Goal: Task Accomplishment & Management: Manage account settings

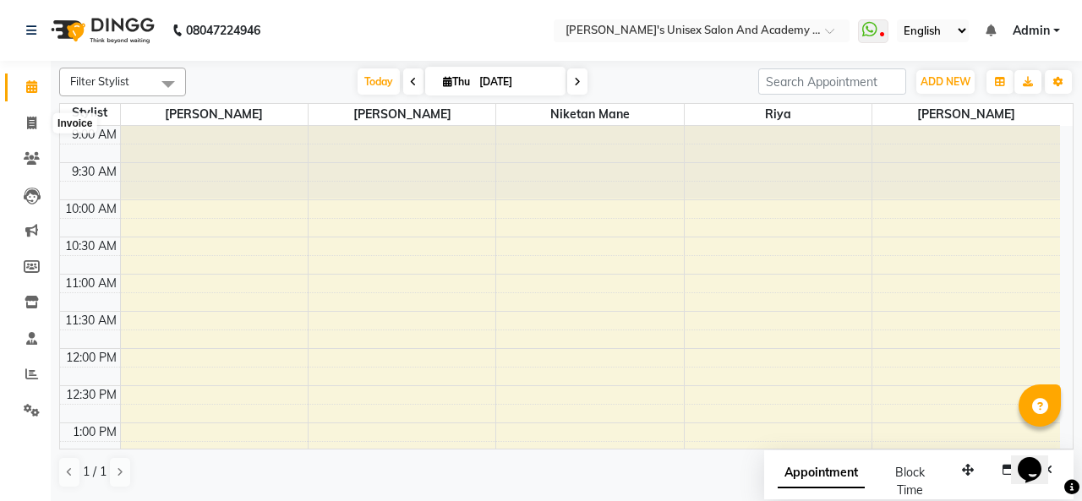
scroll to position [367, 0]
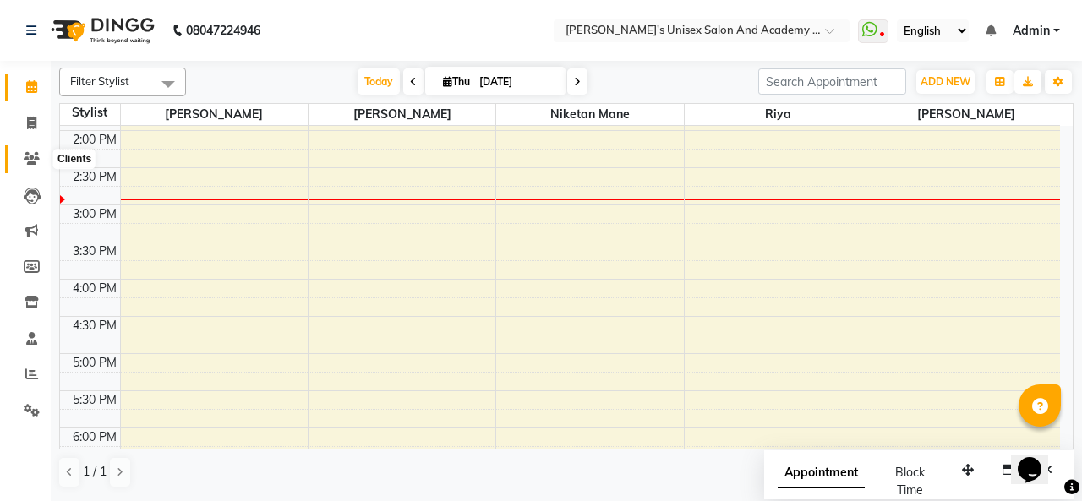
click at [35, 162] on icon at bounding box center [32, 158] width 16 height 13
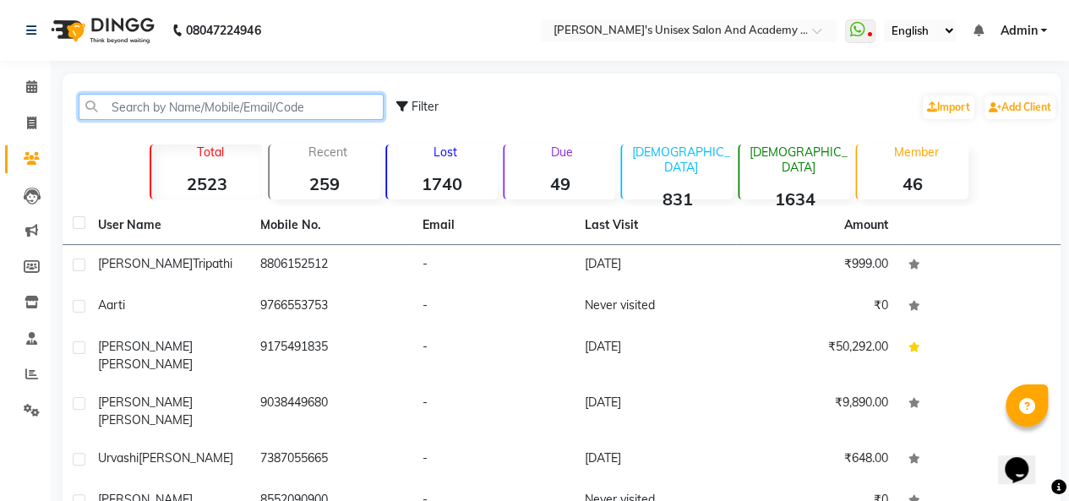
click at [142, 103] on input "text" at bounding box center [231, 107] width 305 height 26
paste input "7387396969"
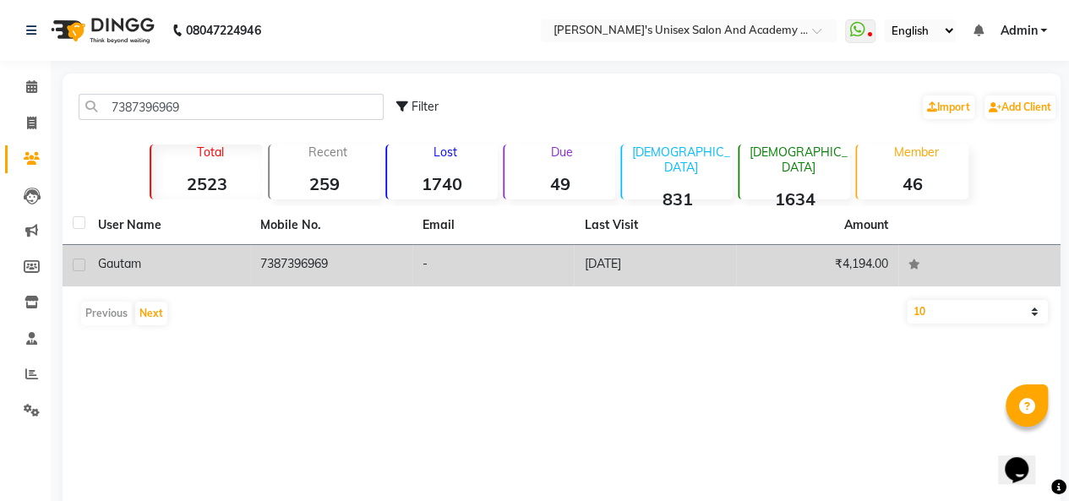
click at [433, 268] on td "-" at bounding box center [494, 265] width 162 height 41
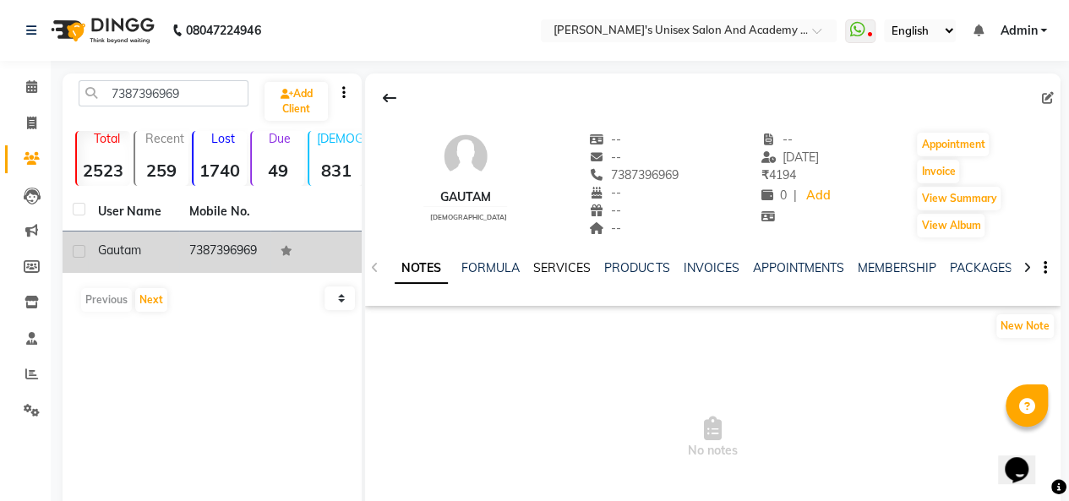
click at [560, 263] on link "SERVICES" at bounding box center [561, 267] width 57 height 15
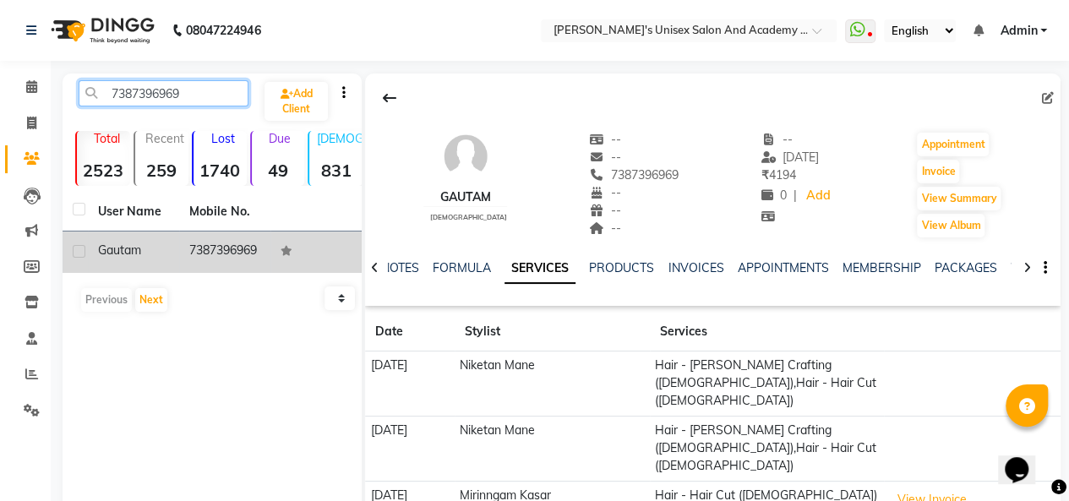
click at [200, 94] on input "7387396969" at bounding box center [164, 93] width 170 height 26
type input "7"
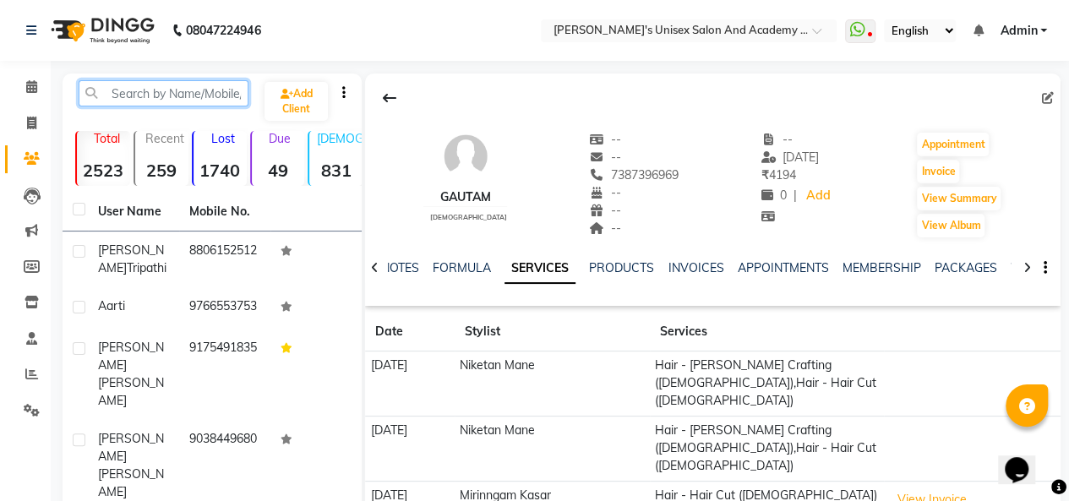
paste input "9167700979"
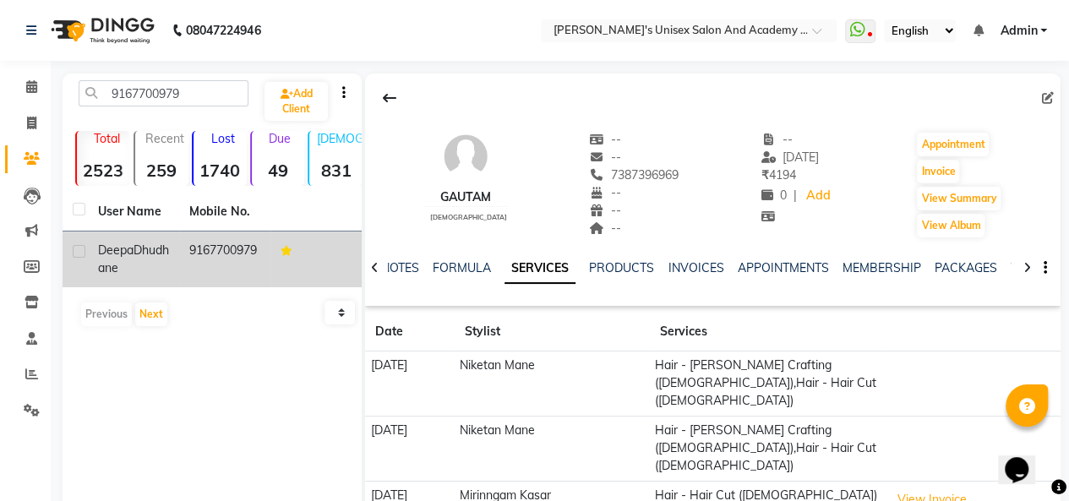
click at [135, 243] on div "[PERSON_NAME]" at bounding box center [133, 260] width 71 height 36
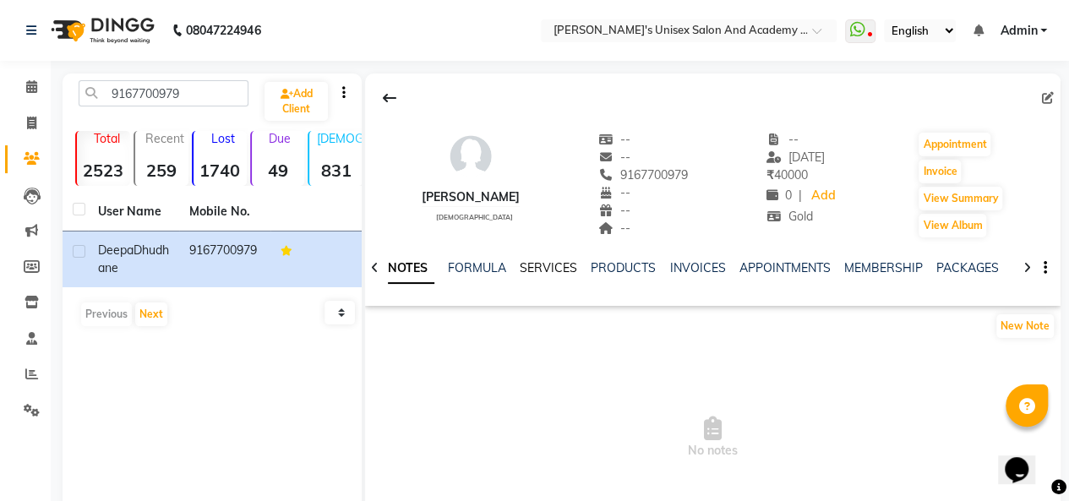
click at [550, 266] on link "SERVICES" at bounding box center [548, 267] width 57 height 15
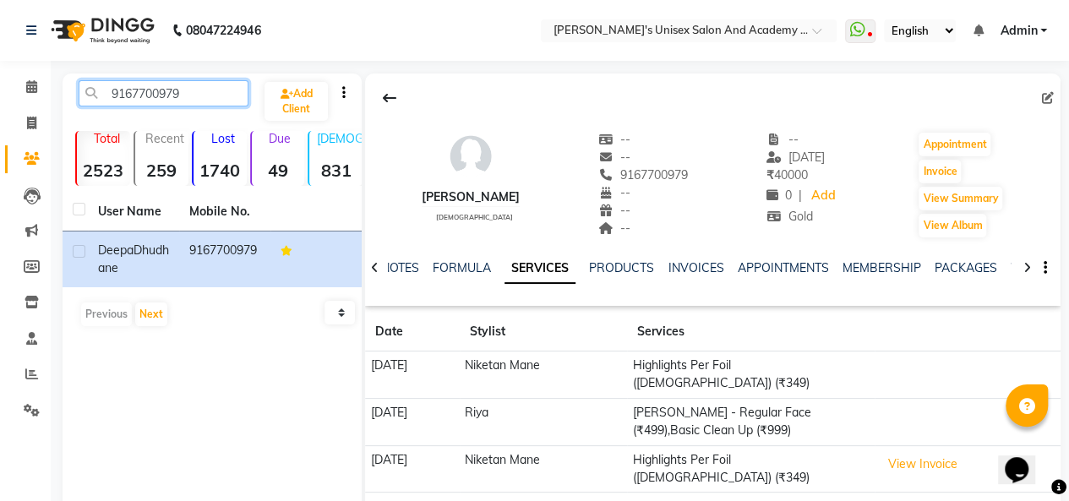
click at [219, 87] on input "9167700979" at bounding box center [164, 93] width 170 height 26
type input "9"
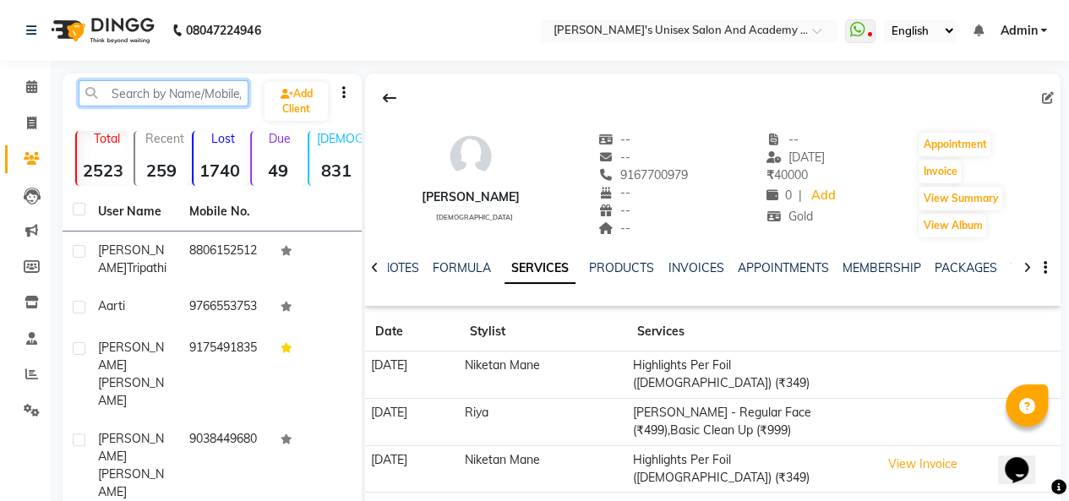
paste input "9766033036"
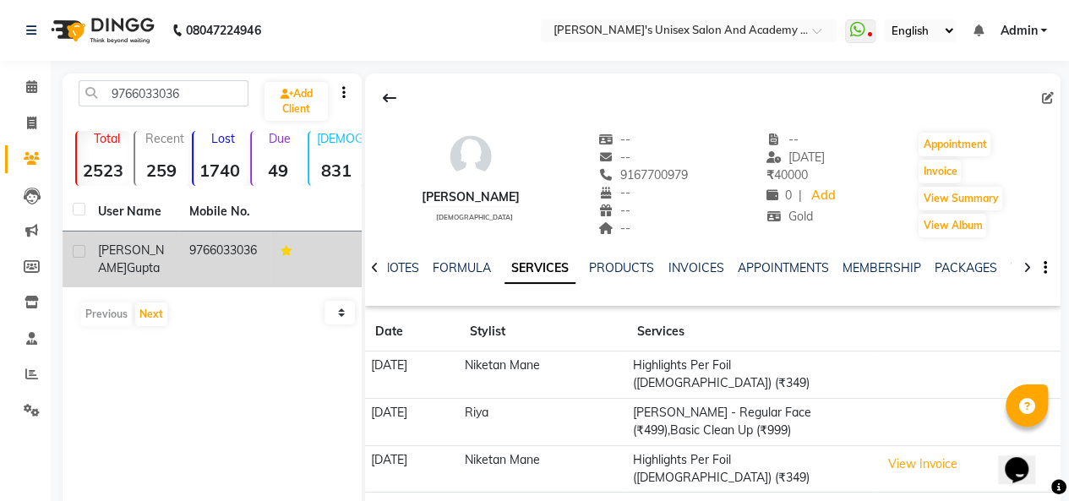
click at [204, 259] on td "9766033036" at bounding box center [224, 260] width 91 height 56
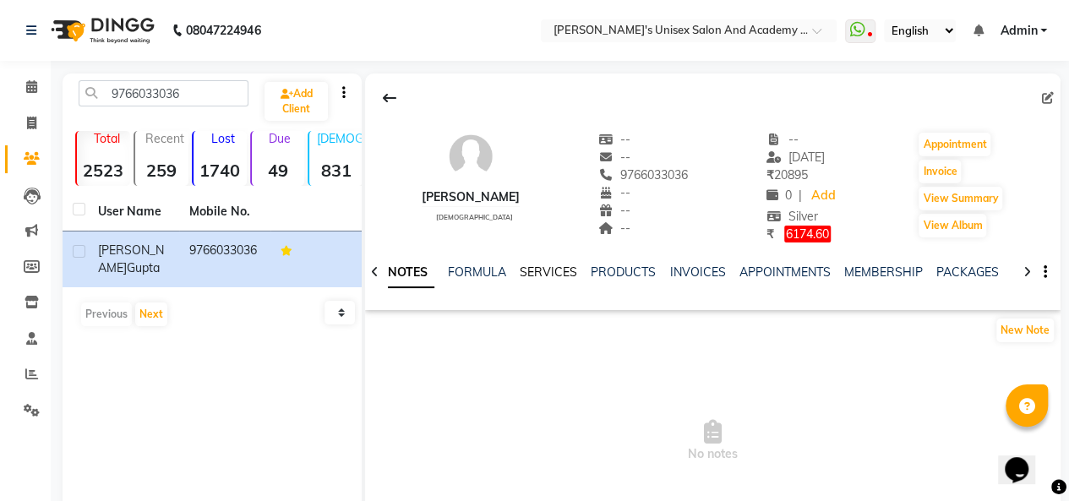
click at [571, 270] on link "SERVICES" at bounding box center [548, 272] width 57 height 15
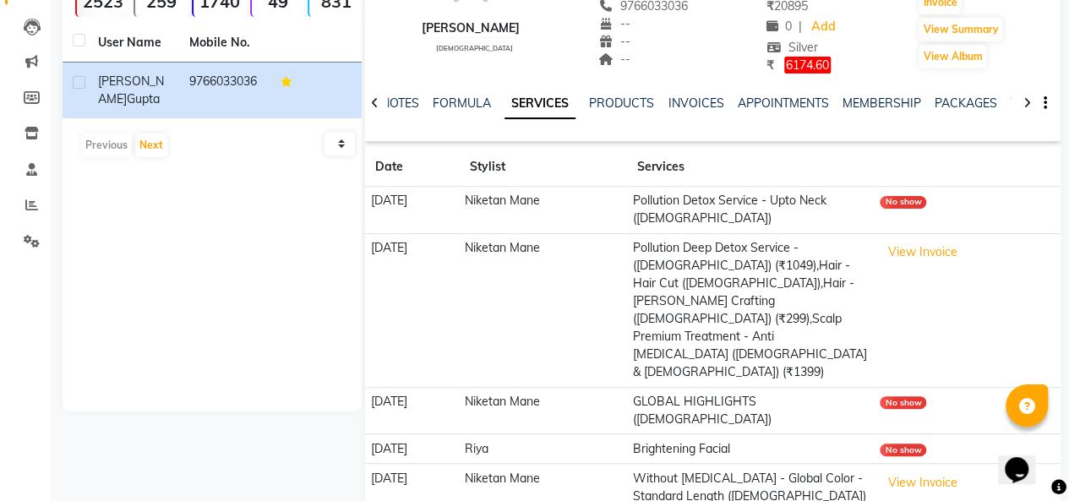
scroll to position [249, 0]
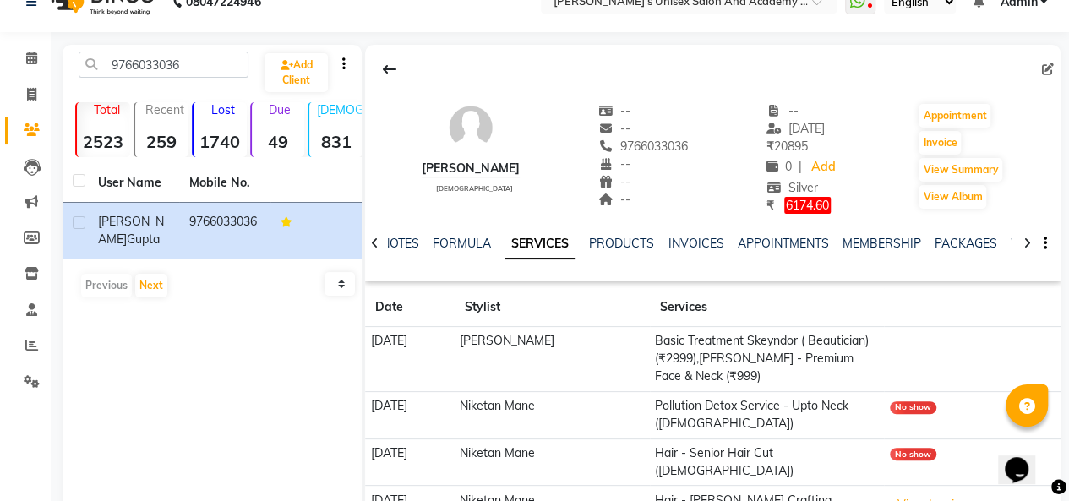
scroll to position [0, 0]
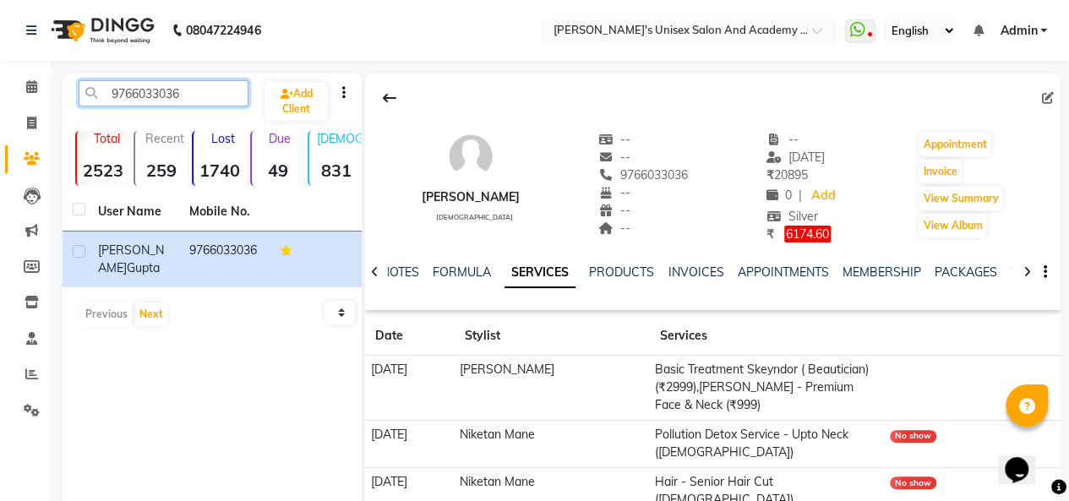
click at [197, 93] on input "9766033036" at bounding box center [164, 93] width 170 height 26
type input "9"
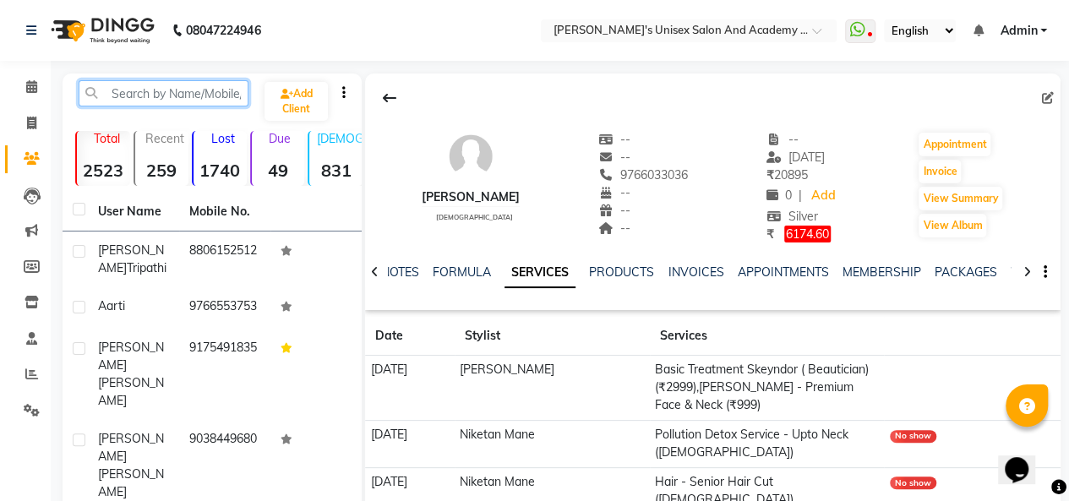
paste input "7755920220"
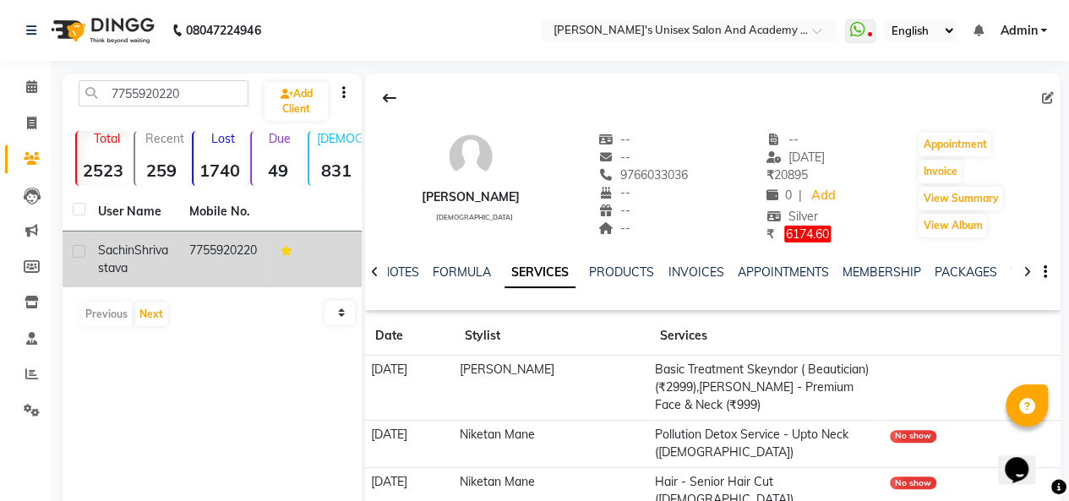
click at [164, 232] on td "[PERSON_NAME]" at bounding box center [133, 260] width 91 height 56
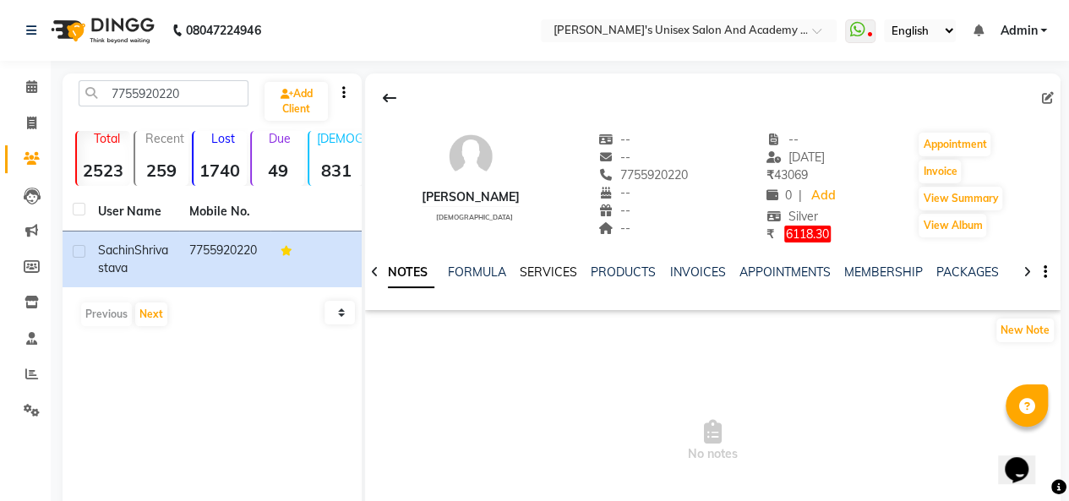
click at [553, 270] on link "SERVICES" at bounding box center [548, 272] width 57 height 15
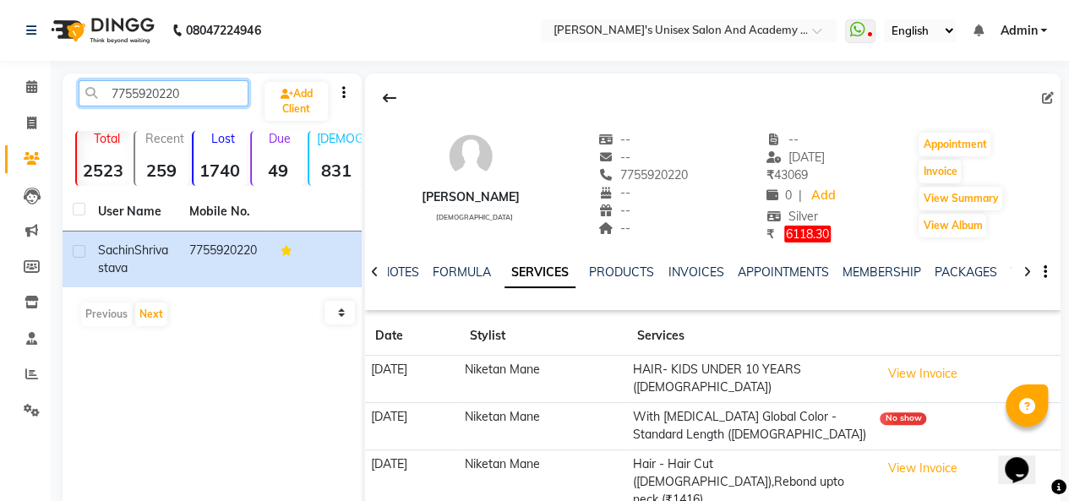
click at [201, 84] on input "7755920220" at bounding box center [164, 93] width 170 height 26
type input "7"
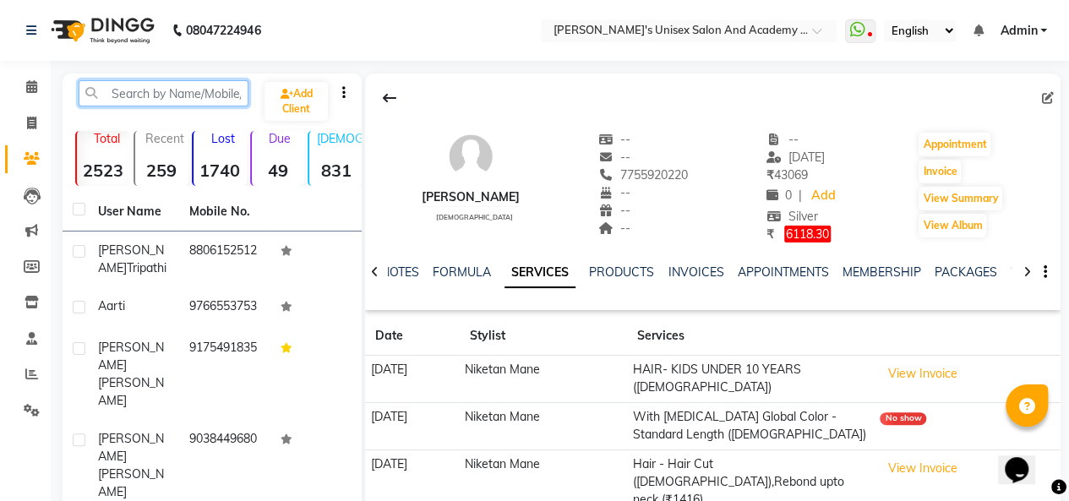
paste input "8888829858"
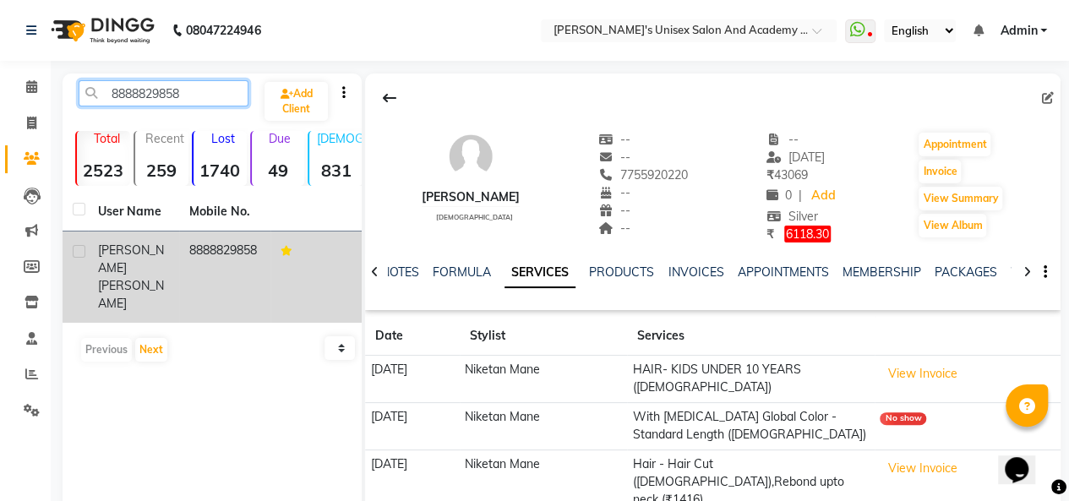
type input "8888829858"
click at [131, 278] on span "[PERSON_NAME]" at bounding box center [131, 294] width 66 height 33
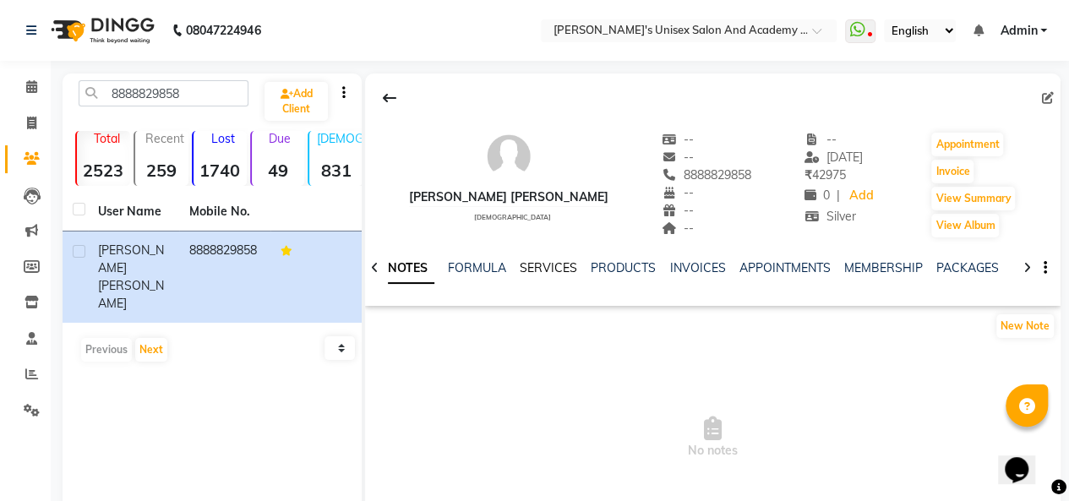
click at [529, 260] on link "SERVICES" at bounding box center [548, 267] width 57 height 15
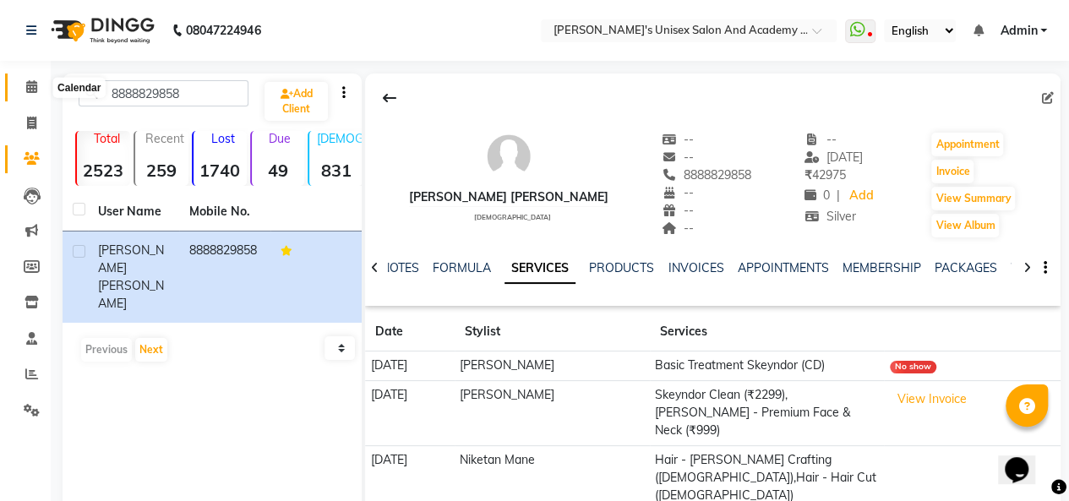
click at [38, 85] on span at bounding box center [32, 87] width 30 height 19
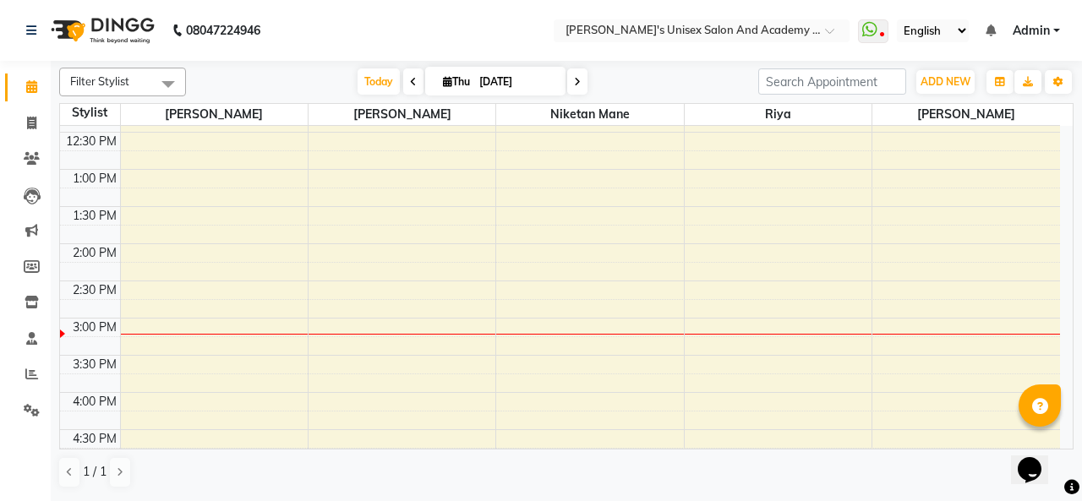
scroll to position [338, 0]
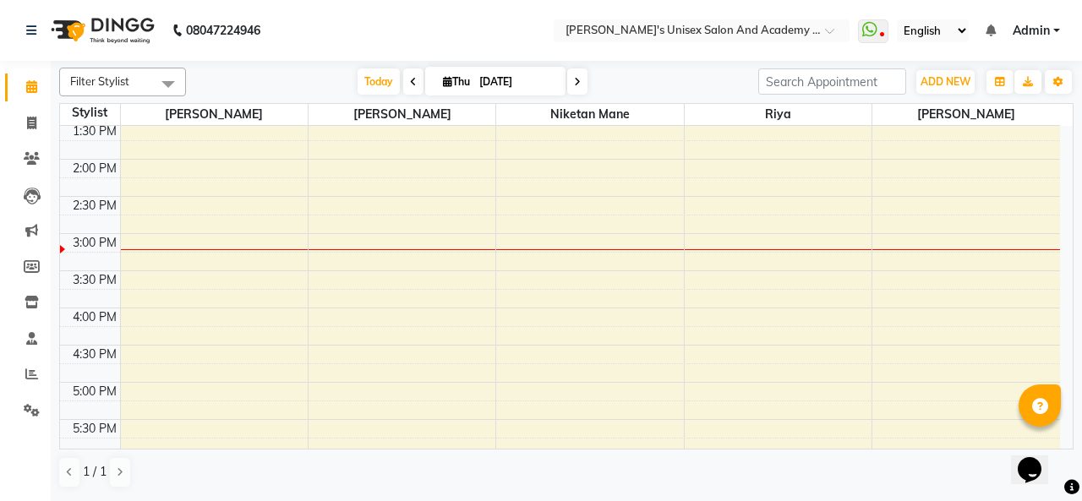
click at [314, 268] on div "9:00 AM 9:30 AM 10:00 AM 10:30 AM 11:00 AM 11:30 AM 12:00 PM 12:30 PM 1:00 PM 1…" at bounding box center [560, 308] width 1000 height 1041
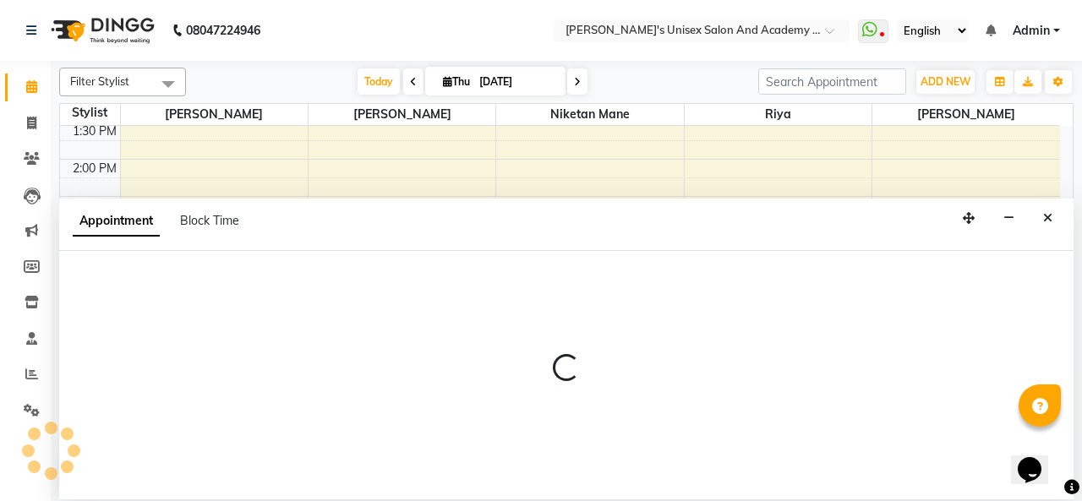
select select "65488"
select select "930"
select select "tentative"
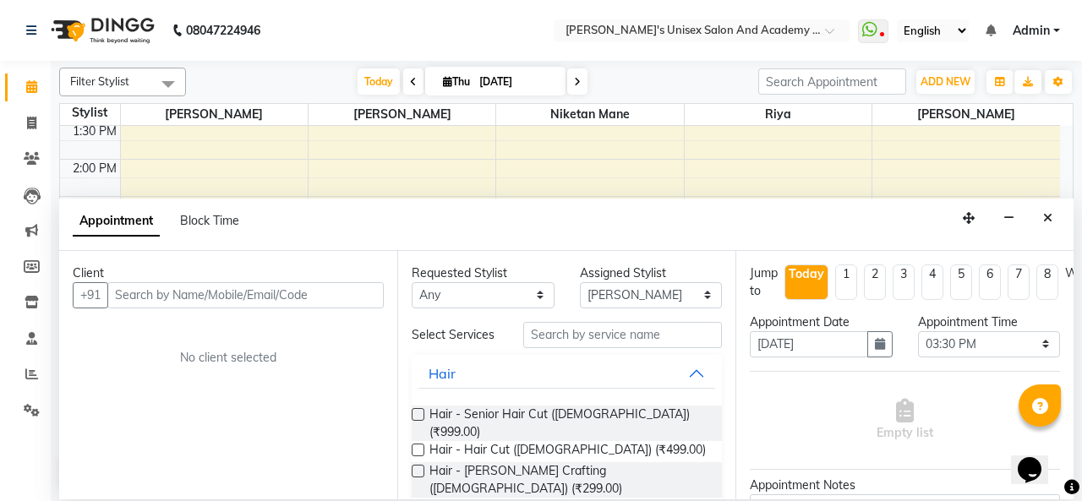
click at [418, 465] on label at bounding box center [418, 471] width 13 height 13
click at [418, 467] on input "checkbox" at bounding box center [417, 472] width 11 height 11
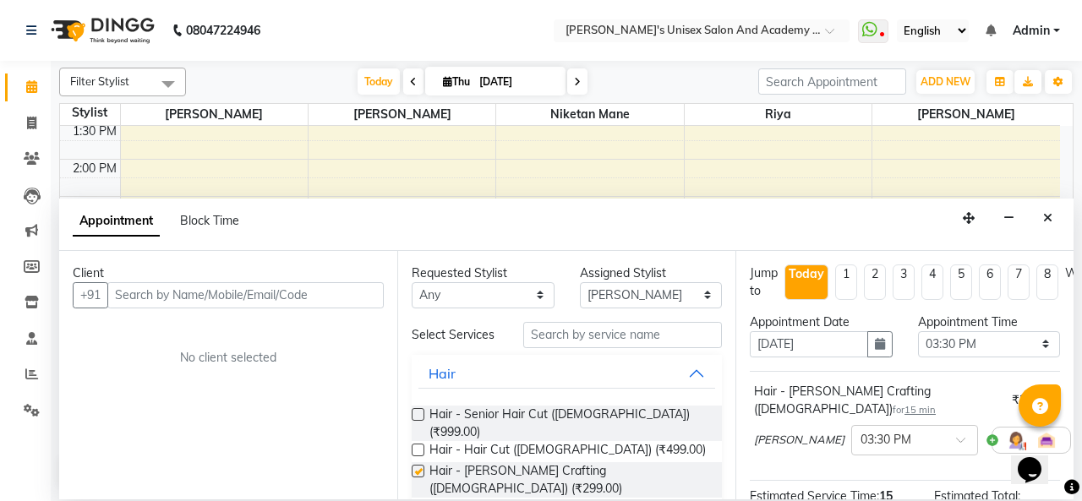
checkbox input "false"
click at [471, 374] on button "Hair" at bounding box center [566, 373] width 297 height 30
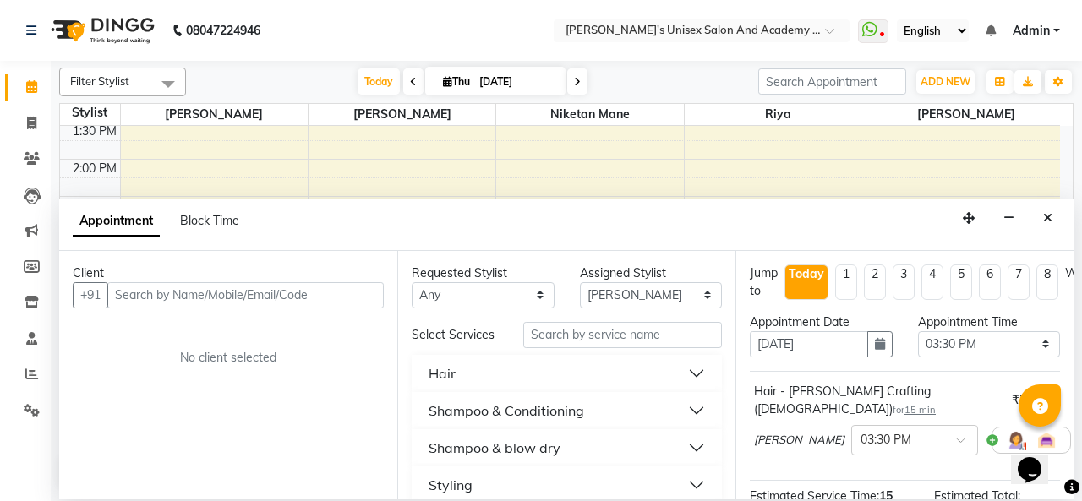
scroll to position [85, 0]
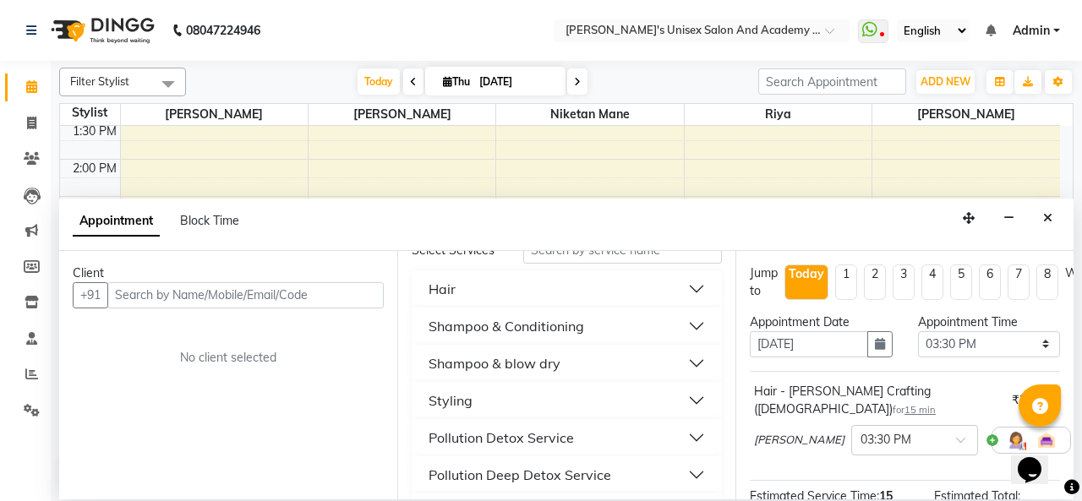
click at [495, 322] on div "Shampoo & Conditioning" at bounding box center [507, 326] width 156 height 20
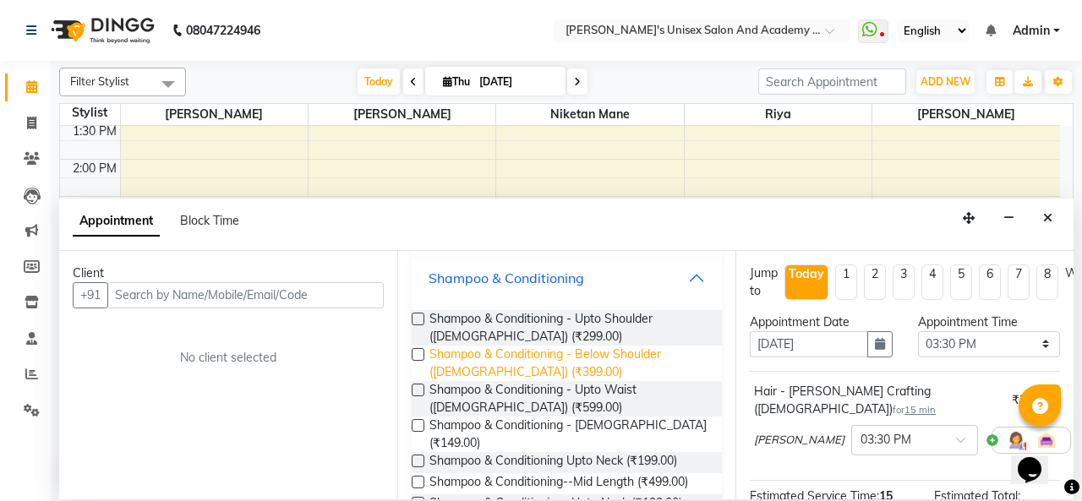
scroll to position [169, 0]
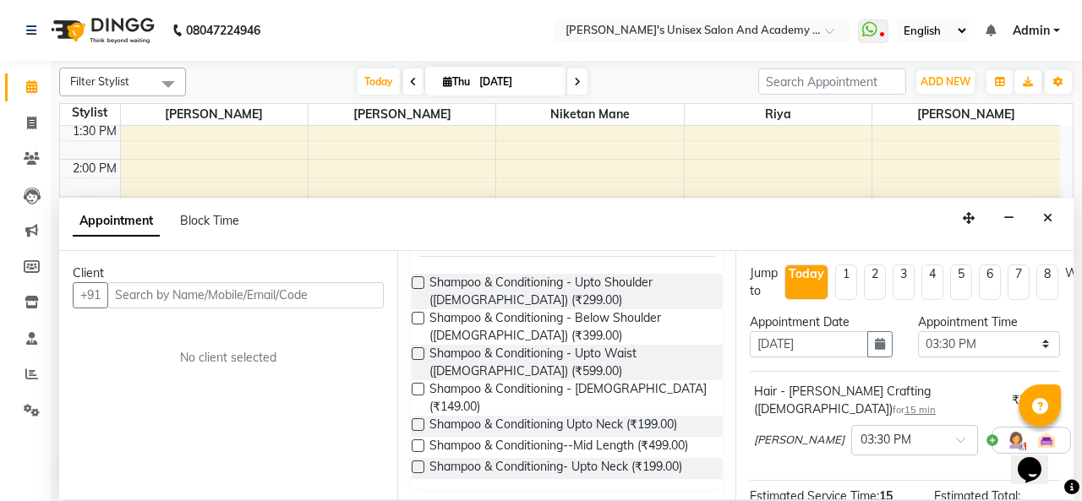
click at [414, 393] on label at bounding box center [418, 389] width 13 height 13
click at [414, 393] on input "checkbox" at bounding box center [417, 390] width 11 height 11
checkbox input "false"
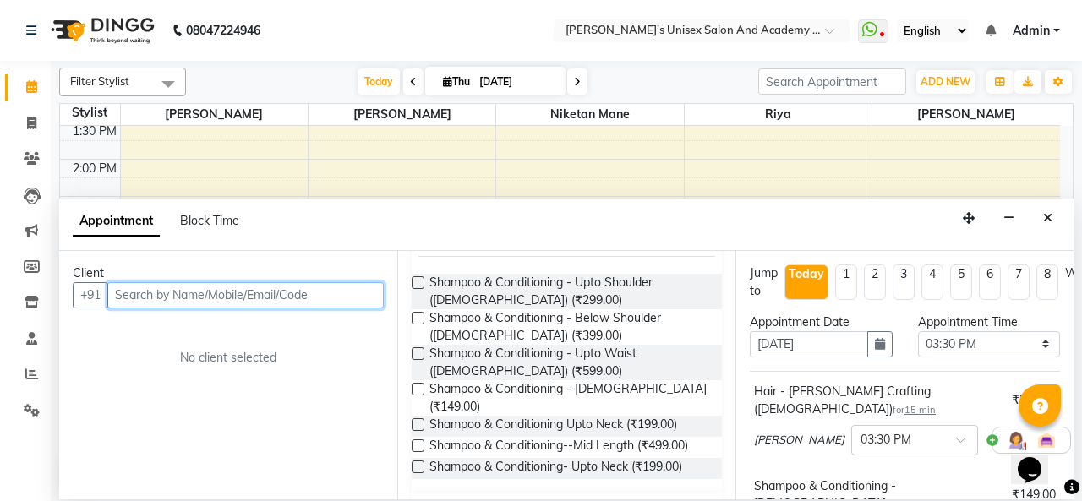
click at [233, 283] on input "text" at bounding box center [245, 295] width 276 height 26
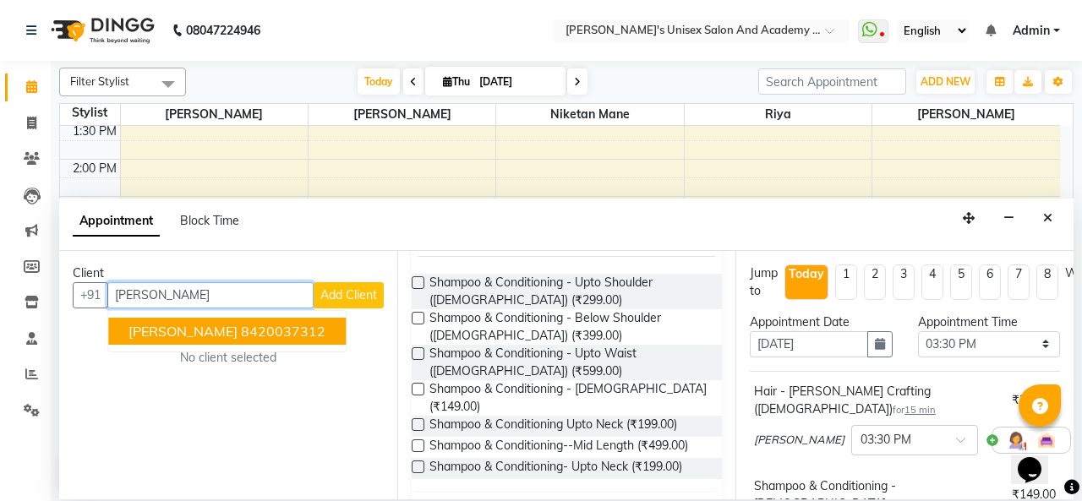
click at [241, 325] on ngb-highlight "8420037312" at bounding box center [283, 331] width 85 height 17
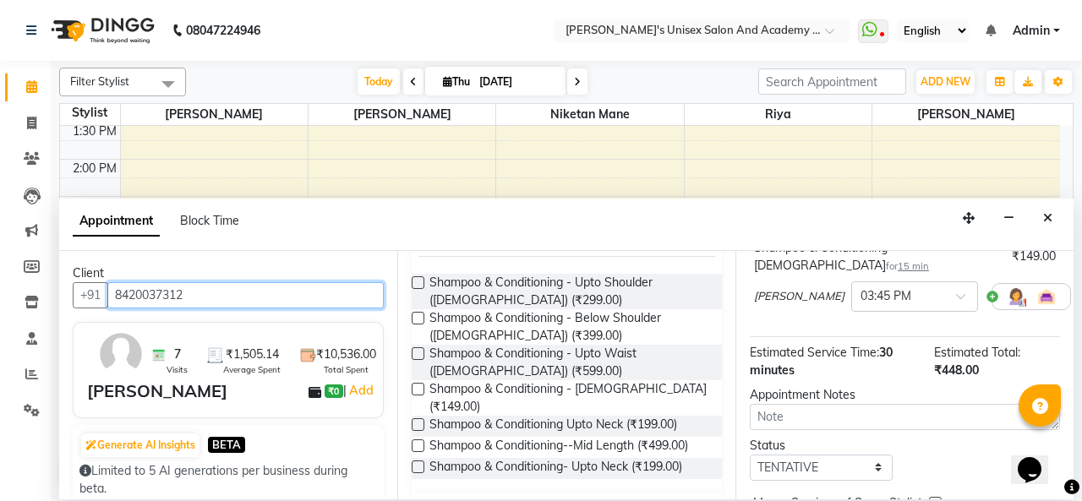
scroll to position [308, 0]
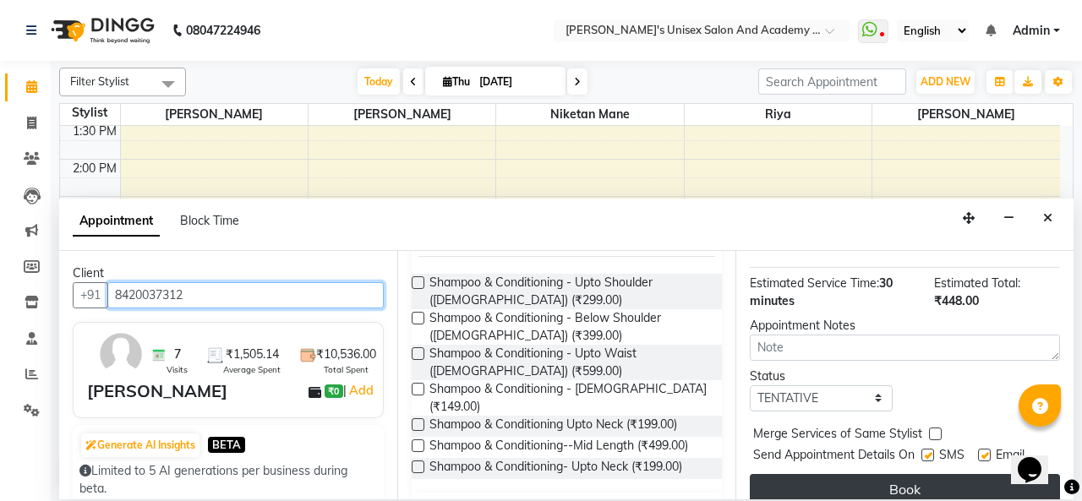
type input "8420037312"
click at [847, 474] on button "Book" at bounding box center [905, 489] width 310 height 30
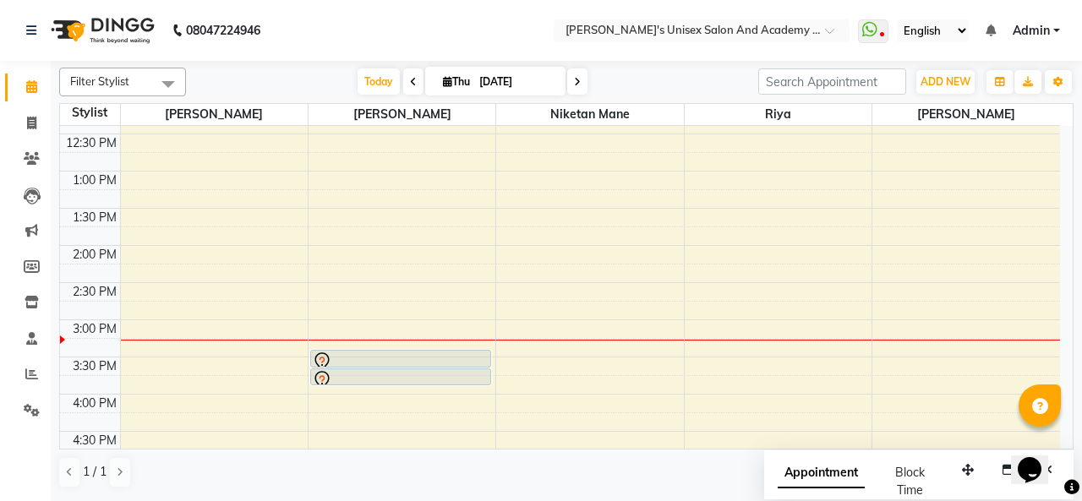
scroll to position [169, 0]
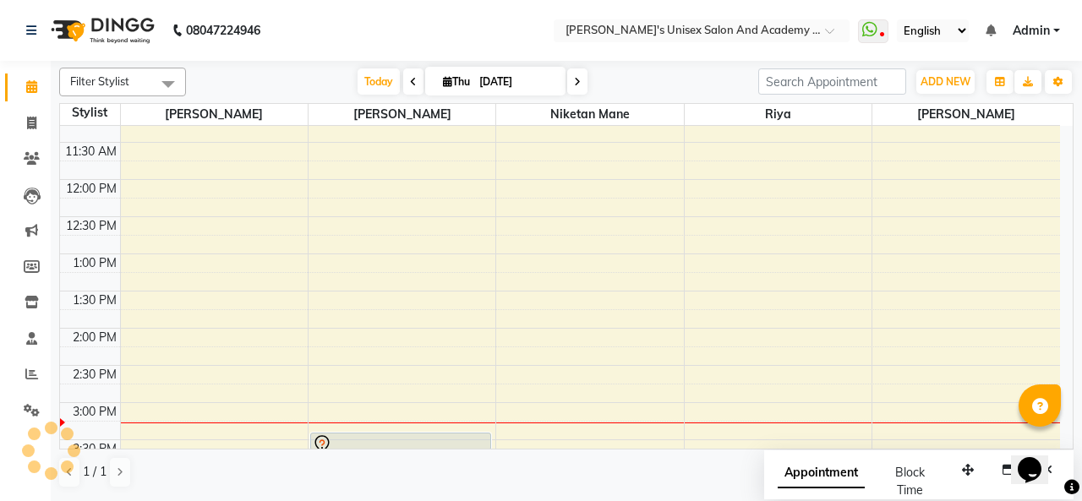
click at [570, 74] on span at bounding box center [577, 81] width 20 height 26
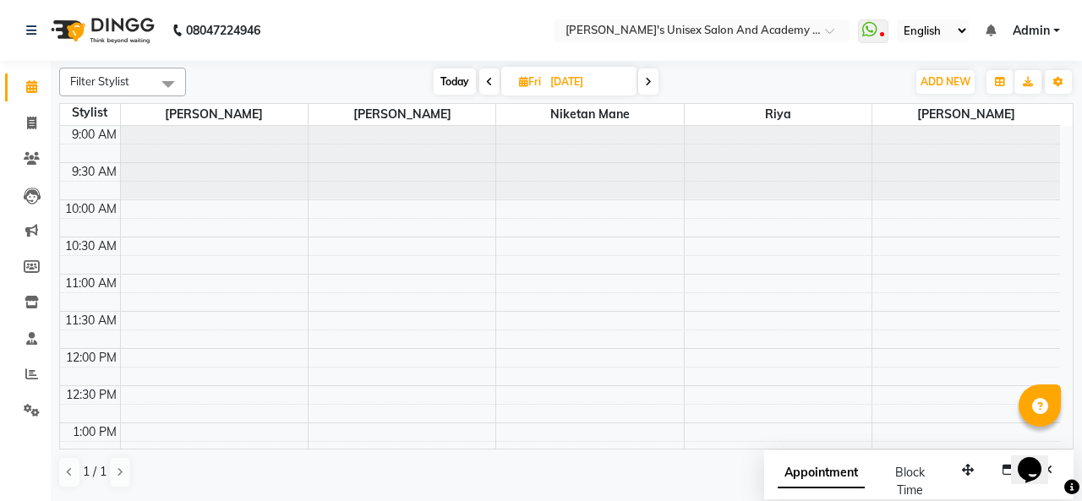
scroll to position [440, 0]
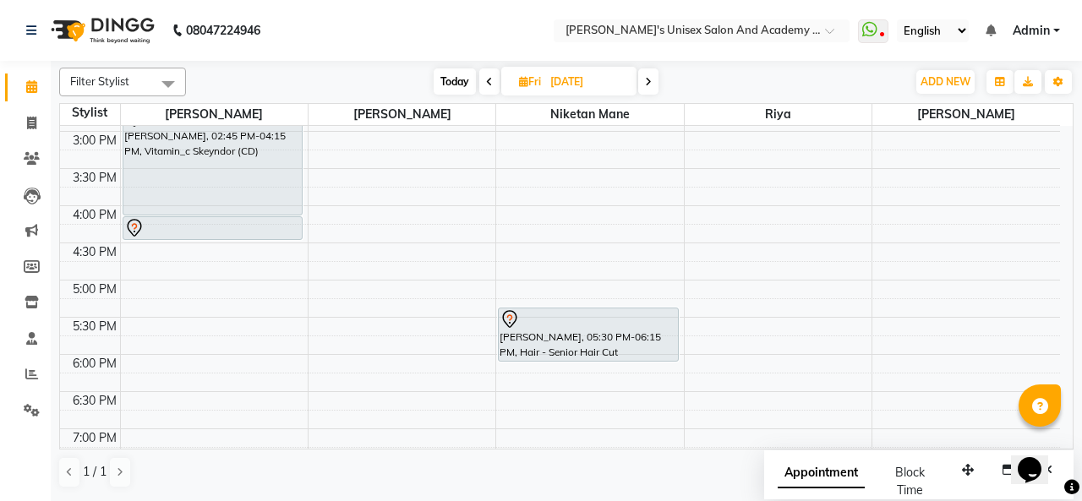
click at [644, 87] on span at bounding box center [648, 81] width 20 height 26
type input "[DATE]"
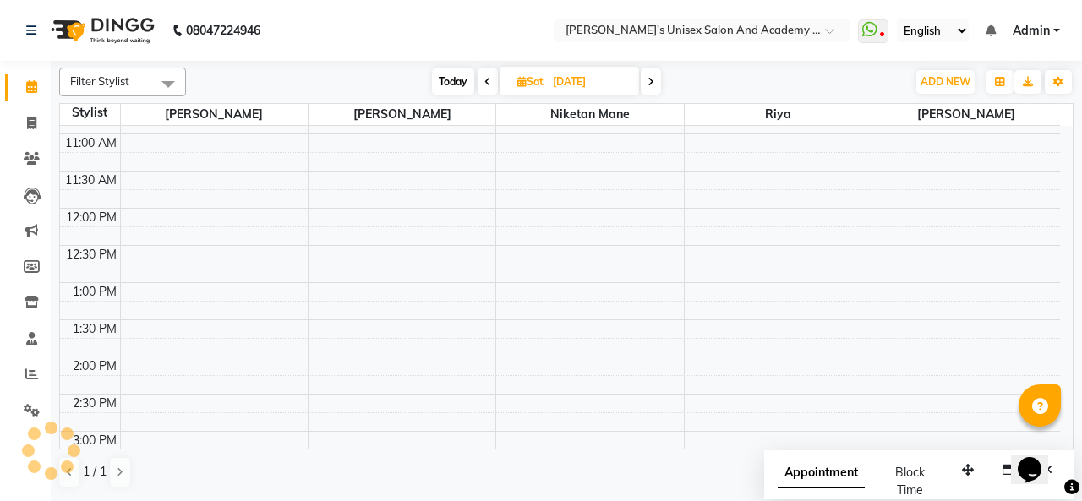
scroll to position [102, 0]
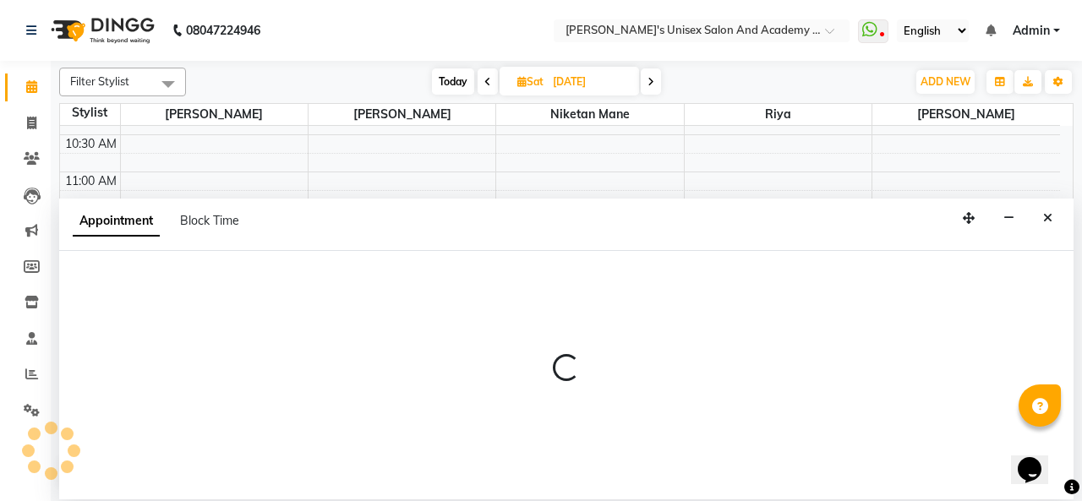
select select "65488"
select select "tentative"
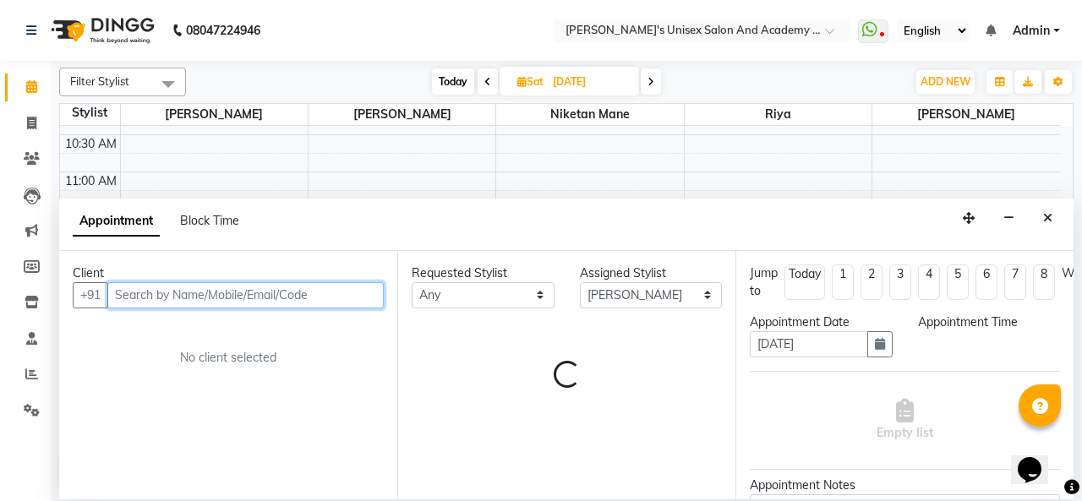
select select "720"
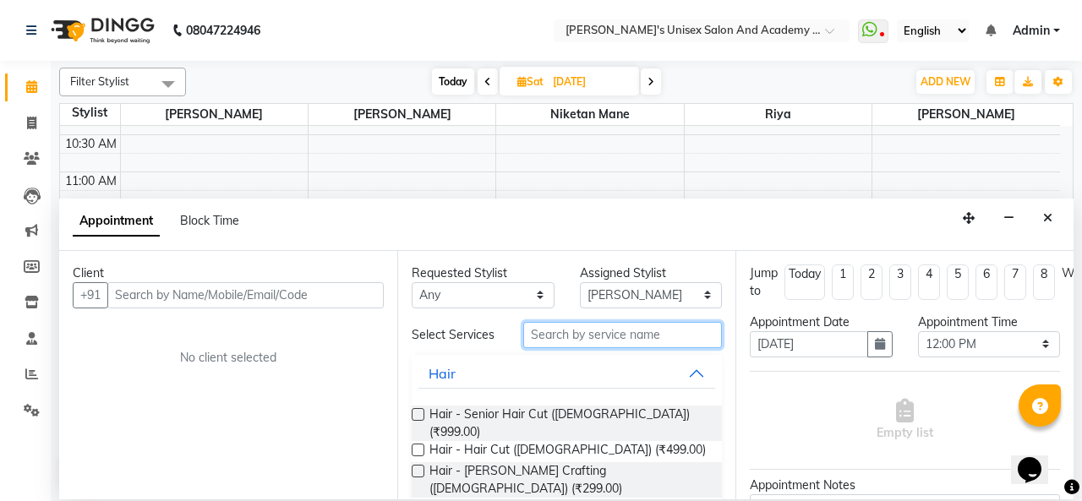
click at [620, 329] on input "text" at bounding box center [622, 335] width 199 height 26
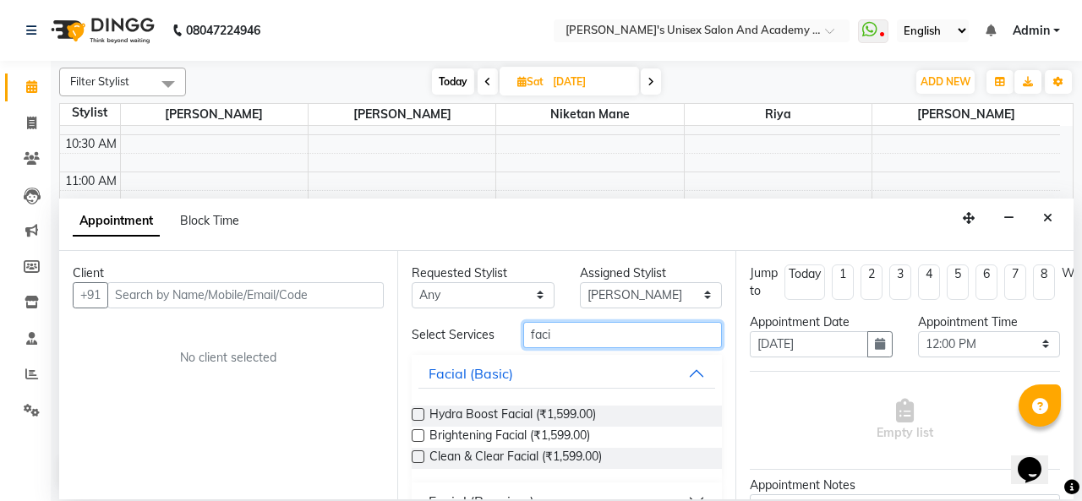
type input "faci"
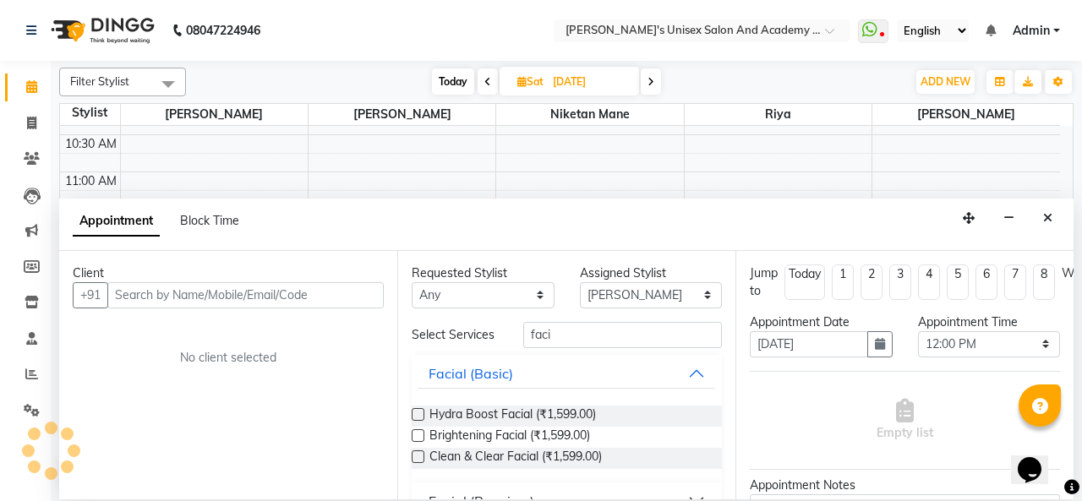
click at [414, 431] on label at bounding box center [418, 435] width 13 height 13
click at [414, 432] on input "checkbox" at bounding box center [417, 437] width 11 height 11
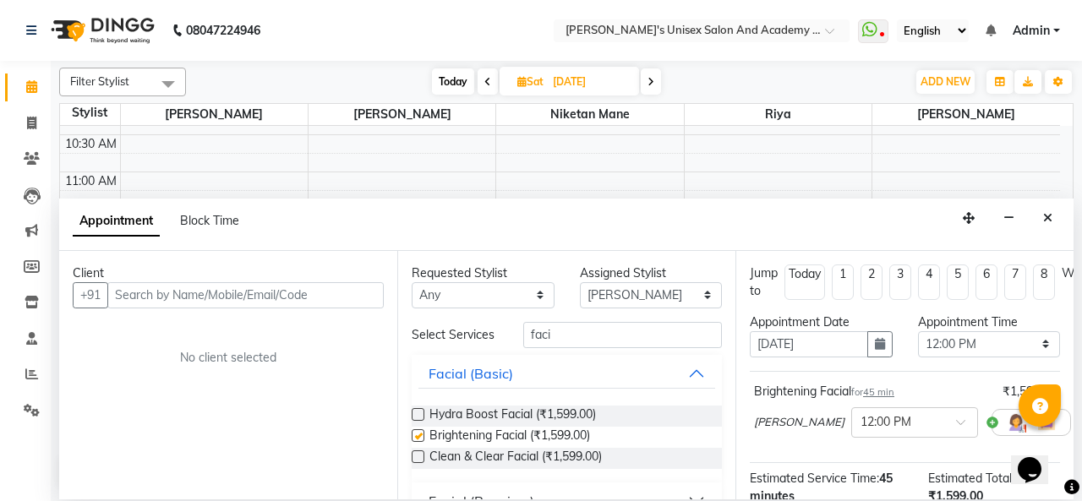
checkbox input "false"
click at [466, 368] on div "Facial (Basic)" at bounding box center [471, 373] width 85 height 20
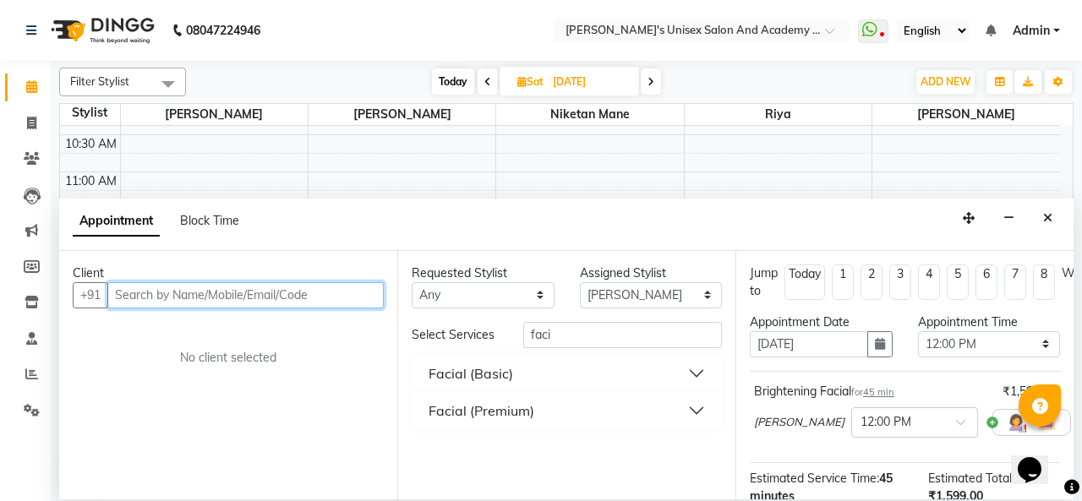
click at [289, 296] on input "text" at bounding box center [245, 295] width 276 height 26
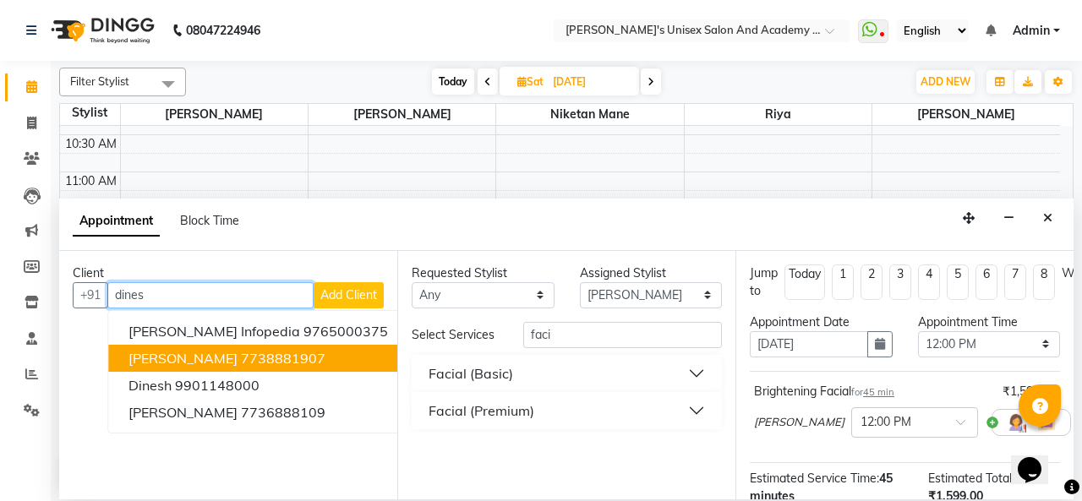
click at [261, 361] on ngb-highlight "7738881907" at bounding box center [283, 358] width 85 height 17
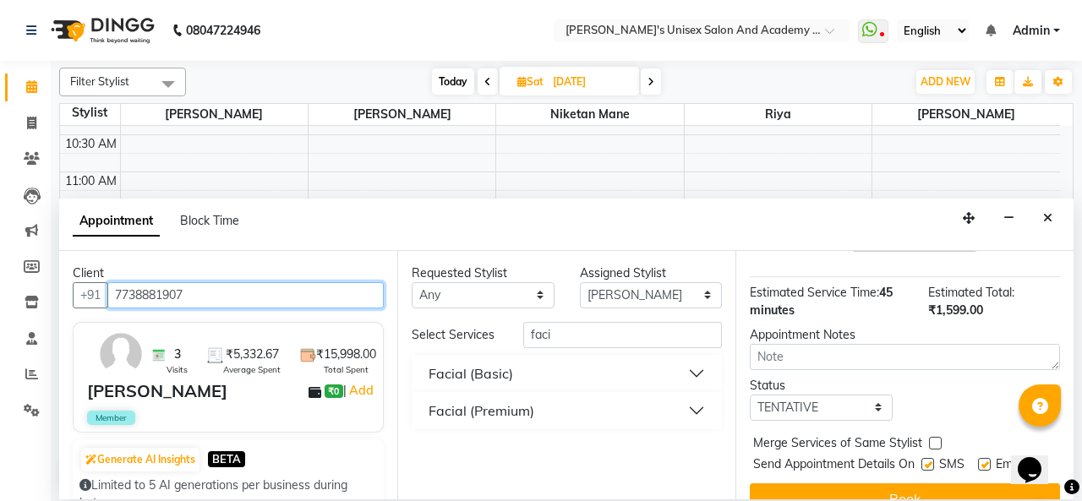
scroll to position [228, 0]
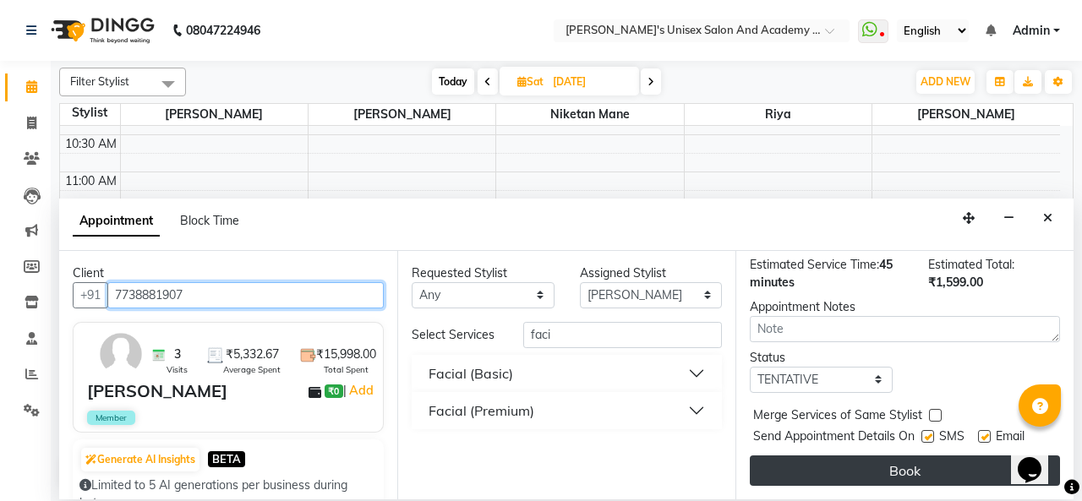
type input "7738881907"
click at [861, 456] on button "Book" at bounding box center [905, 471] width 310 height 30
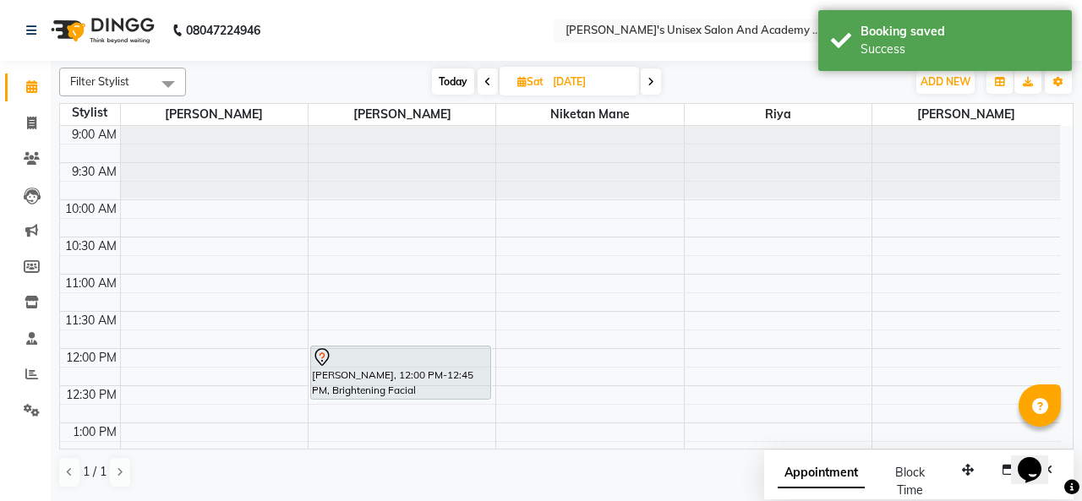
scroll to position [85, 0]
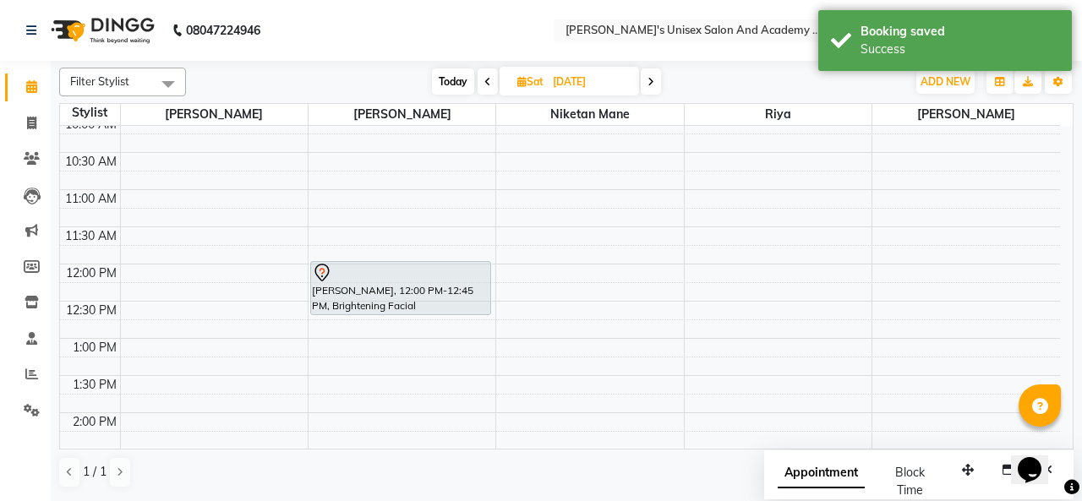
click at [442, 84] on span "Today" at bounding box center [453, 81] width 42 height 26
type input "[DATE]"
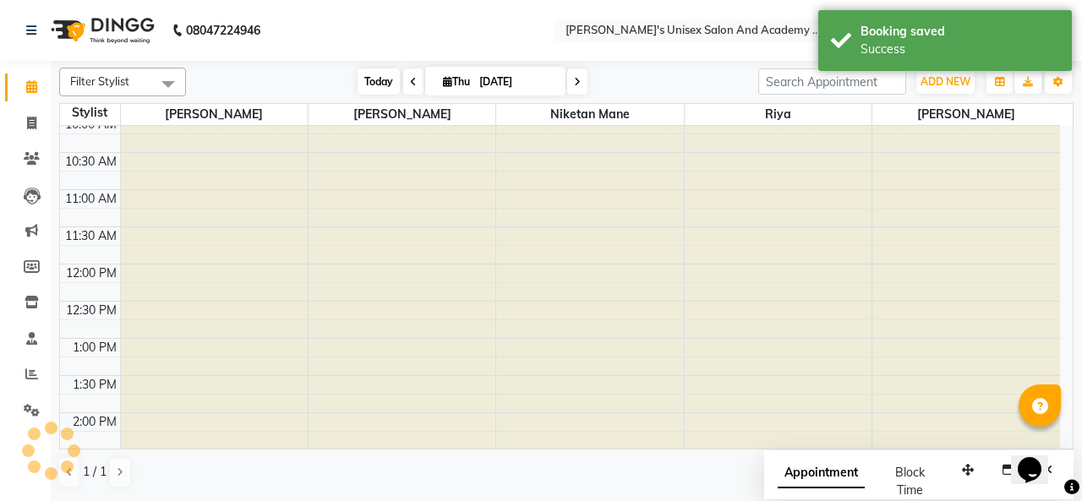
scroll to position [440, 0]
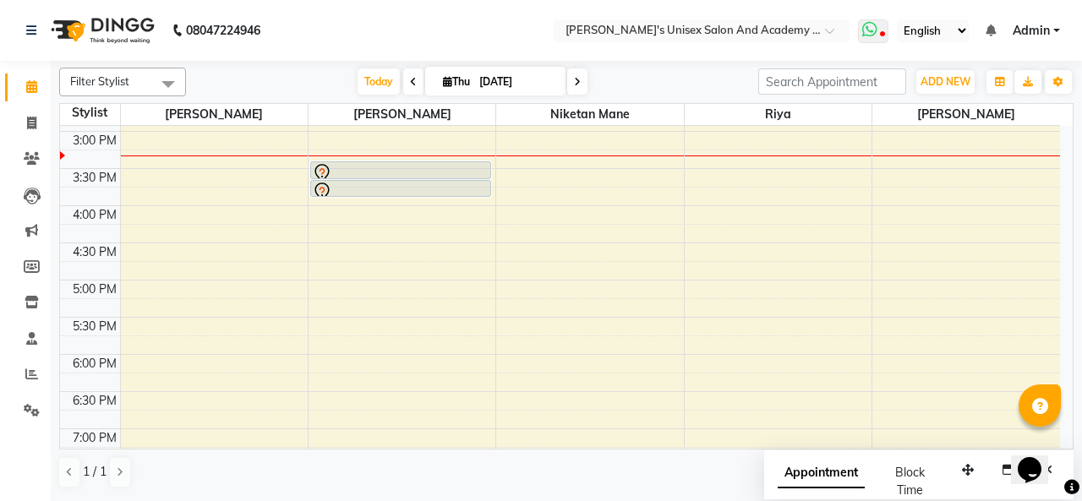
click at [866, 41] on span at bounding box center [873, 31] width 30 height 24
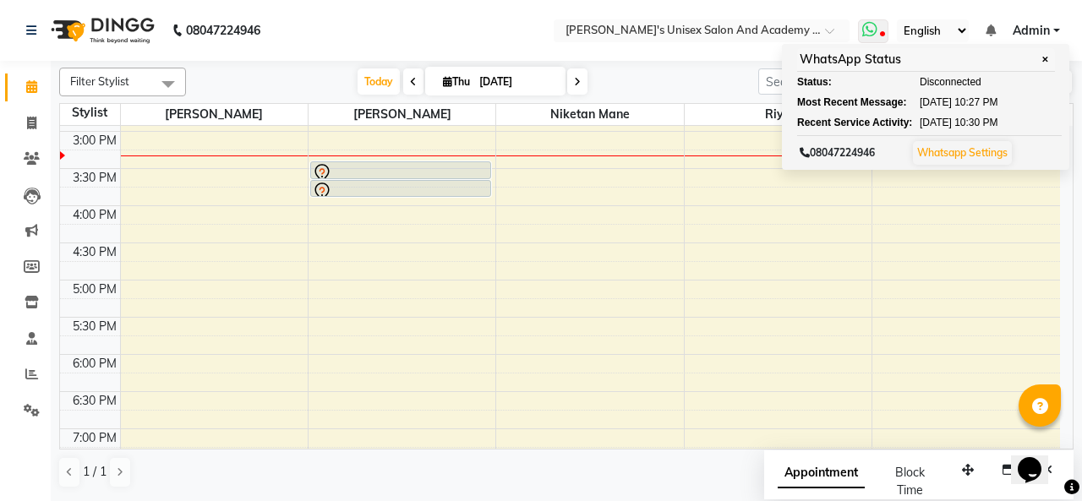
click at [879, 32] on span at bounding box center [873, 31] width 30 height 24
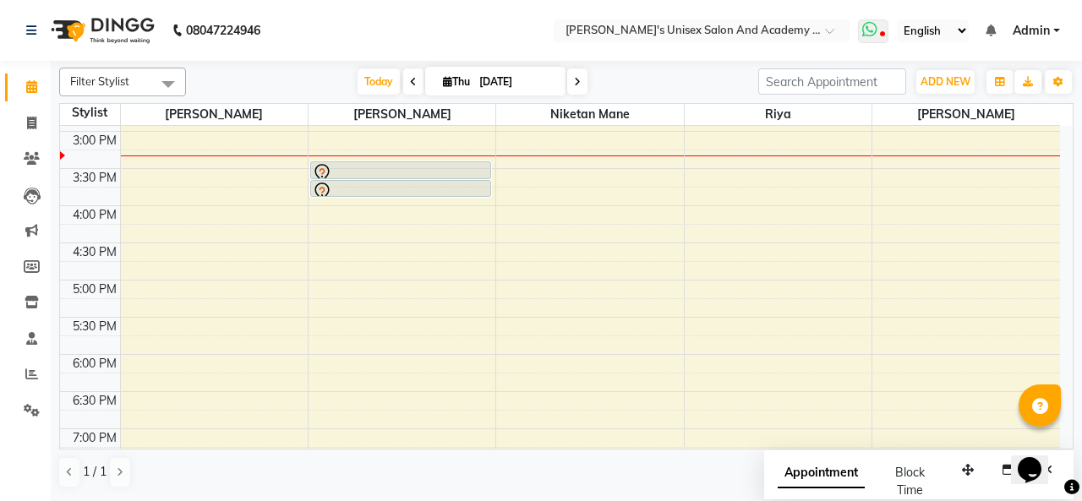
click at [882, 32] on icon at bounding box center [882, 35] width 5 height 8
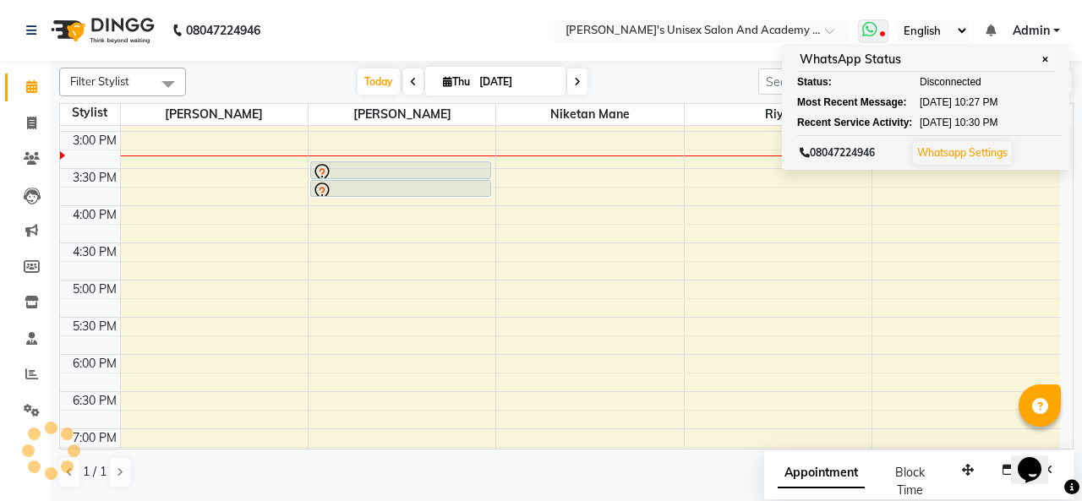
click at [882, 32] on icon at bounding box center [882, 35] width 5 height 8
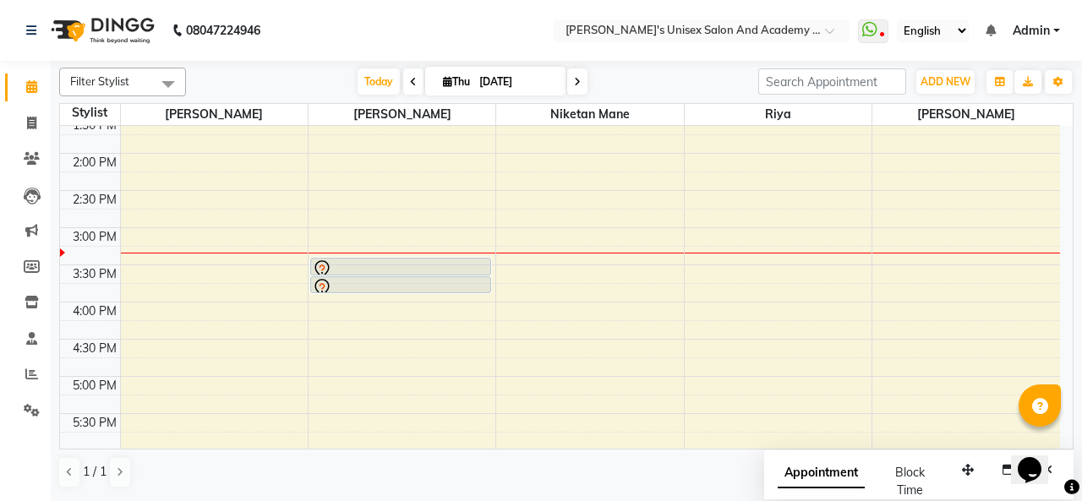
scroll to position [356, 0]
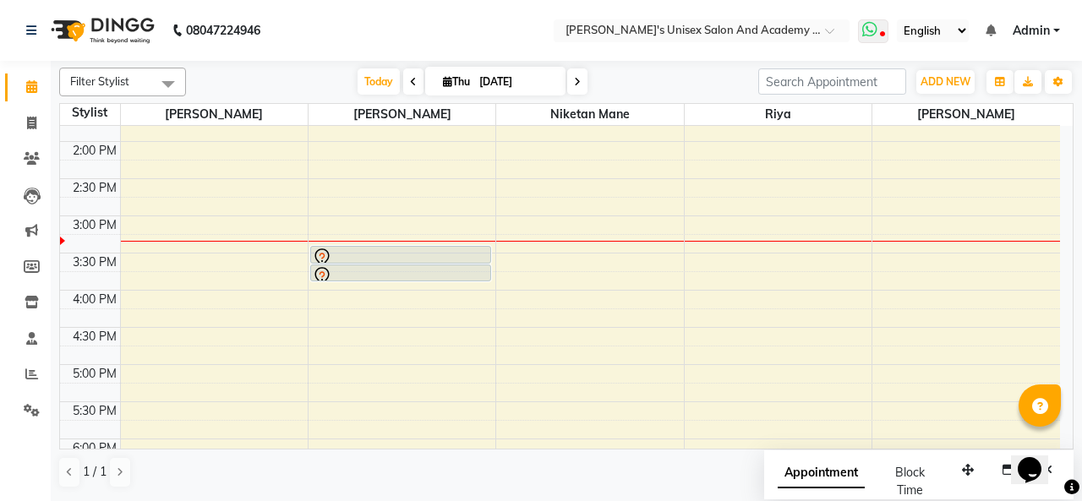
click at [877, 41] on span at bounding box center [873, 31] width 30 height 24
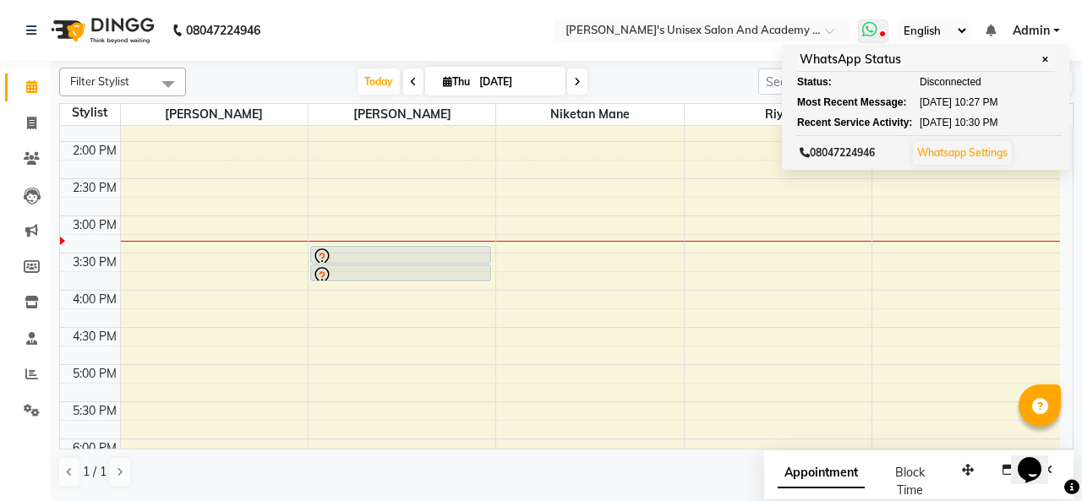
click at [879, 37] on span at bounding box center [873, 31] width 30 height 24
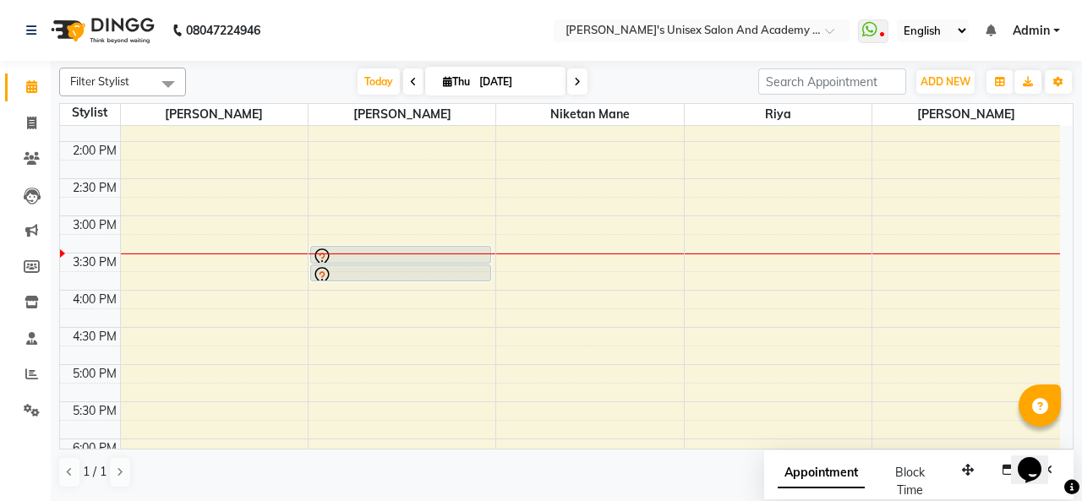
click at [881, 33] on icon at bounding box center [882, 35] width 4 height 7
click at [890, 33] on ul "WhatsApp Status ✕ Status: Disconnected Most Recent Message: [DATE] 10:27 PM Rec…" at bounding box center [963, 30] width 210 height 23
click at [30, 402] on span at bounding box center [32, 411] width 30 height 19
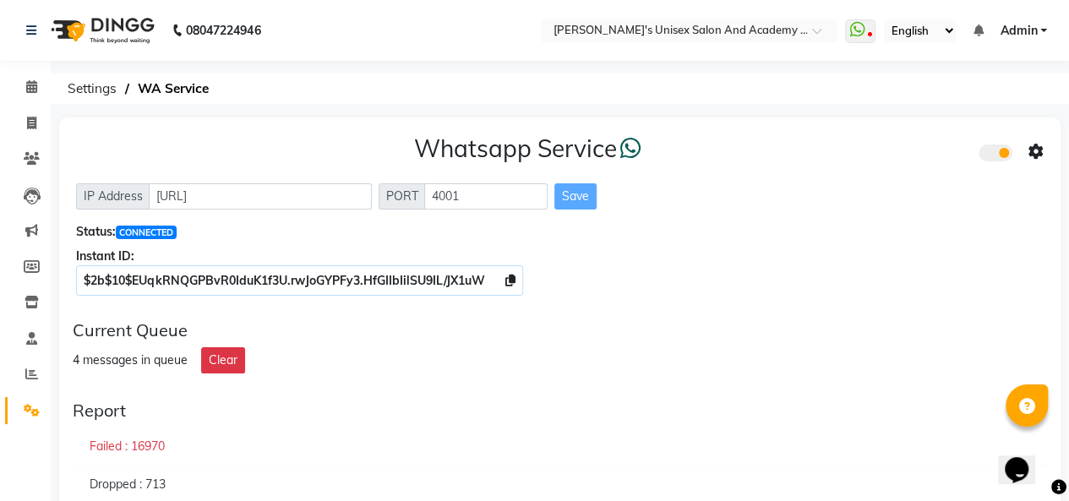
click at [966, 285] on div "$2b$10$EUqkRNQGPBvR0IduK1f3U.rwJoGYPFy3.HfGIIbIilSU9IL/JX1uW" at bounding box center [560, 281] width 968 height 18
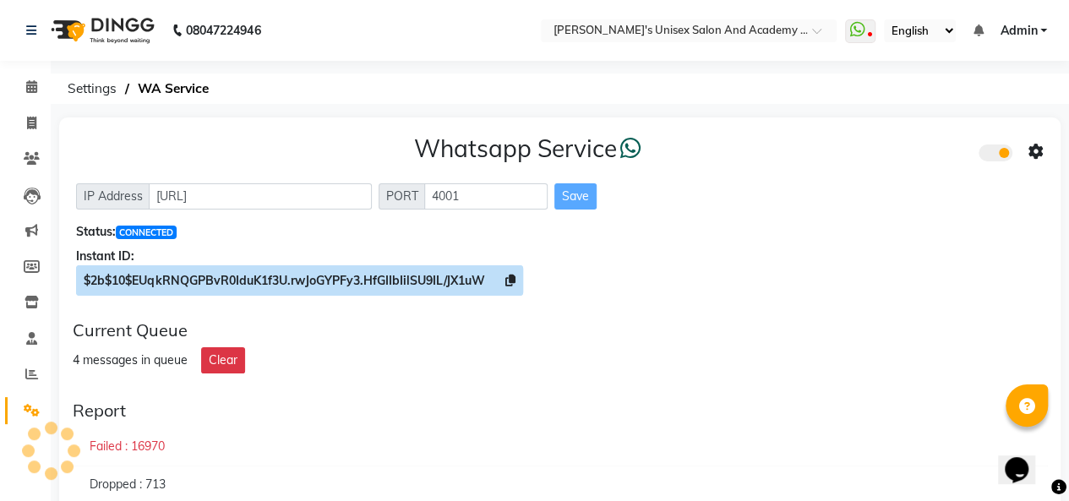
click at [511, 280] on icon at bounding box center [510, 281] width 10 height 12
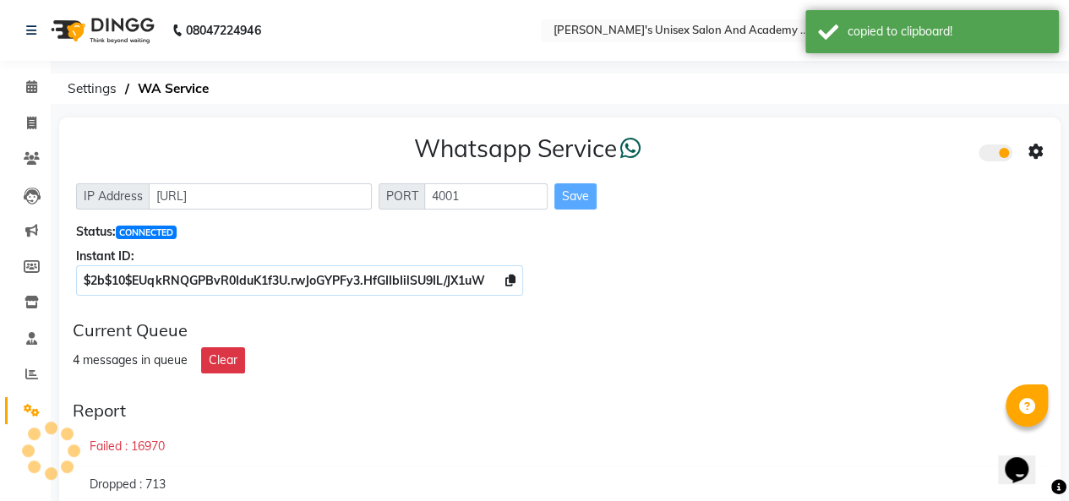
click at [1047, 150] on div "Whatsapp Service IP Address [URL] PORT 4001 Save Status: CONNECTED Instant ID: …" at bounding box center [560, 211] width 1002 height 189
click at [1038, 149] on icon at bounding box center [1036, 152] width 15 height 15
click at [858, 132] on div "Whatsapp Settings" at bounding box center [914, 134] width 194 height 21
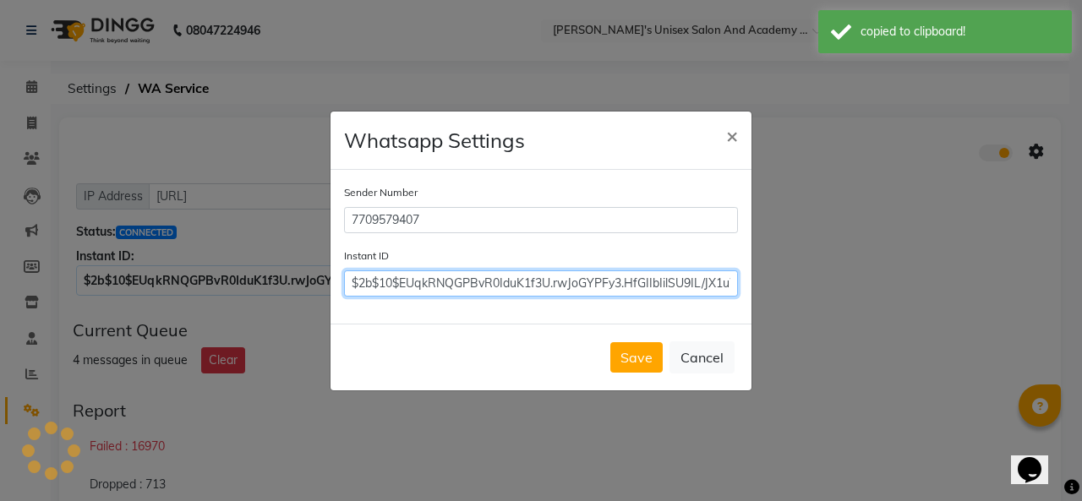
click at [517, 278] on input "$2b$10$EUqkRNQGPBvR0IduK1f3U.rwJoGYPFy3.HfGIIbIilSU9IL/JX1uW" at bounding box center [541, 283] width 394 height 26
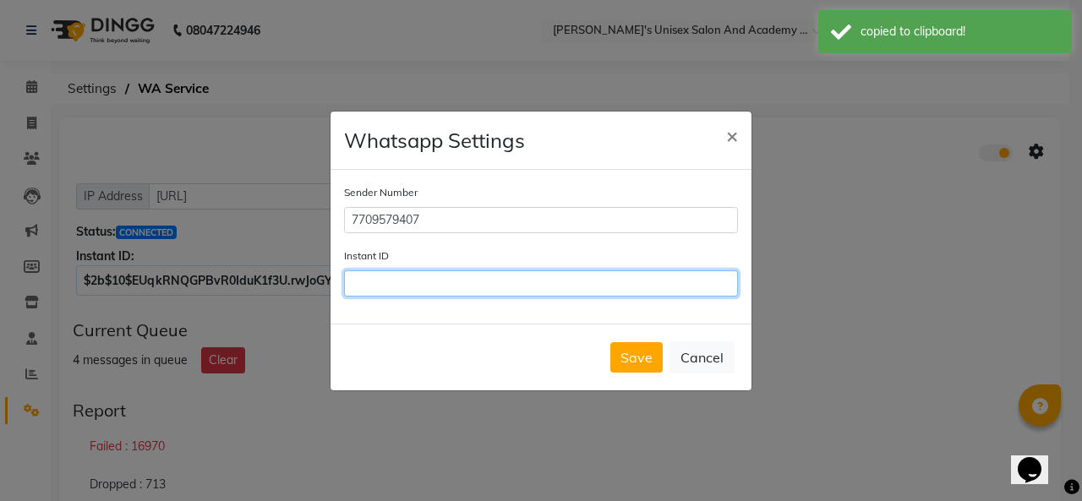
paste input "$2b$10$EUqkRNQGPBvR0IduK1f3U.rwJoGYPFy3.HfGIIbIilSU9IL/JX1uW"
type input "$2b$10$EUqkRNQGPBvR0IduK1f3U.rwJoGYPFy3.HfGIIbIilSU9IL/JX1uW"
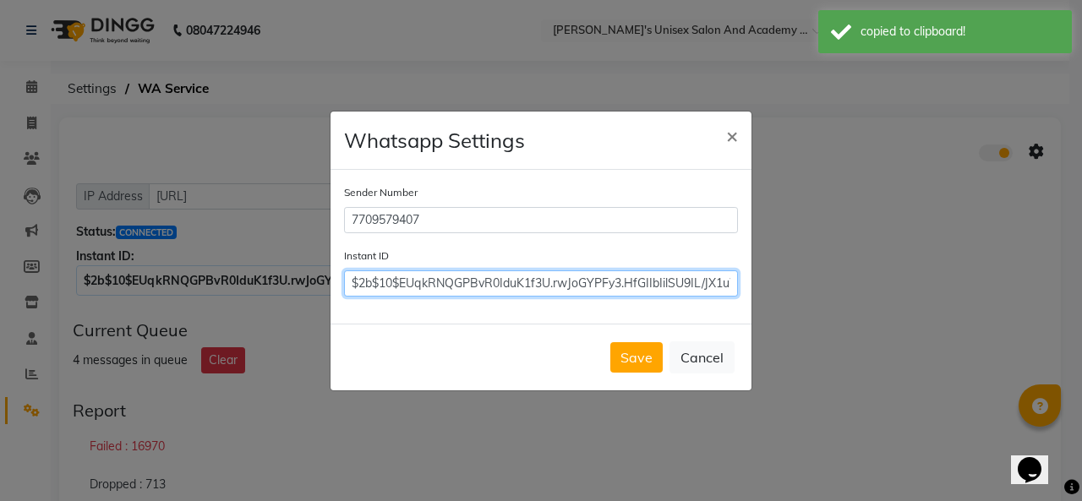
scroll to position [0, 15]
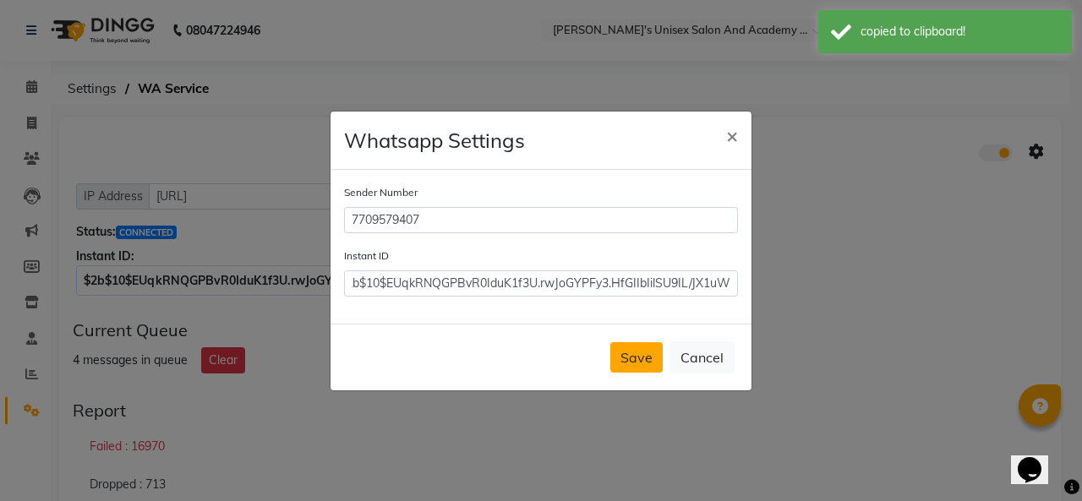
click at [647, 358] on button "Save" at bounding box center [636, 357] width 52 height 30
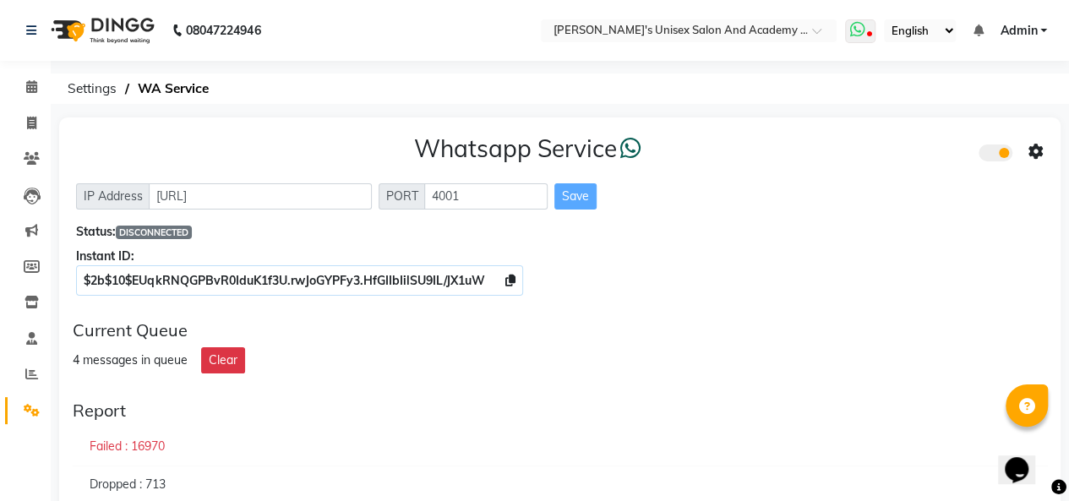
click at [861, 29] on icon at bounding box center [857, 29] width 15 height 17
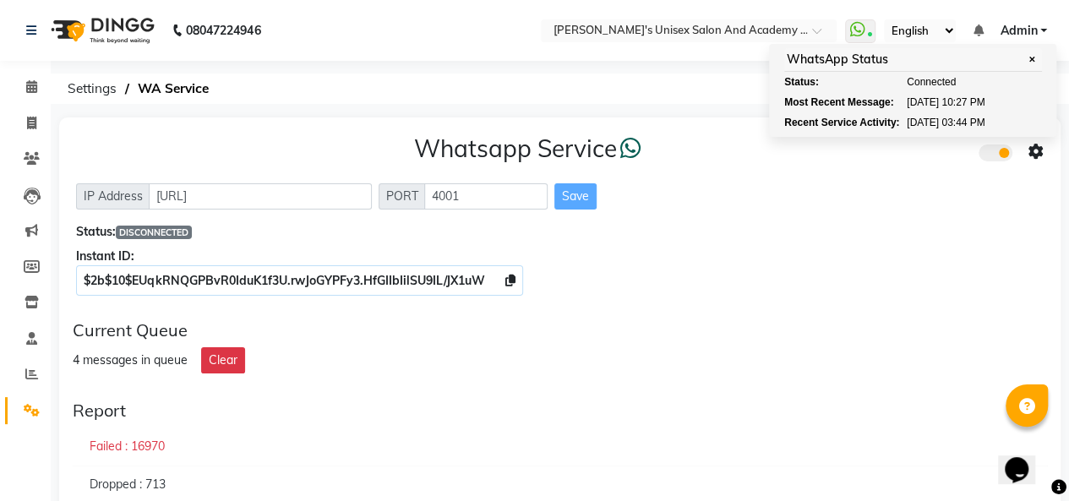
click at [724, 374] on div "Current Queue 4 messages in queue Clear" at bounding box center [560, 347] width 988 height 67
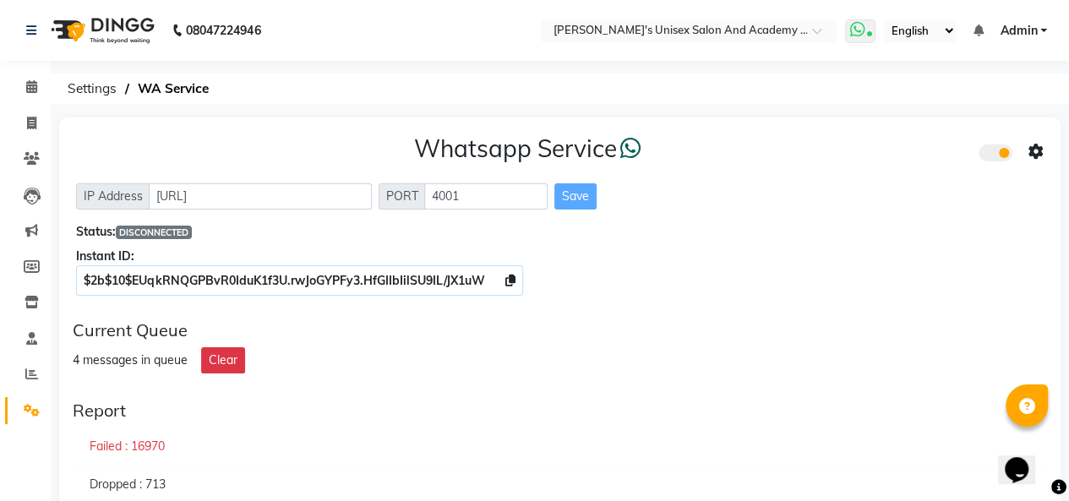
click at [867, 26] on span at bounding box center [860, 31] width 30 height 24
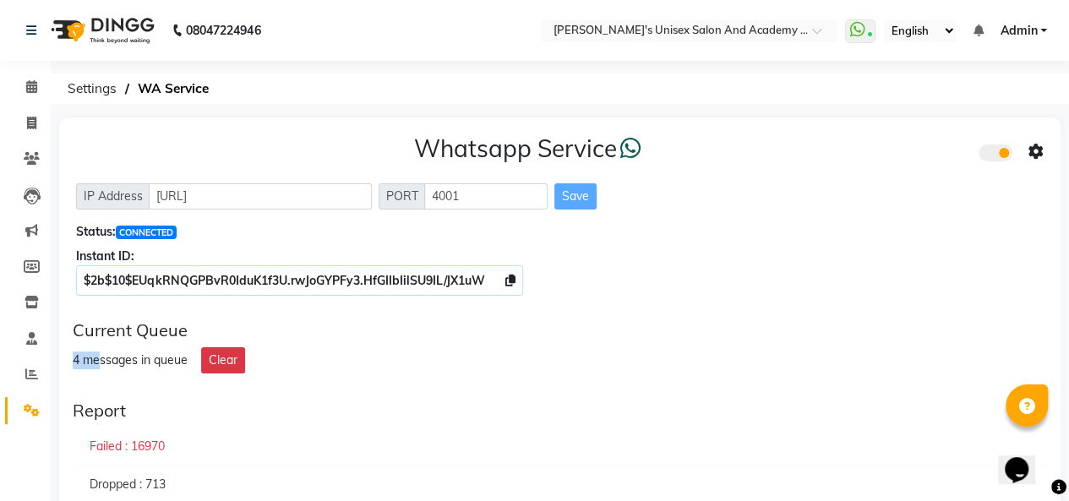
drag, startPoint x: 74, startPoint y: 363, endPoint x: 102, endPoint y: 353, distance: 29.4
click at [102, 353] on div "4 messages in queue" at bounding box center [130, 361] width 115 height 18
click at [32, 85] on icon at bounding box center [31, 86] width 11 height 13
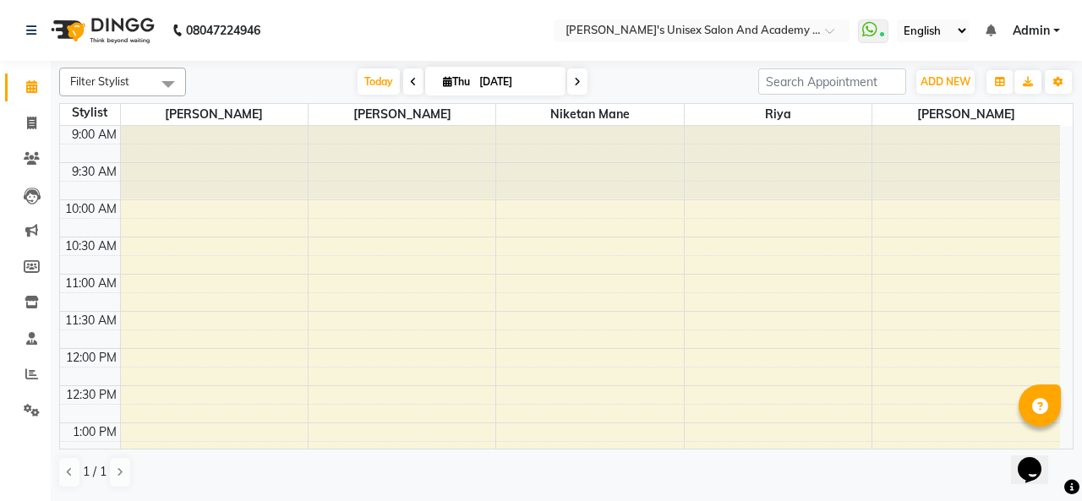
click at [436, 166] on div at bounding box center [402, 162] width 187 height 73
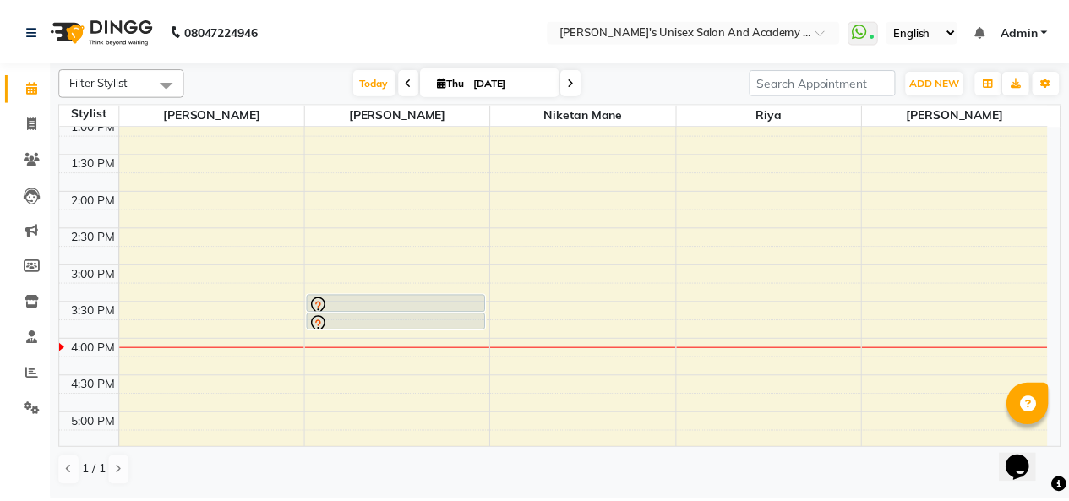
scroll to position [338, 0]
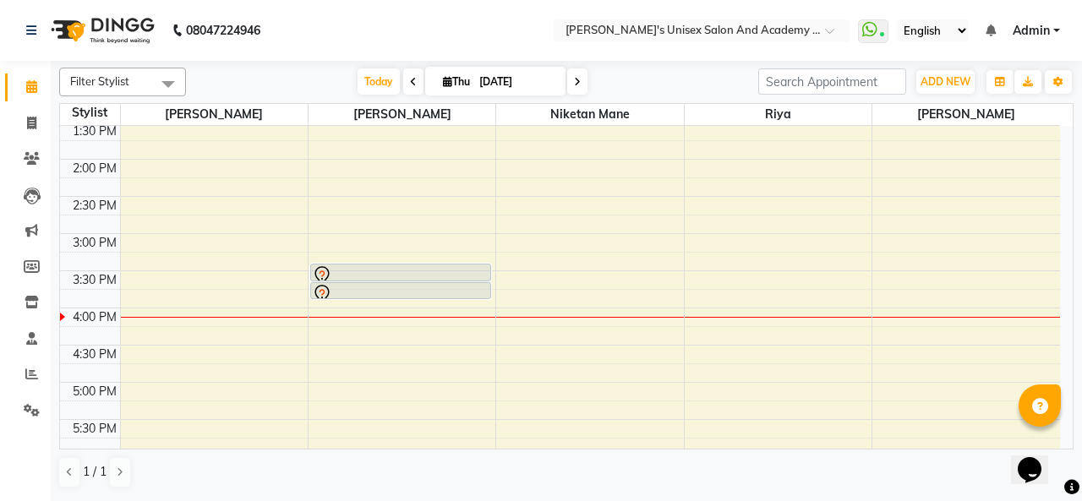
click at [405, 282] on link "[PERSON_NAME], TK01, 03:45 PM-04:00 PM, Shampoo & Conditioning - [DEMOGRAPHIC_D…" at bounding box center [400, 290] width 181 height 17
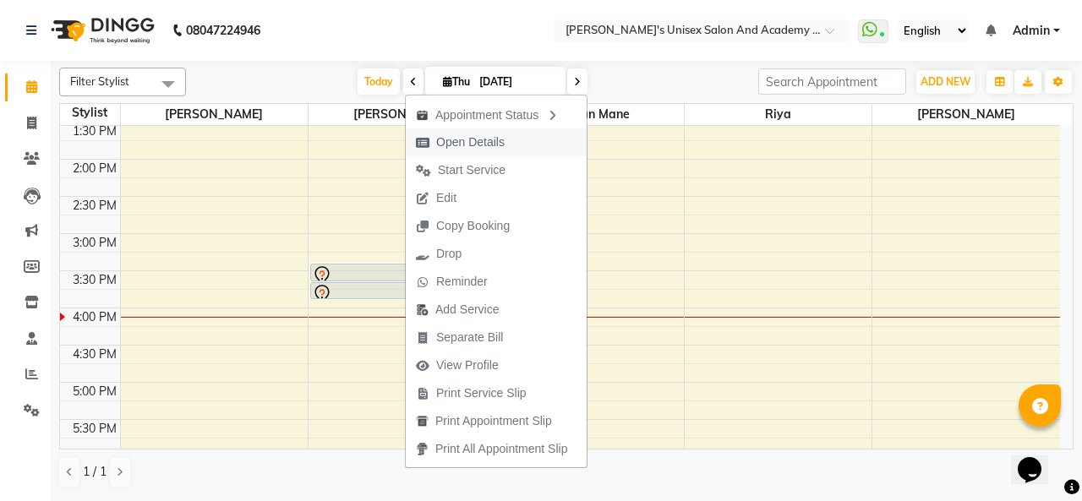
click at [467, 141] on span "Open Details" at bounding box center [470, 143] width 68 height 18
select select "7"
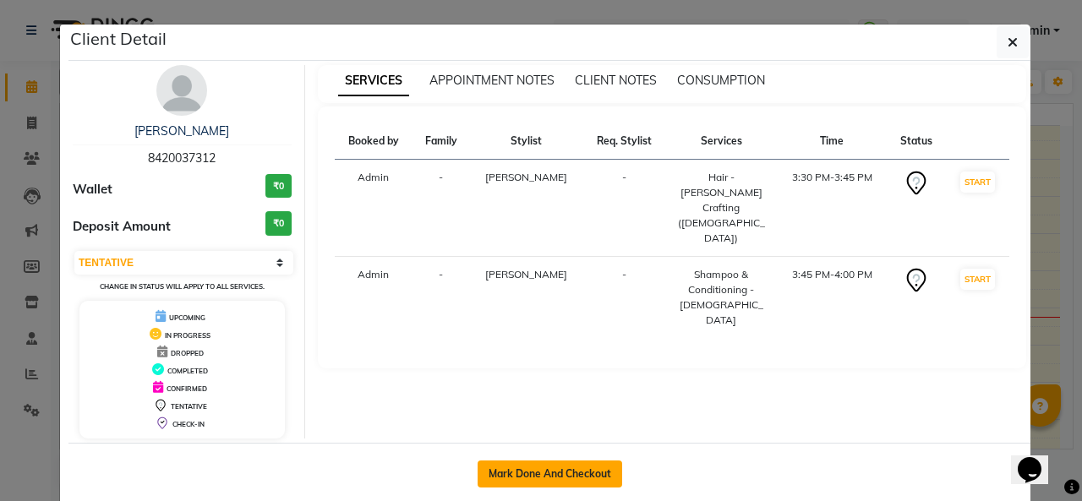
click at [603, 474] on button "Mark Done And Checkout" at bounding box center [550, 474] width 145 height 27
select select "service"
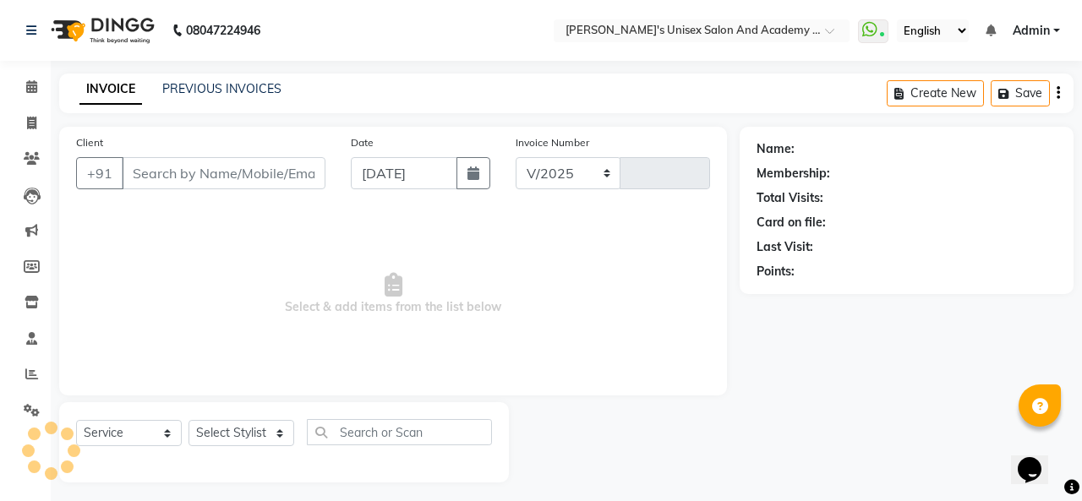
select select "665"
type input "0933"
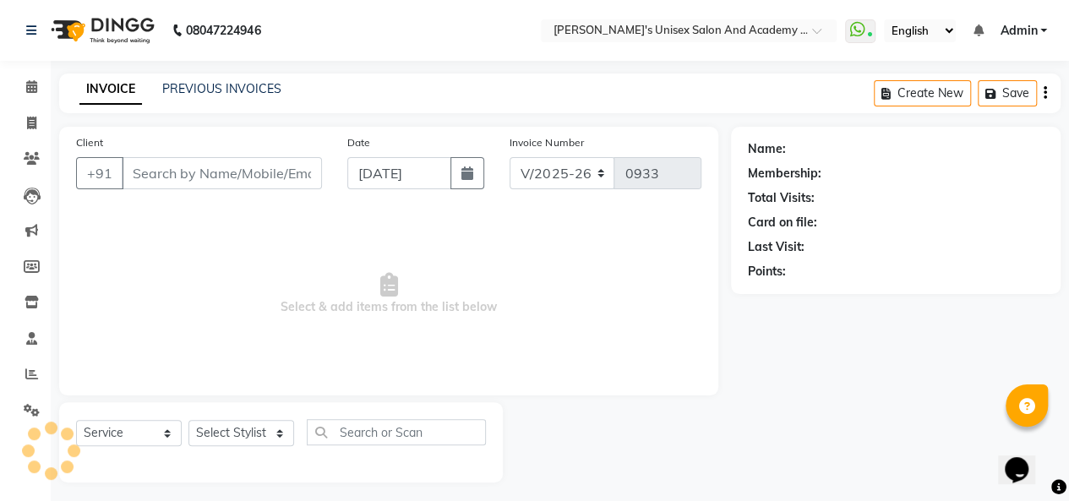
type input "8420037312"
select select "65488"
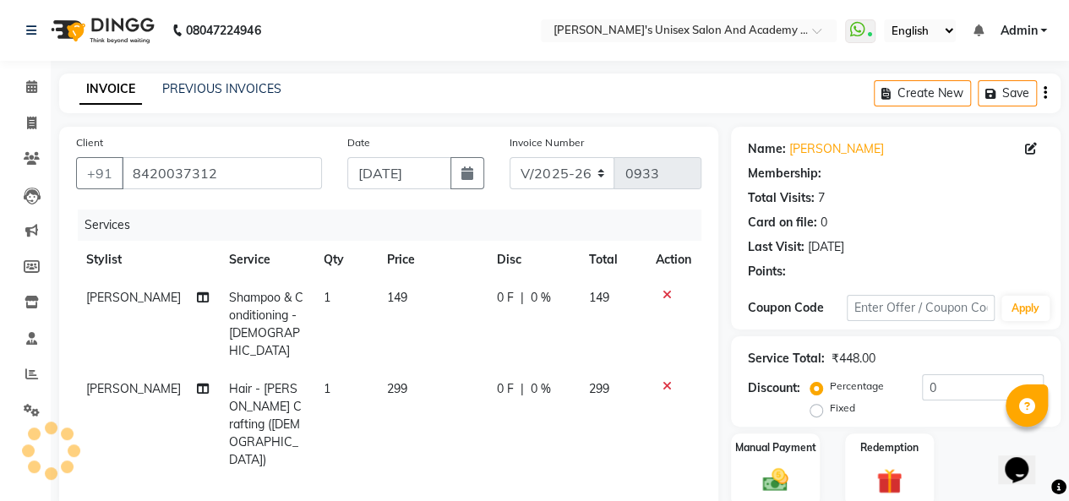
select select "1: Object"
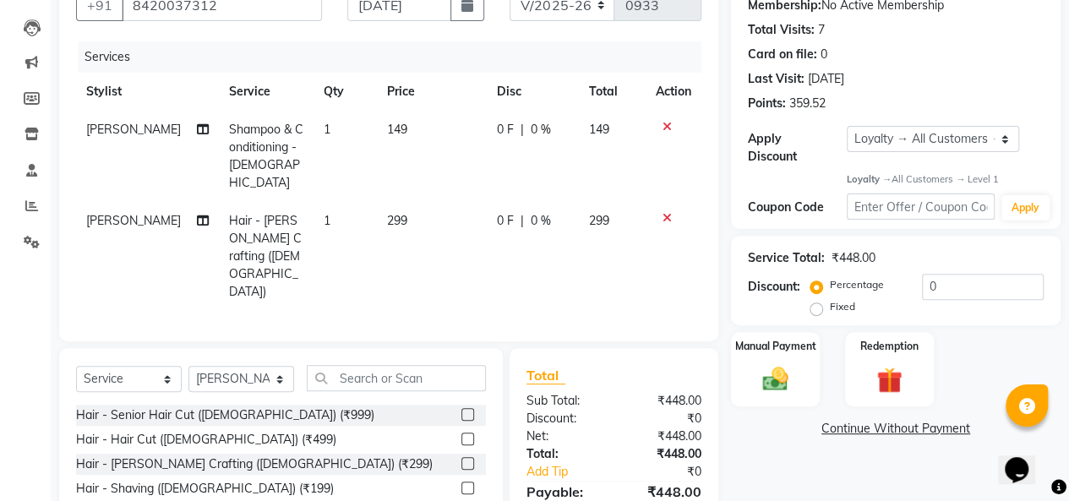
scroll to position [169, 0]
click at [115, 212] on span "[PERSON_NAME]" at bounding box center [133, 219] width 95 height 15
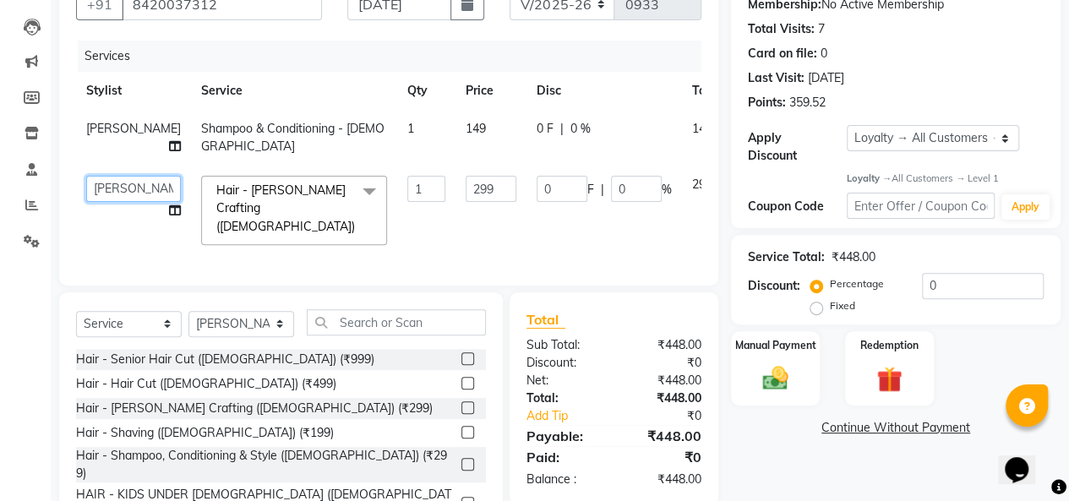
click at [117, 202] on select "[PERSON_NAME] Niketan Mane [PERSON_NAME] Sakshey Chandlaa [PERSON_NAME]" at bounding box center [133, 189] width 95 height 26
select select "52731"
click at [98, 136] on span "[PERSON_NAME]" at bounding box center [133, 128] width 95 height 15
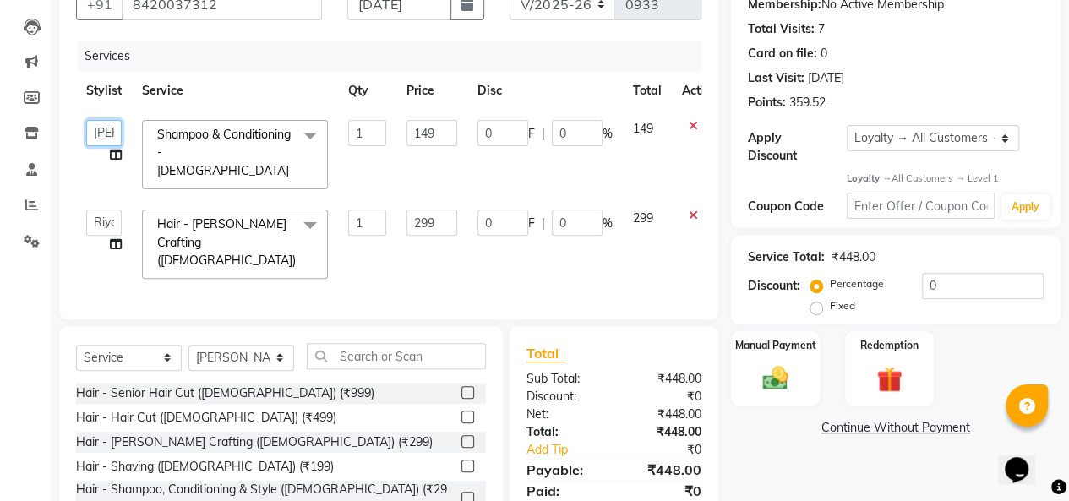
click at [98, 139] on select "[PERSON_NAME] Niketan Mane [PERSON_NAME] Sakshey Chandlaa [PERSON_NAME]" at bounding box center [104, 133] width 36 height 26
select select "43907"
click at [276, 345] on select "Select Stylist [PERSON_NAME] Niketan Mane [PERSON_NAME] Sakshey Chandlaa [PERSO…" at bounding box center [242, 358] width 106 height 26
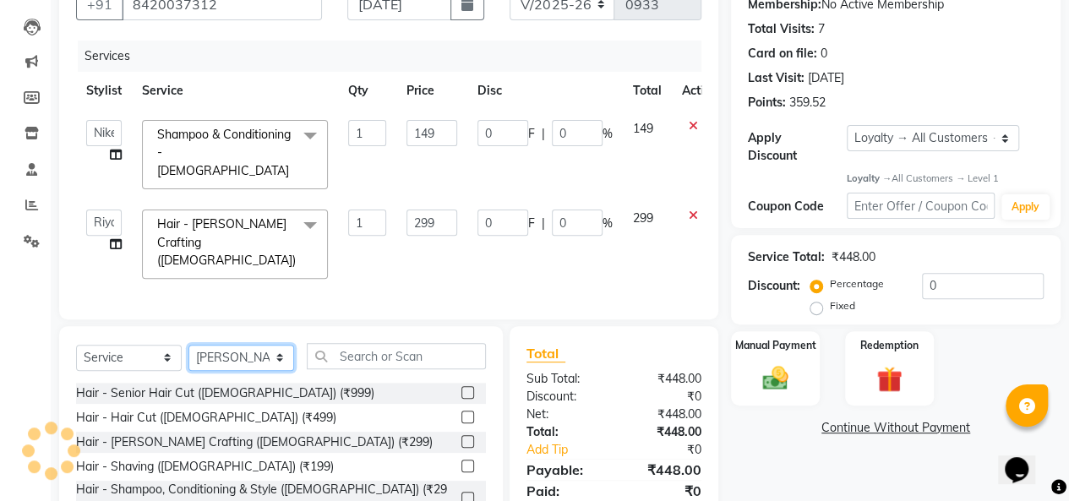
select select "43907"
click at [189, 345] on select "Select Stylist [PERSON_NAME] Niketan Mane [PERSON_NAME] Sakshey Chandlaa [PERSO…" at bounding box center [242, 358] width 106 height 26
click at [462, 492] on label at bounding box center [468, 498] width 13 height 13
click at [462, 494] on input "checkbox" at bounding box center [467, 499] width 11 height 11
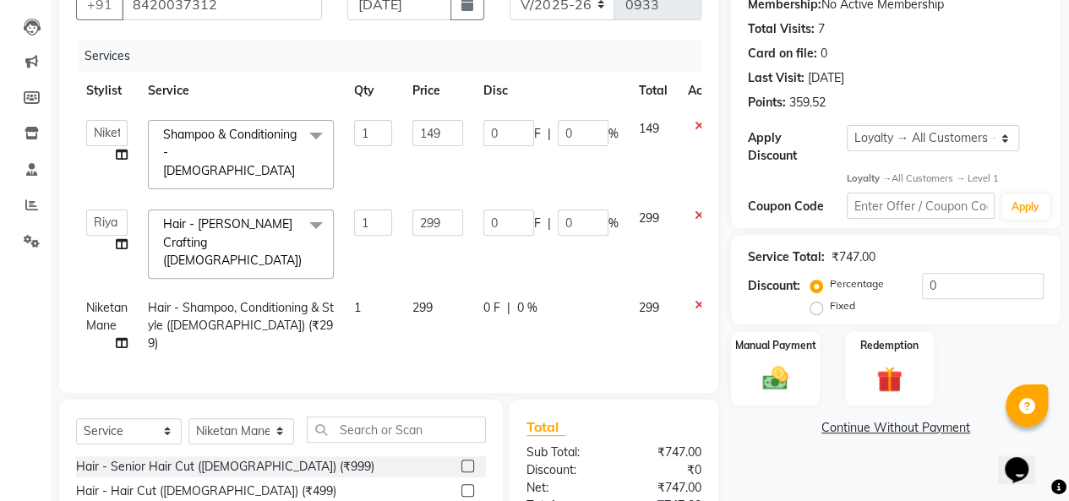
checkbox input "false"
click at [696, 128] on icon at bounding box center [699, 126] width 9 height 12
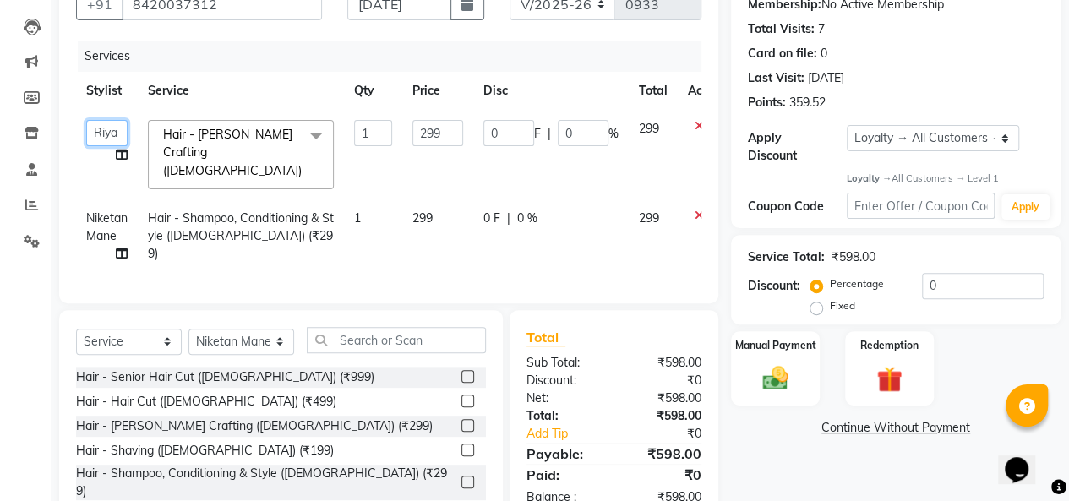
click at [118, 133] on select "[PERSON_NAME] Niketan Mane [PERSON_NAME] Sakshey Chandlaa [PERSON_NAME]" at bounding box center [106, 133] width 41 height 26
select select "43907"
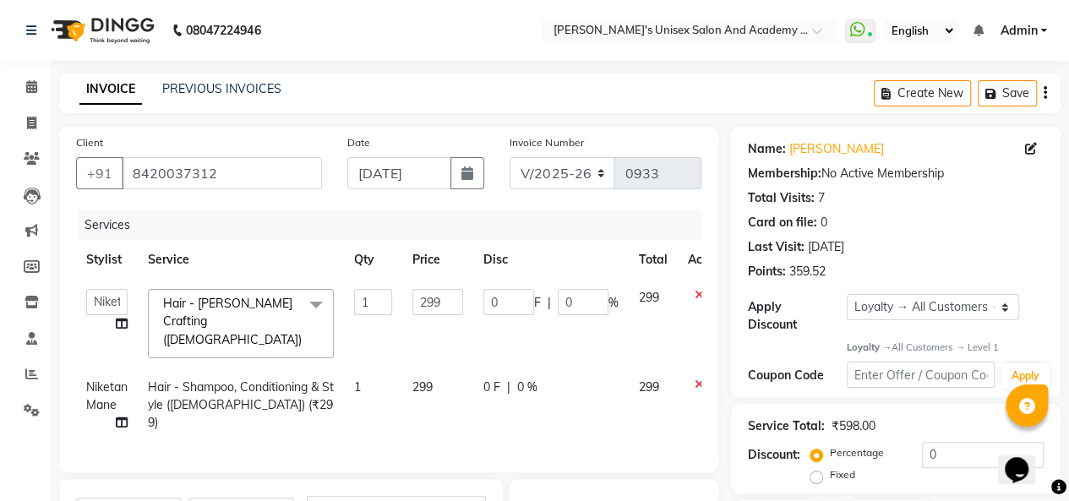
scroll to position [246, 0]
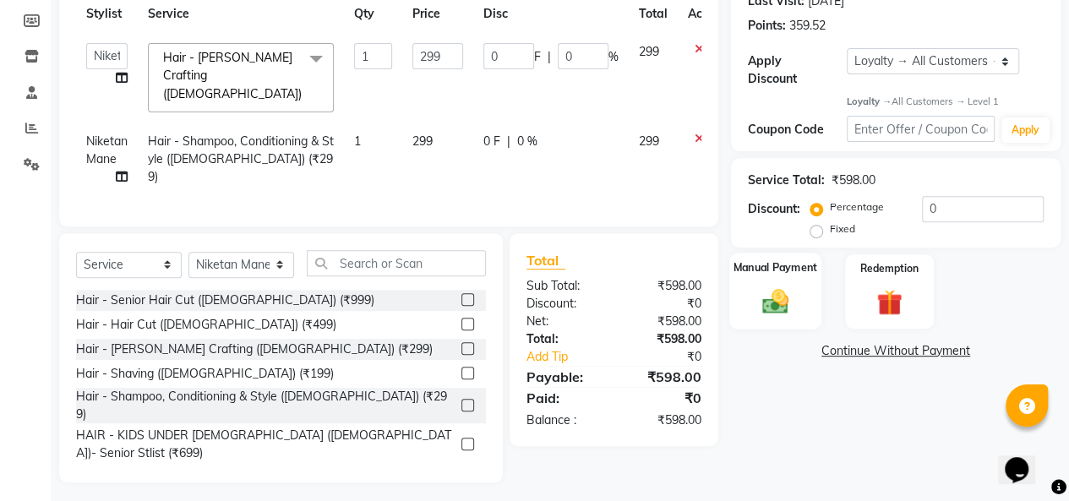
click at [784, 314] on img at bounding box center [775, 302] width 43 height 30
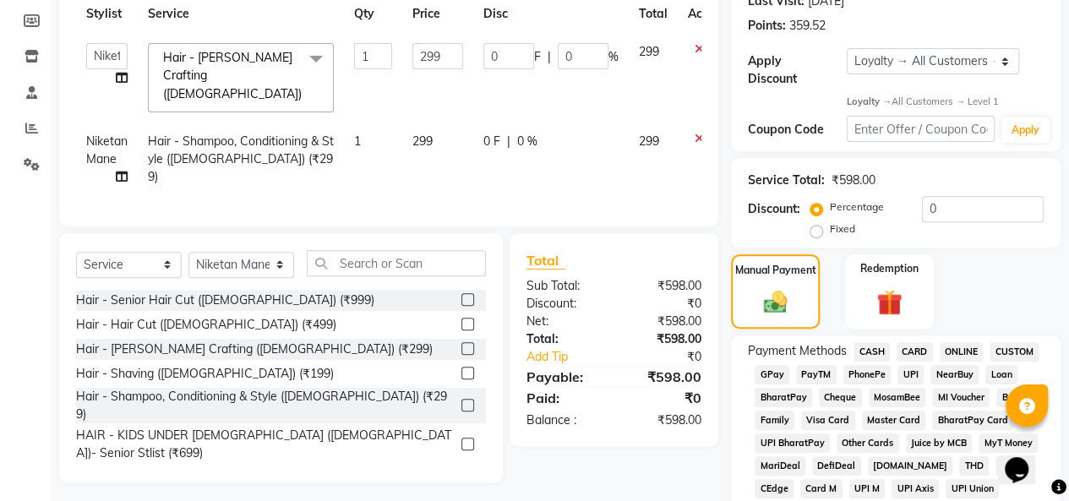
scroll to position [331, 0]
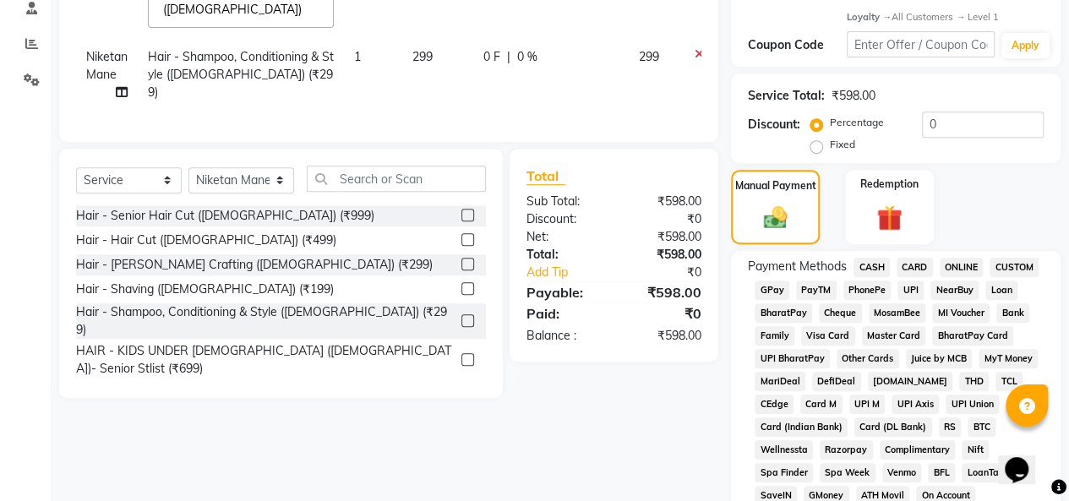
click at [913, 290] on span "UPI" at bounding box center [911, 290] width 26 height 19
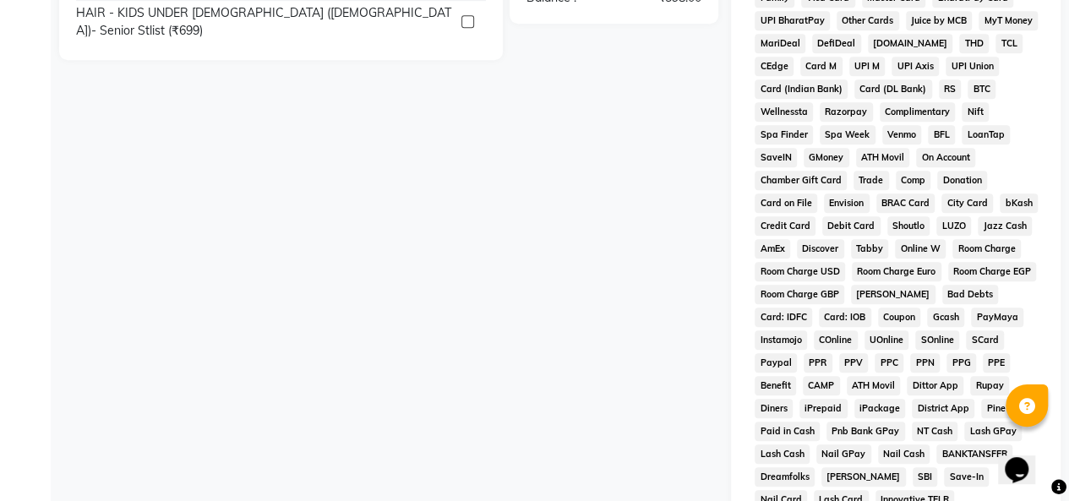
scroll to position [905, 0]
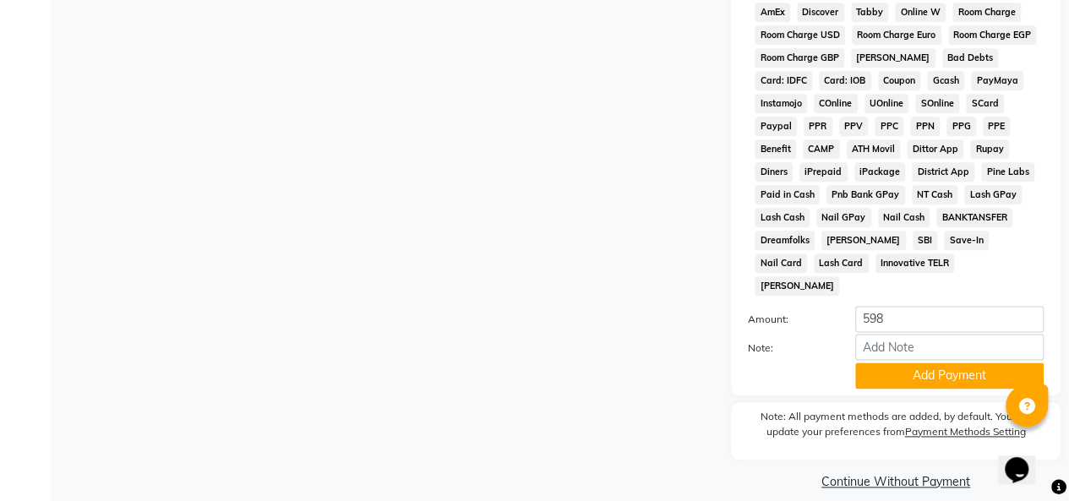
click at [937, 363] on button "Add Payment" at bounding box center [949, 376] width 189 height 26
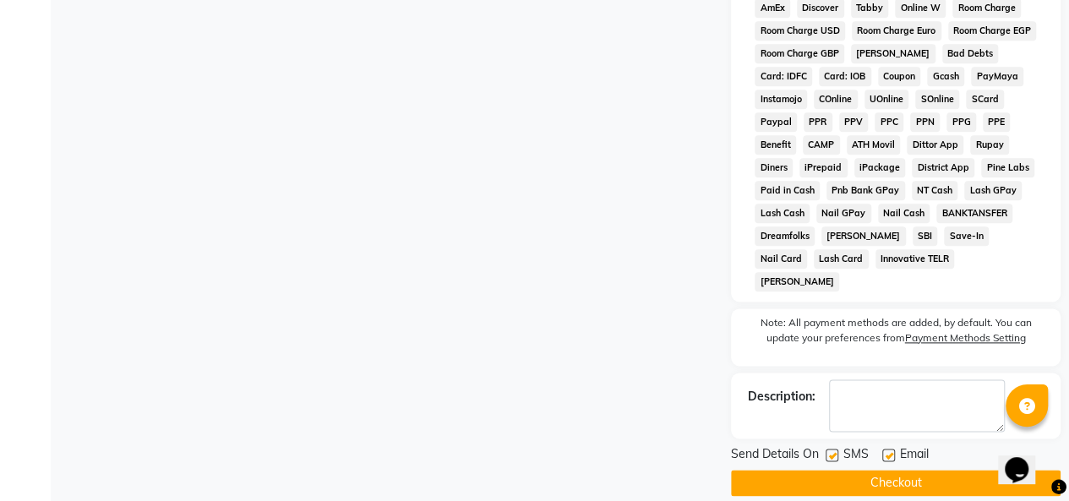
scroll to position [910, 0]
click at [911, 469] on button "Checkout" at bounding box center [896, 482] width 330 height 26
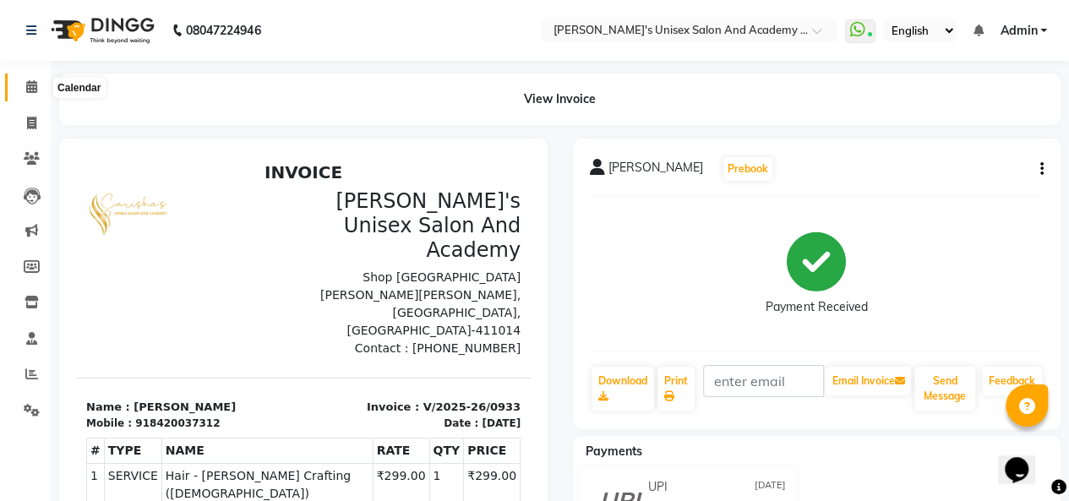
drag, startPoint x: 28, startPoint y: 85, endPoint x: 98, endPoint y: 24, distance: 93.4
click at [29, 85] on icon at bounding box center [31, 86] width 11 height 13
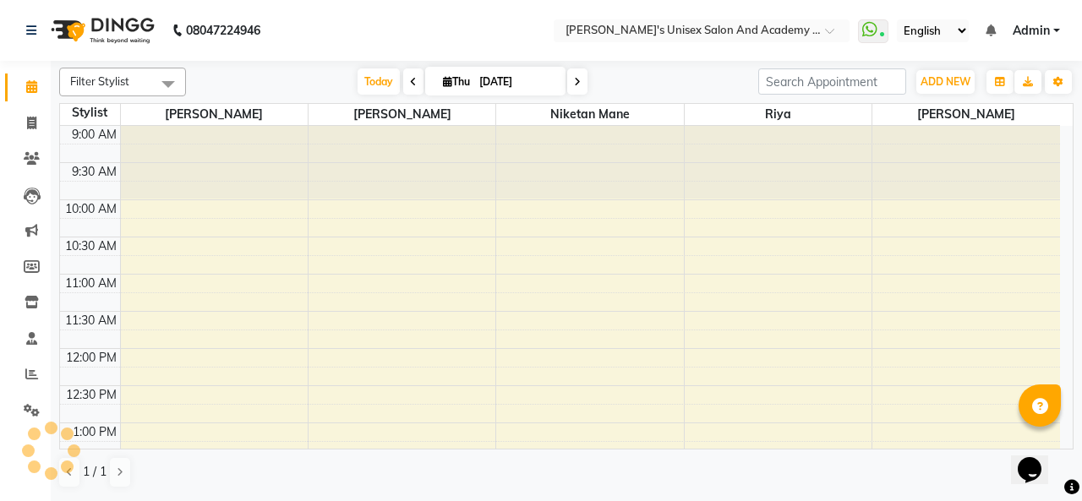
scroll to position [514, 0]
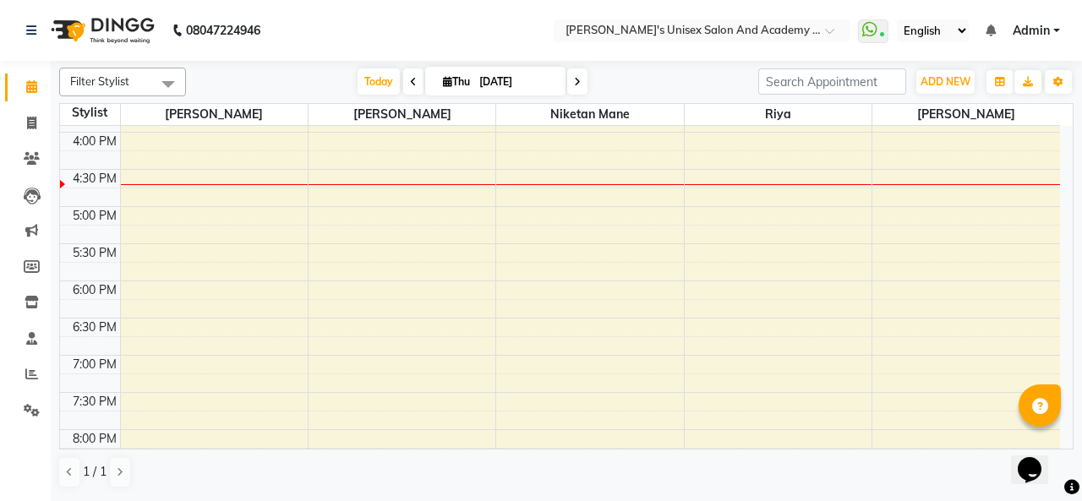
click at [575, 89] on span at bounding box center [577, 81] width 20 height 26
type input "[DATE]"
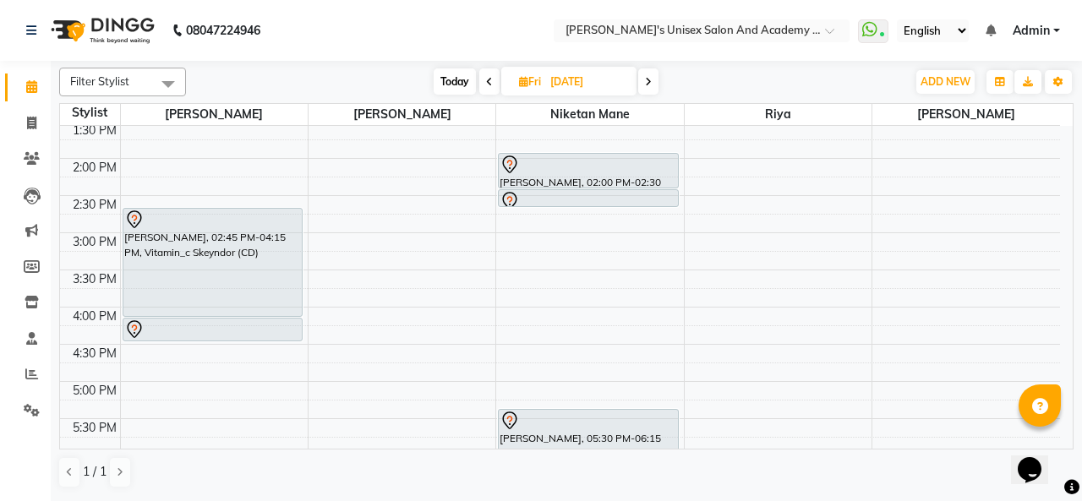
scroll to position [260, 0]
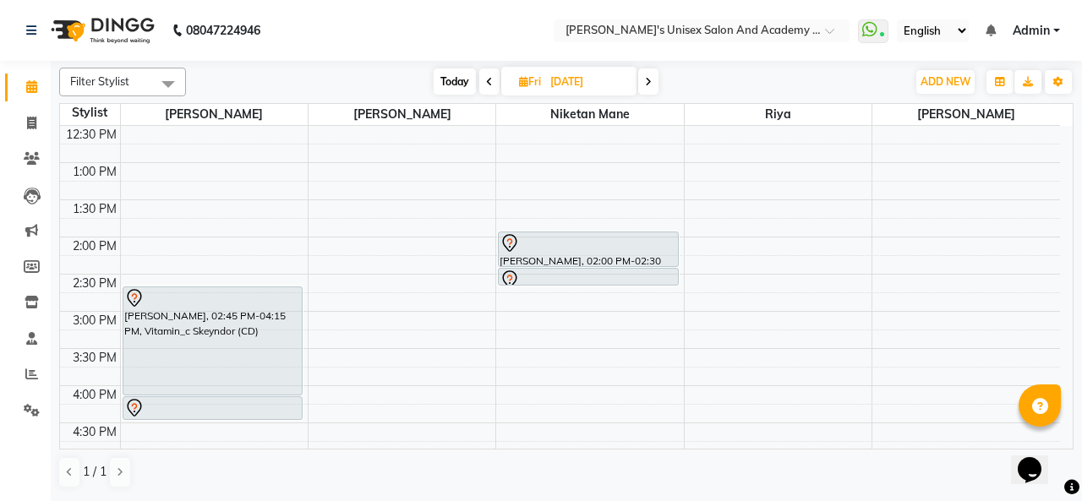
click at [557, 254] on div "[PERSON_NAME], 02:00 PM-02:30 PM, Hair - Hair Cut ([DEMOGRAPHIC_DATA])" at bounding box center [588, 249] width 179 height 34
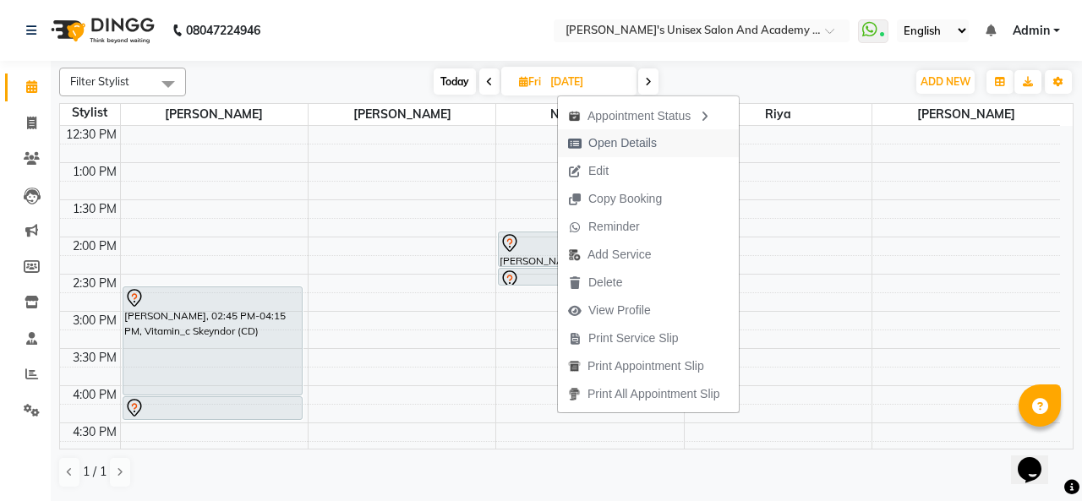
click at [623, 146] on span "Open Details" at bounding box center [622, 143] width 68 height 18
select select "7"
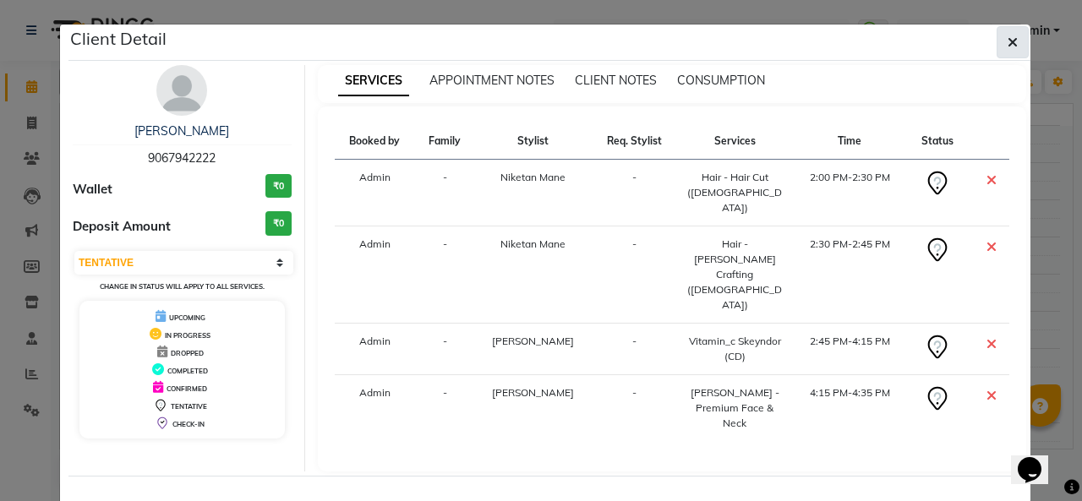
click at [1010, 48] on icon "button" at bounding box center [1013, 43] width 10 height 14
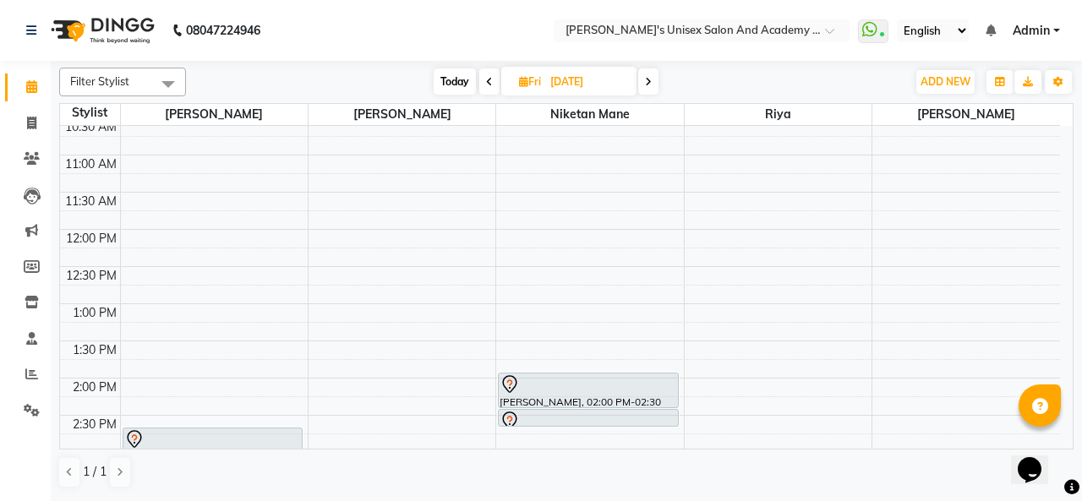
scroll to position [91, 0]
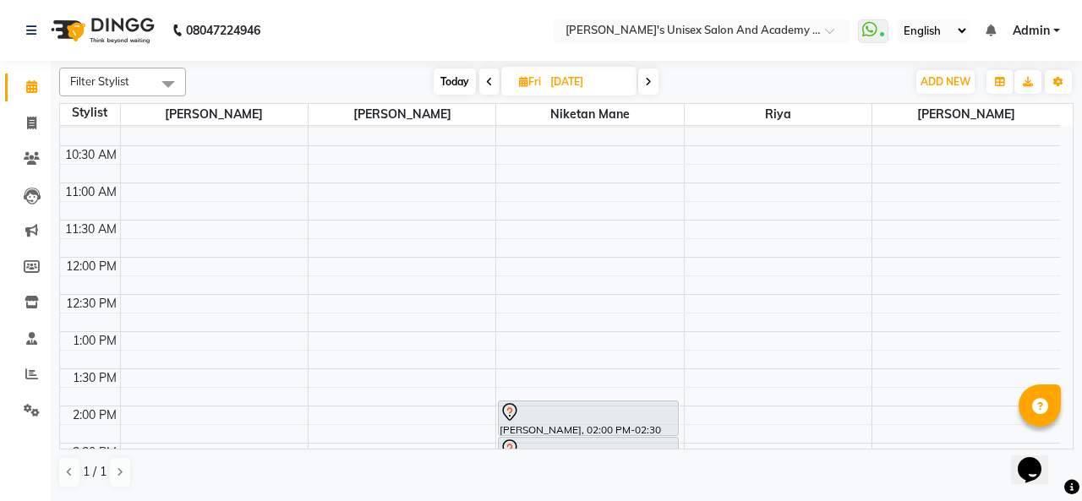
click at [455, 87] on span "Today" at bounding box center [455, 81] width 42 height 26
type input "[DATE]"
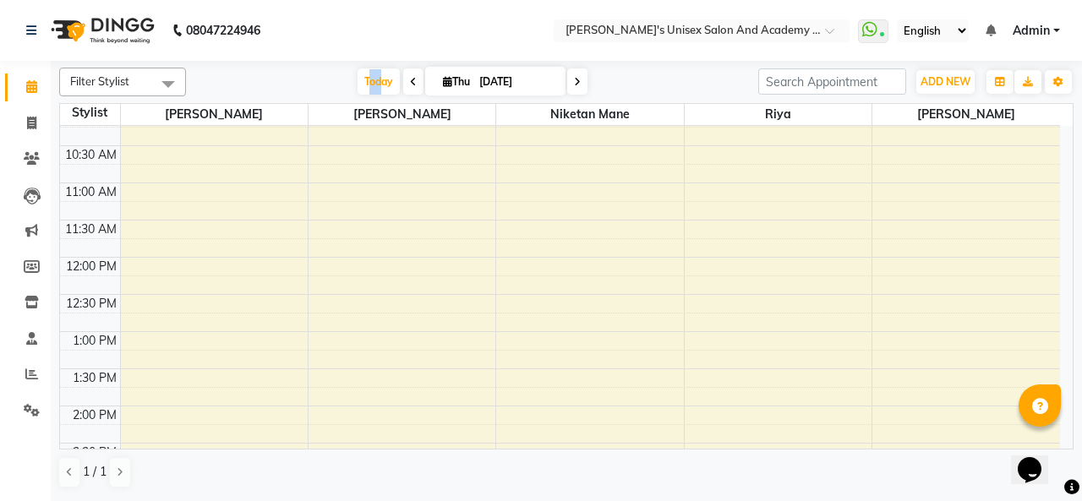
scroll to position [514, 0]
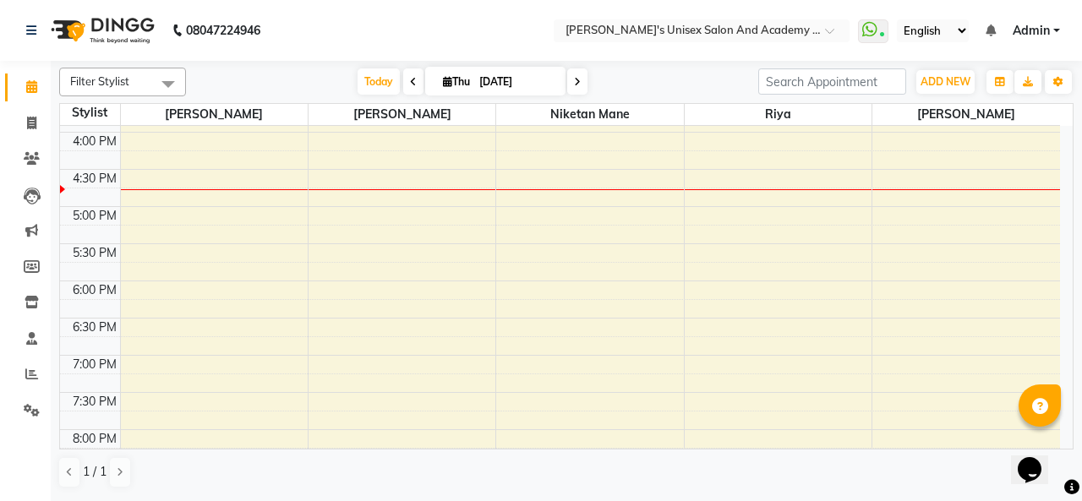
click at [276, 76] on div "[DATE] [DATE]" at bounding box center [471, 81] width 555 height 25
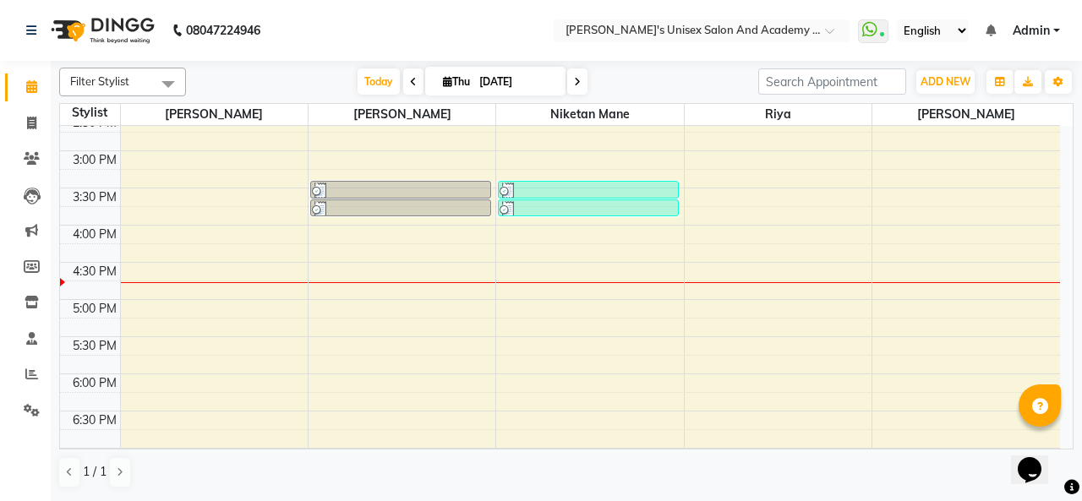
scroll to position [448, 0]
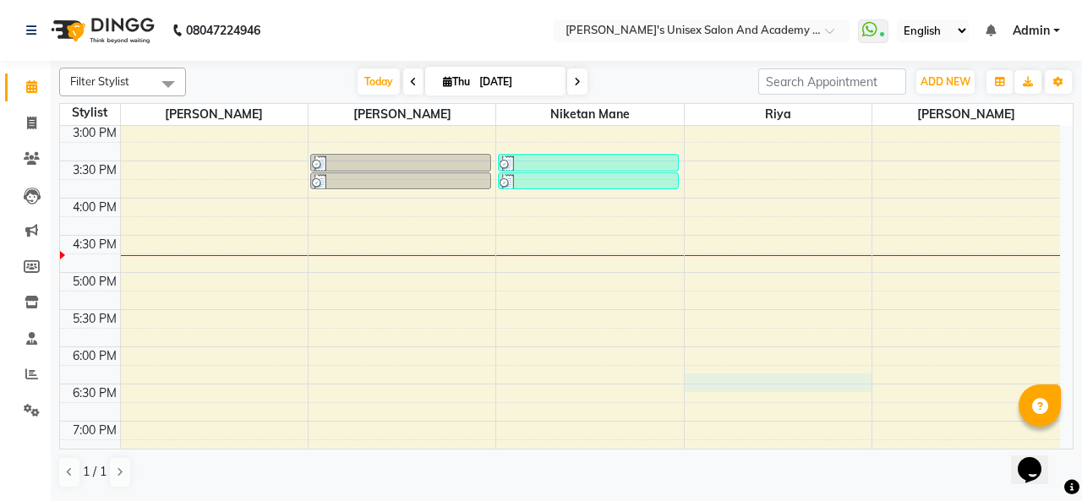
click at [717, 374] on div "9:00 AM 9:30 AM 10:00 AM 10:30 AM 11:00 AM 11:30 AM 12:00 PM 12:30 PM 1:00 PM 1…" at bounding box center [560, 198] width 1000 height 1041
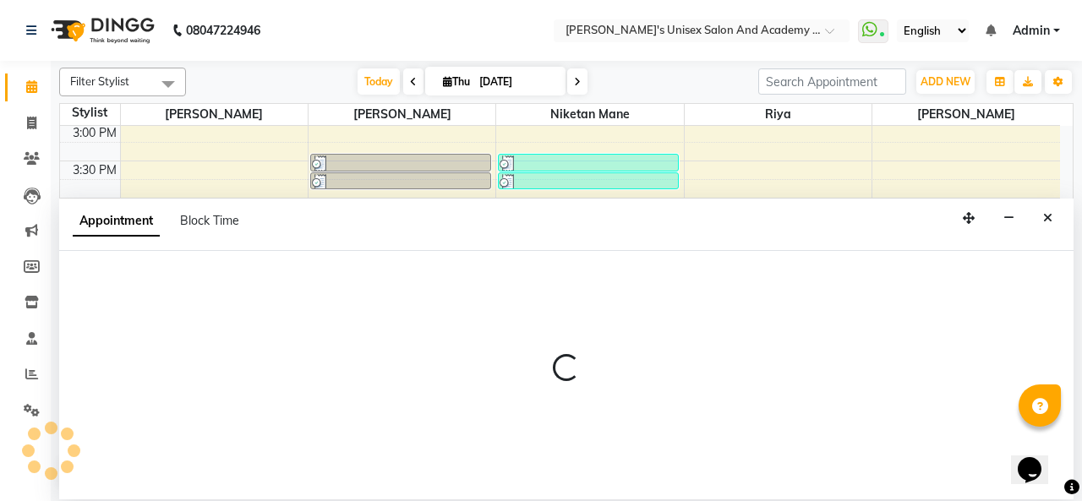
select select "52731"
select select "1110"
select select "tentative"
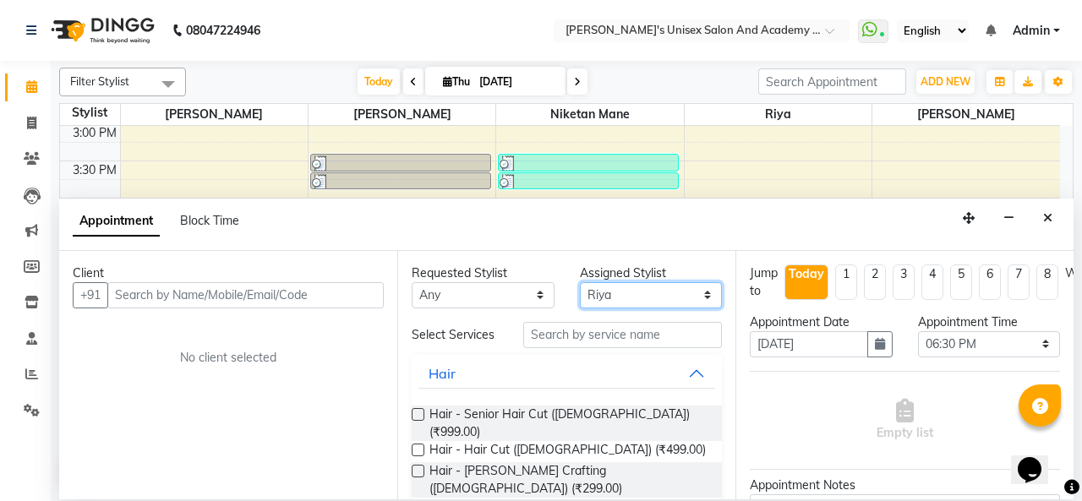
click at [646, 305] on select "Select [PERSON_NAME] Niketan Mane [PERSON_NAME] Sakshey Chandlaa [PERSON_NAME]" at bounding box center [651, 295] width 143 height 26
select select "85256"
click at [580, 282] on select "Select [PERSON_NAME] Niketan Mane [PERSON_NAME] Sakshey Chandlaa [PERSON_NAME]" at bounding box center [651, 295] width 143 height 26
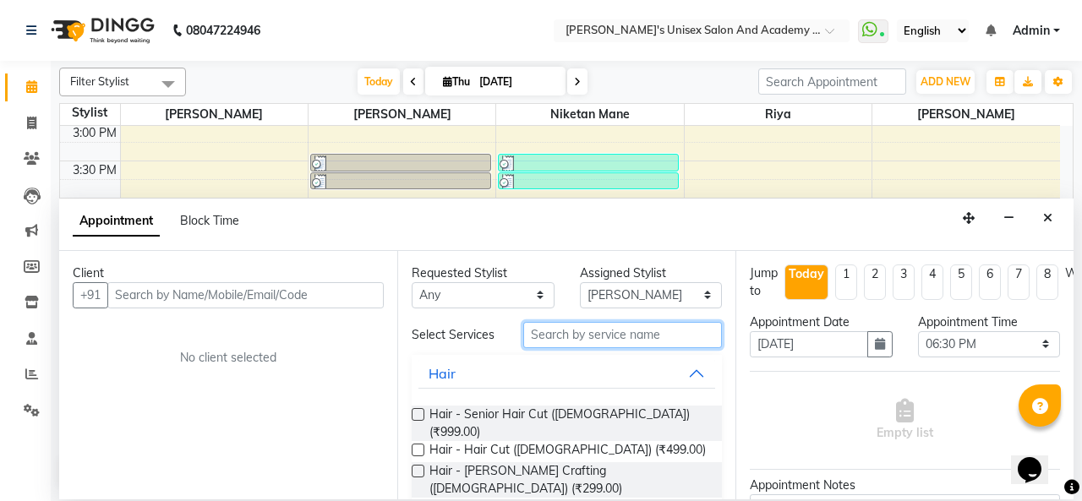
click at [538, 331] on input "text" at bounding box center [622, 335] width 199 height 26
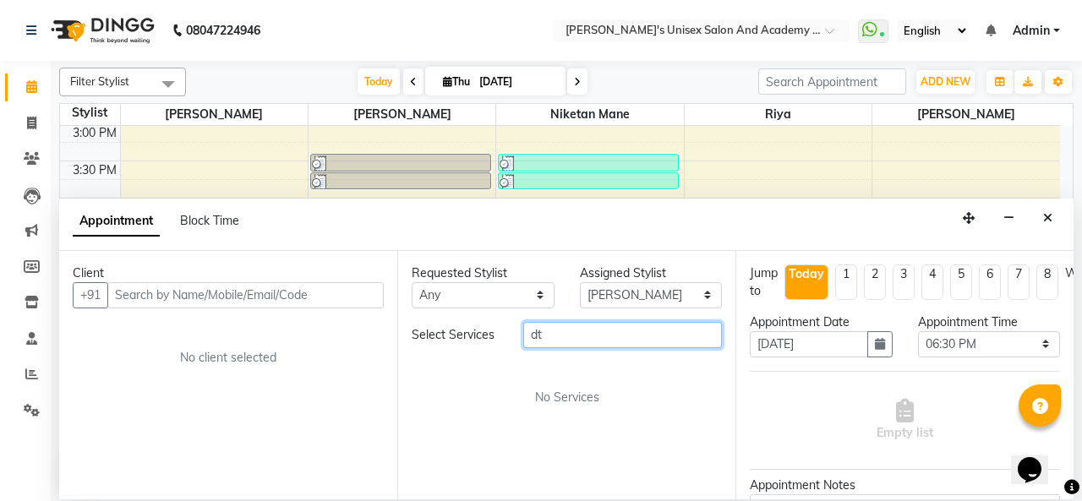
type input "d"
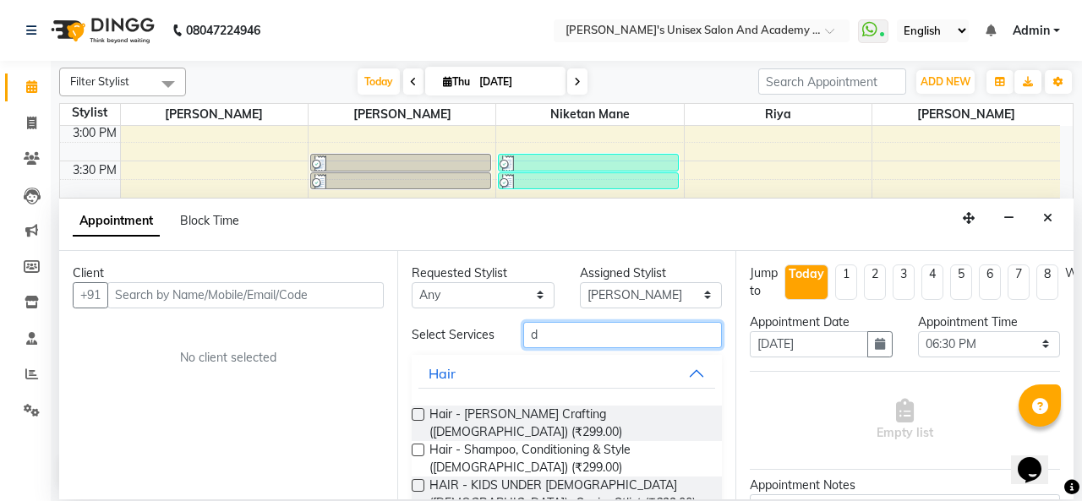
click at [561, 327] on input "d" at bounding box center [622, 335] width 199 height 26
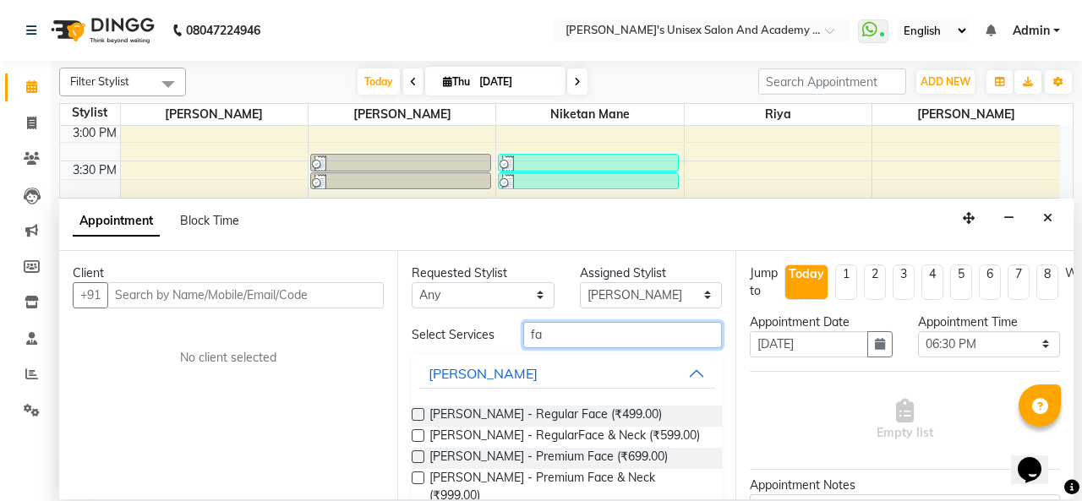
type input "fa"
click at [420, 476] on label at bounding box center [418, 478] width 13 height 13
click at [420, 476] on input "checkbox" at bounding box center [417, 479] width 11 height 11
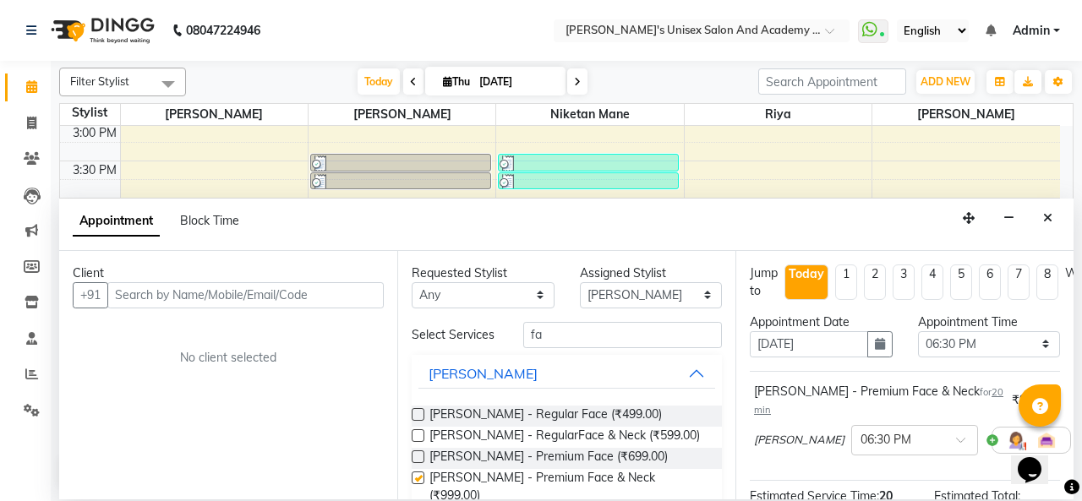
checkbox input "false"
click at [183, 302] on input "text" at bounding box center [245, 295] width 276 height 26
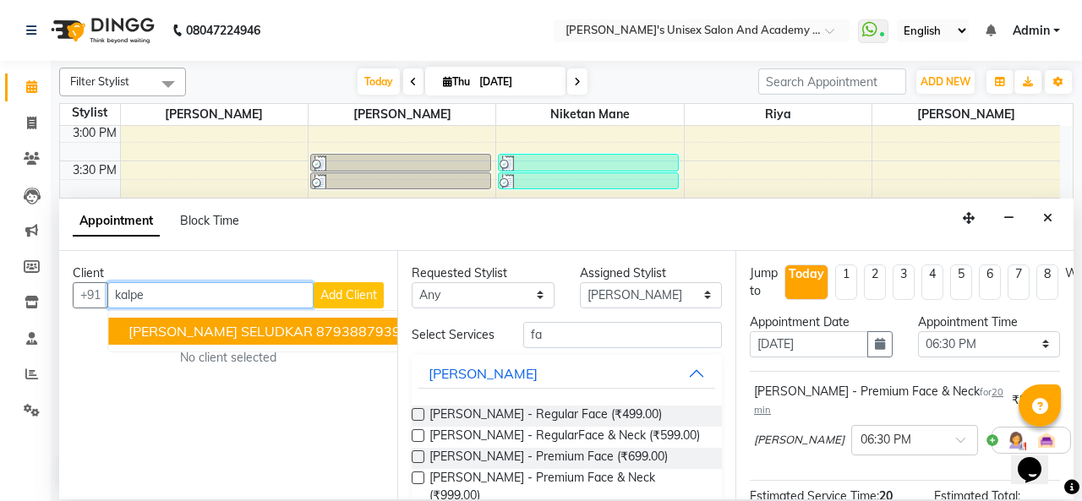
click at [229, 323] on span "[PERSON_NAME] SELUDKAR" at bounding box center [220, 331] width 184 height 17
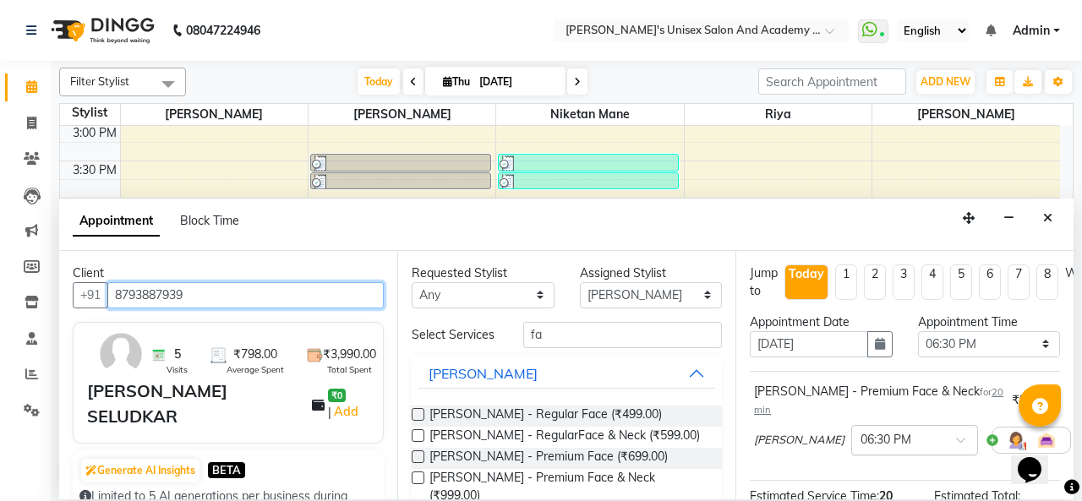
scroll to position [228, 0]
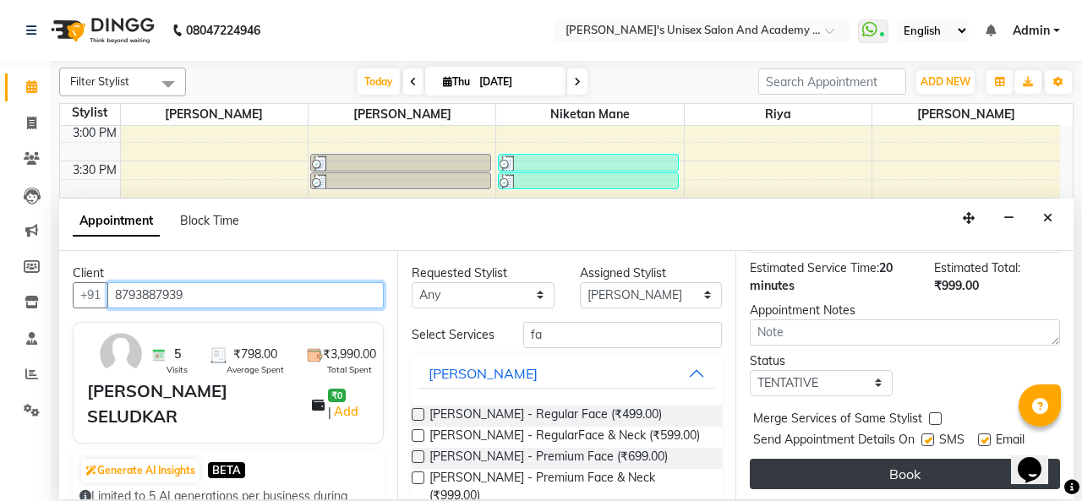
type input "8793887939"
click at [899, 467] on button "Book" at bounding box center [905, 474] width 310 height 30
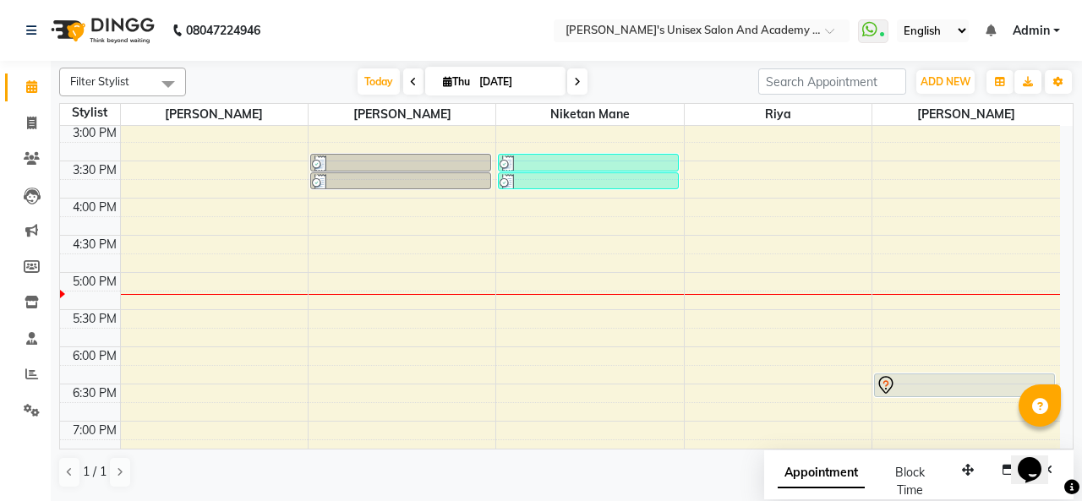
click at [575, 77] on icon at bounding box center [577, 82] width 7 height 10
type input "[DATE]"
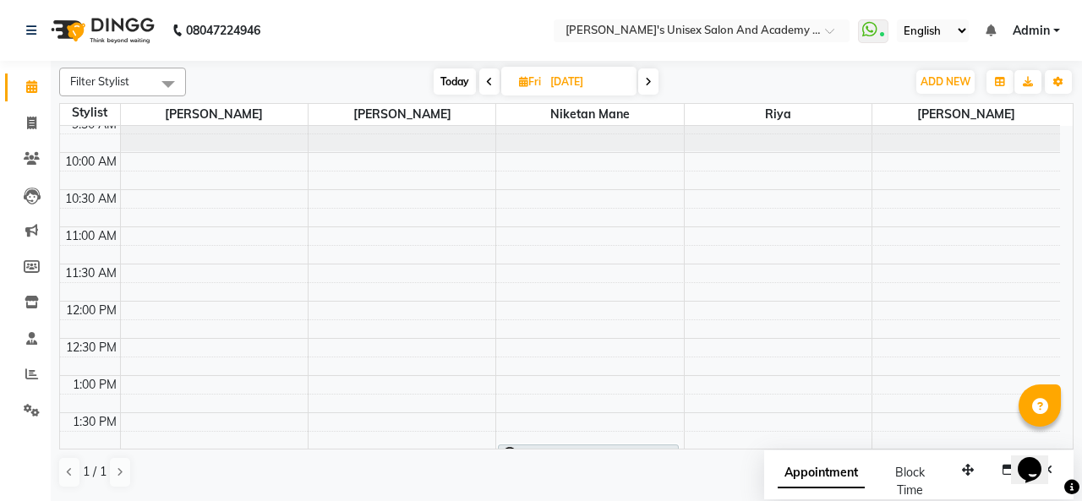
scroll to position [85, 0]
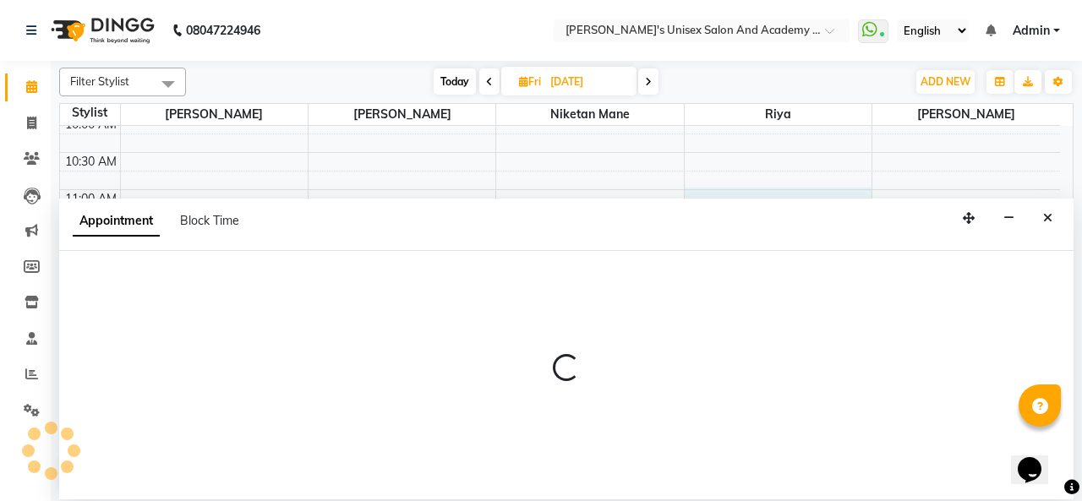
select select "52731"
select select "tentative"
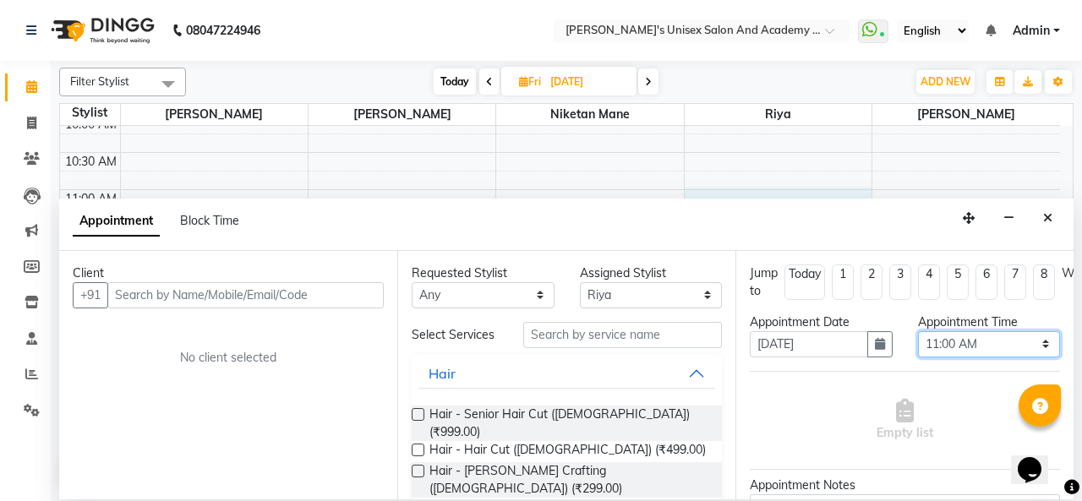
click at [998, 347] on select "Select 10:00 AM 10:15 AM 10:30 AM 10:45 AM 11:00 AM 11:15 AM 11:30 AM 11:45 AM …" at bounding box center [989, 344] width 143 height 26
select select "675"
click at [918, 331] on select "Select 10:00 AM 10:15 AM 10:30 AM 10:45 AM 11:00 AM 11:15 AM 11:30 AM 11:45 AM …" at bounding box center [989, 344] width 143 height 26
click at [423, 444] on label at bounding box center [418, 450] width 13 height 13
click at [423, 446] on input "checkbox" at bounding box center [417, 451] width 11 height 11
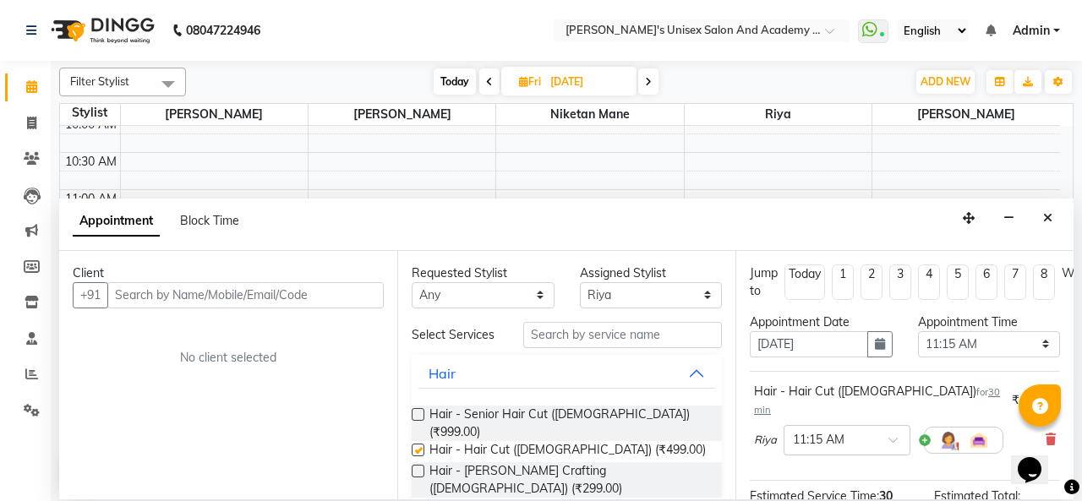
checkbox input "false"
click at [270, 290] on input "text" at bounding box center [245, 295] width 276 height 26
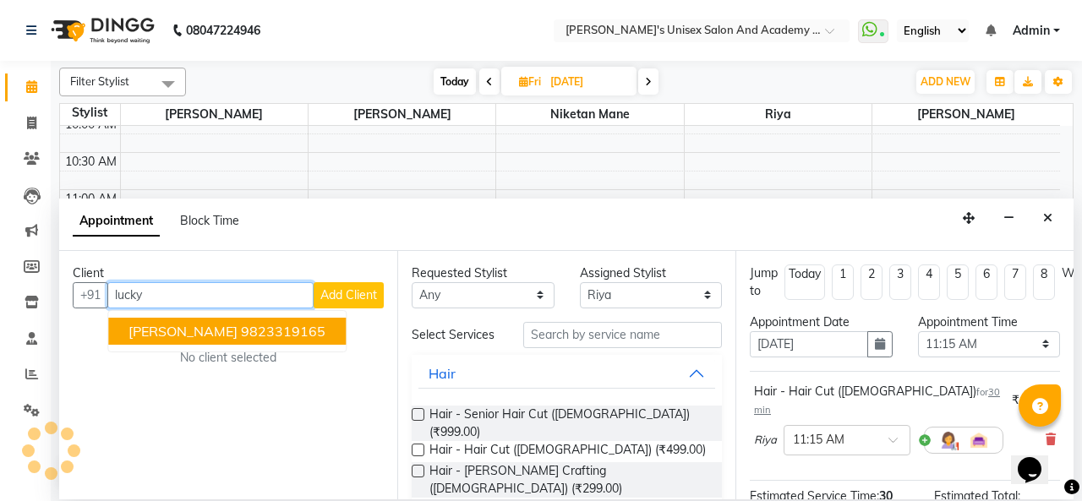
click at [142, 326] on span "[PERSON_NAME]" at bounding box center [182, 331] width 109 height 17
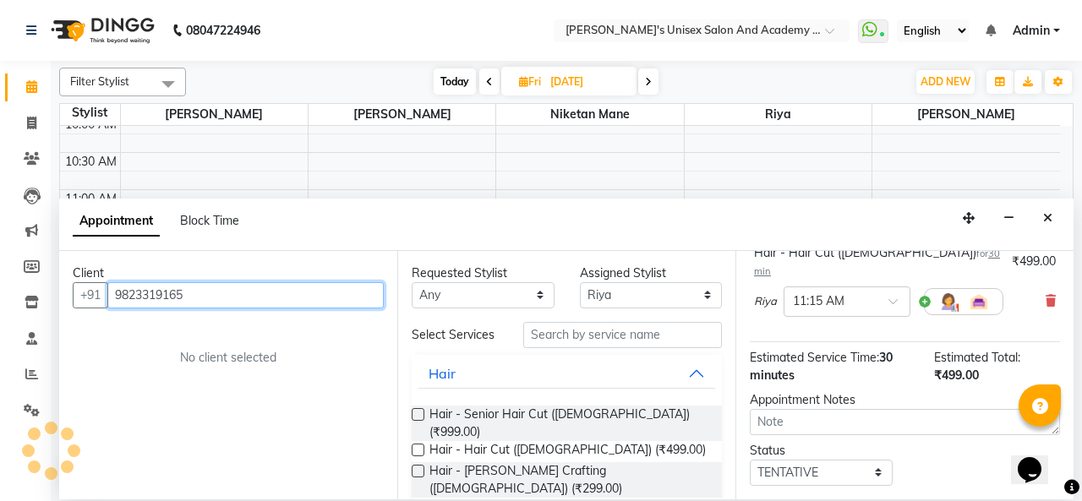
scroll to position [226, 0]
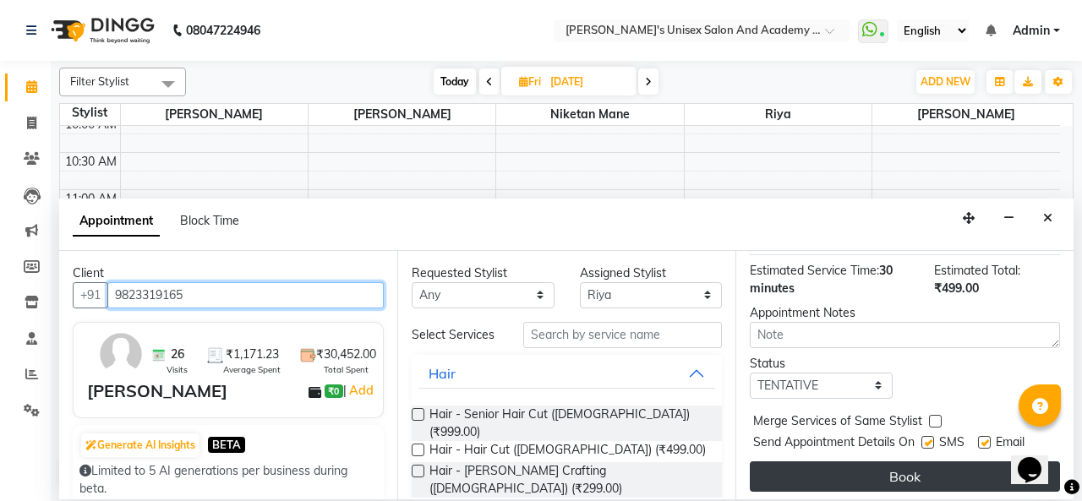
type input "9823319165"
click at [888, 462] on button "Book" at bounding box center [905, 477] width 310 height 30
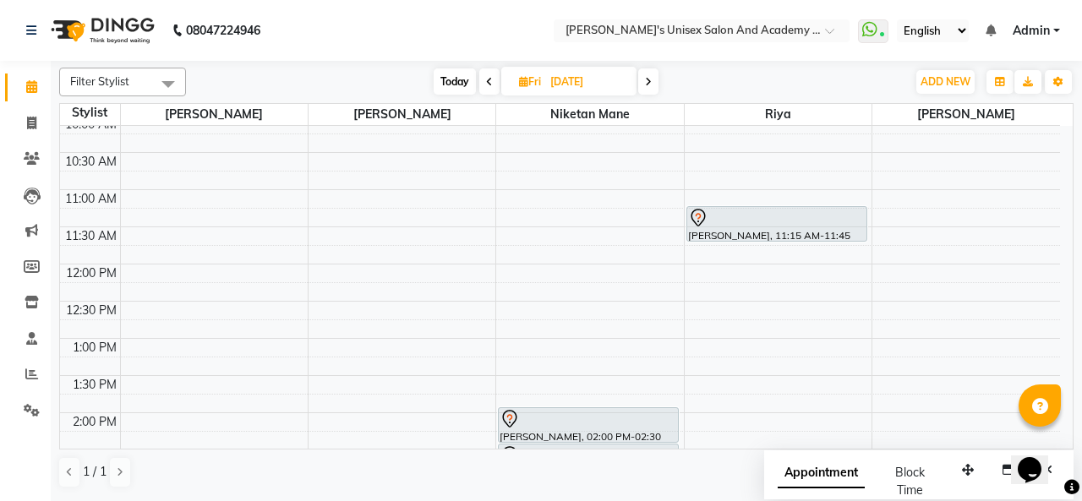
click at [440, 85] on span "Today" at bounding box center [455, 81] width 42 height 26
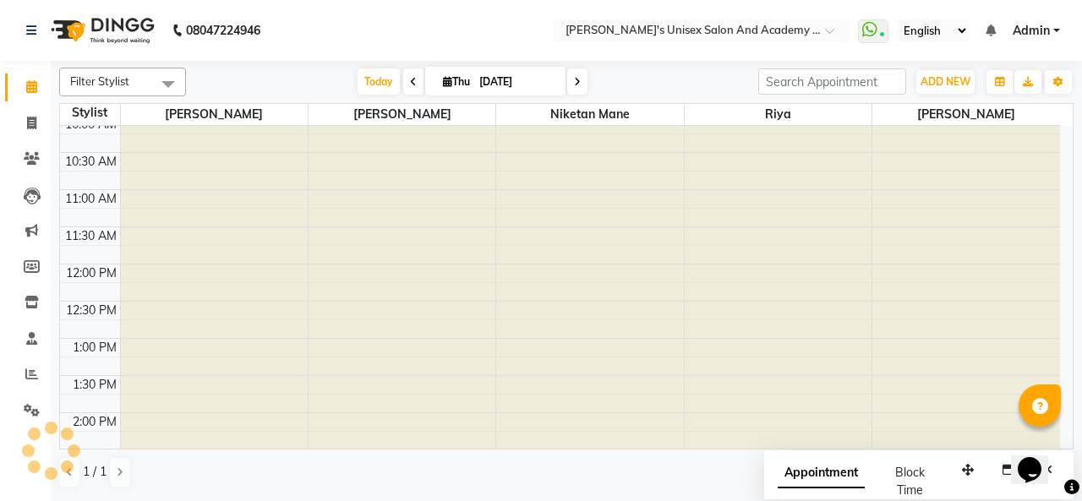
type input "[DATE]"
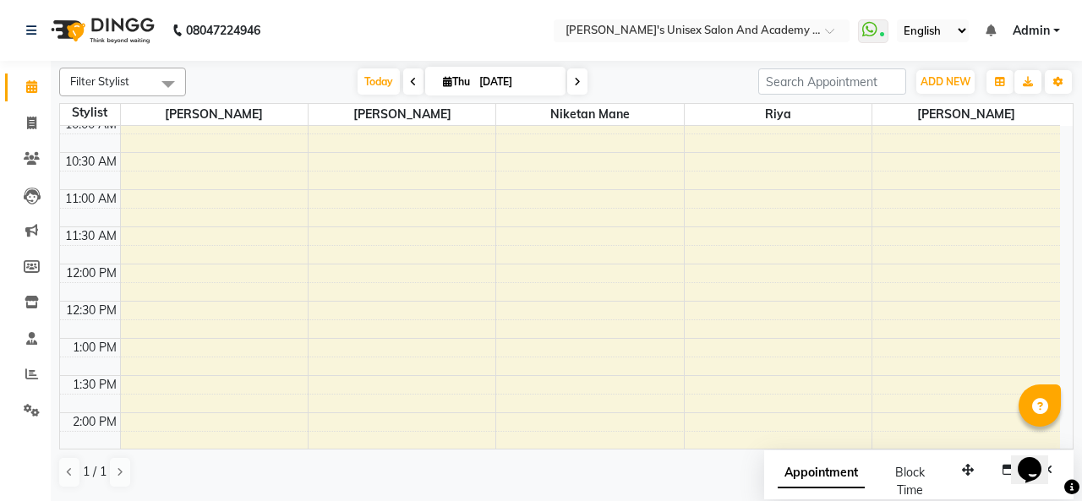
click at [443, 85] on icon at bounding box center [447, 81] width 9 height 11
select select "9"
select select "2025"
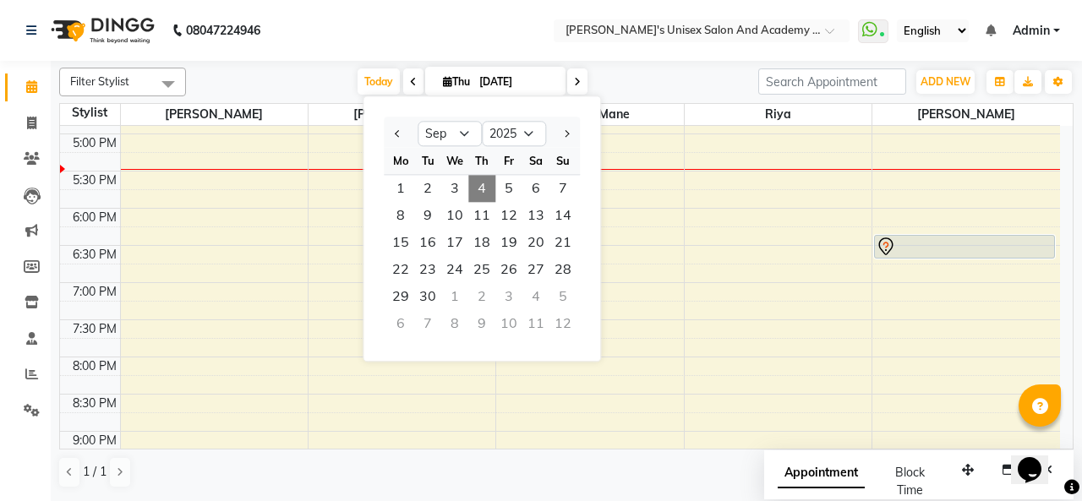
scroll to position [702, 0]
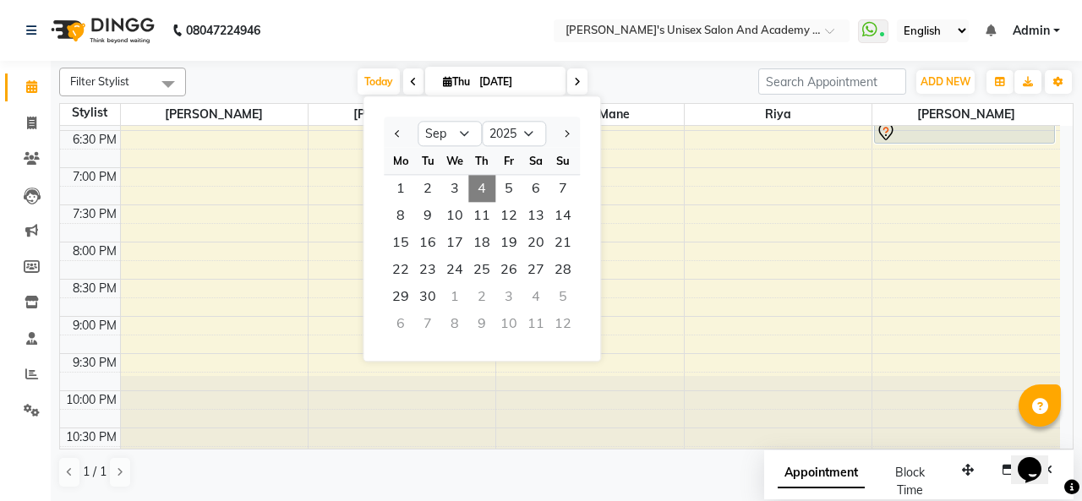
click at [668, 74] on div "[DATE] [DATE] Jan Feb Mar Apr May Jun [DATE] Aug Sep Oct Nov [DATE] 2016 2017 2…" at bounding box center [471, 81] width 555 height 25
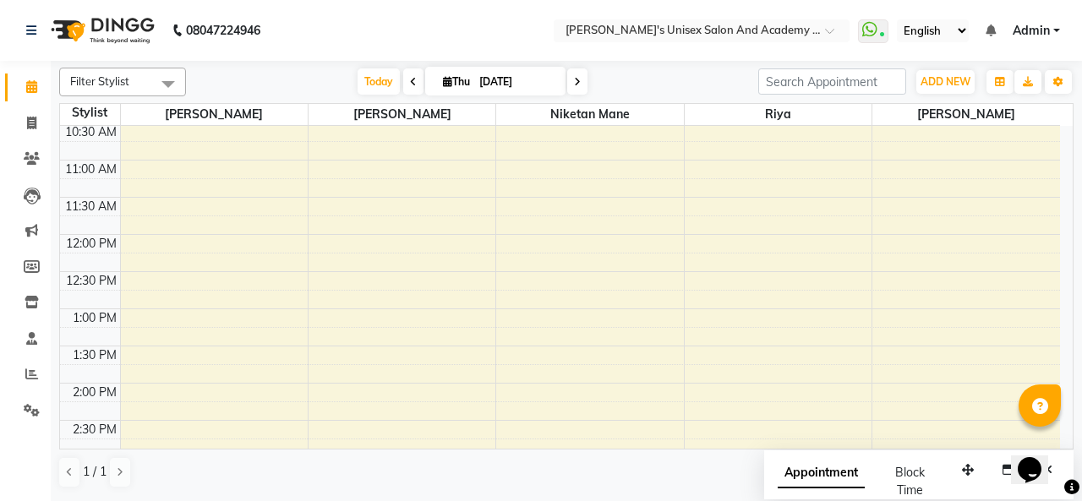
scroll to position [110, 0]
